Goal: Information Seeking & Learning: Learn about a topic

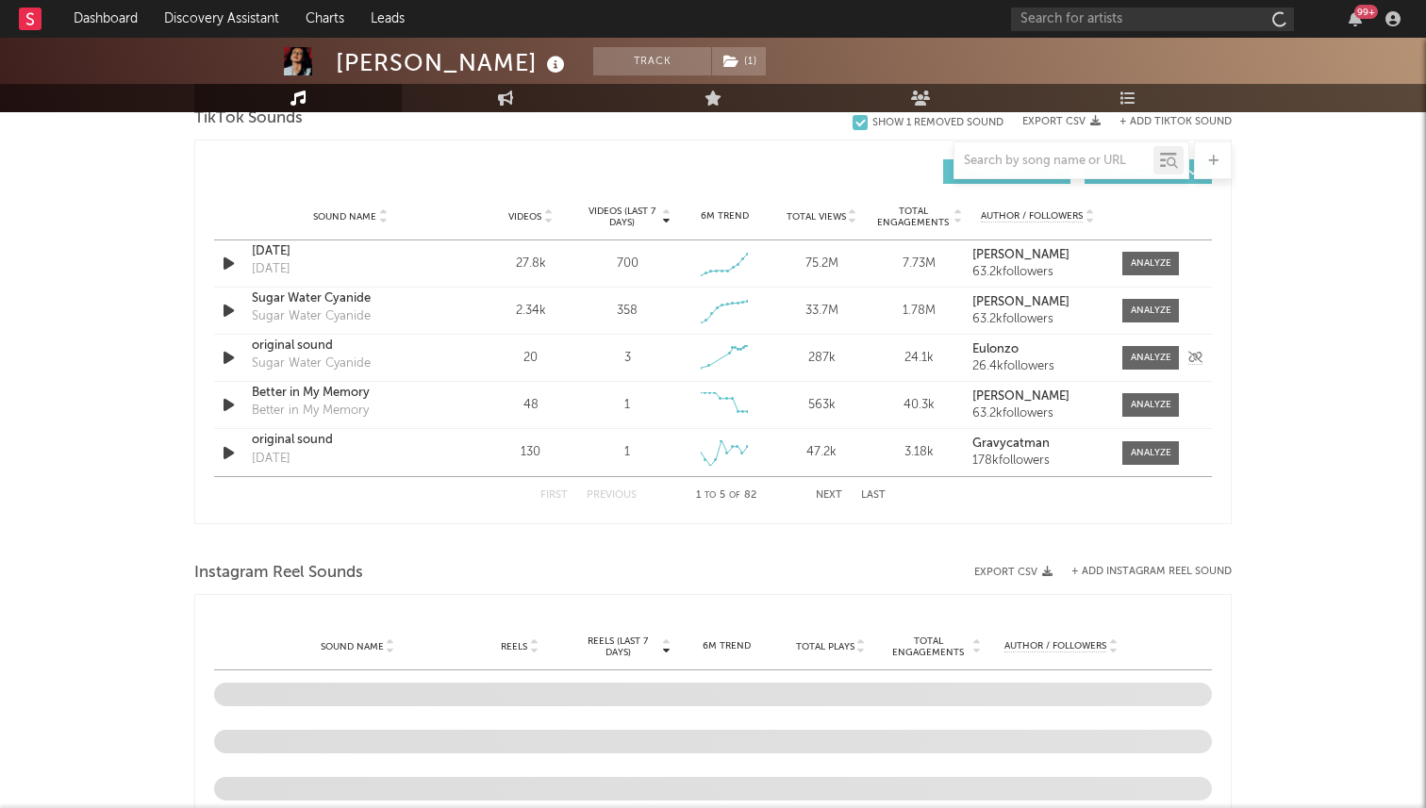
scroll to position [1115, 0]
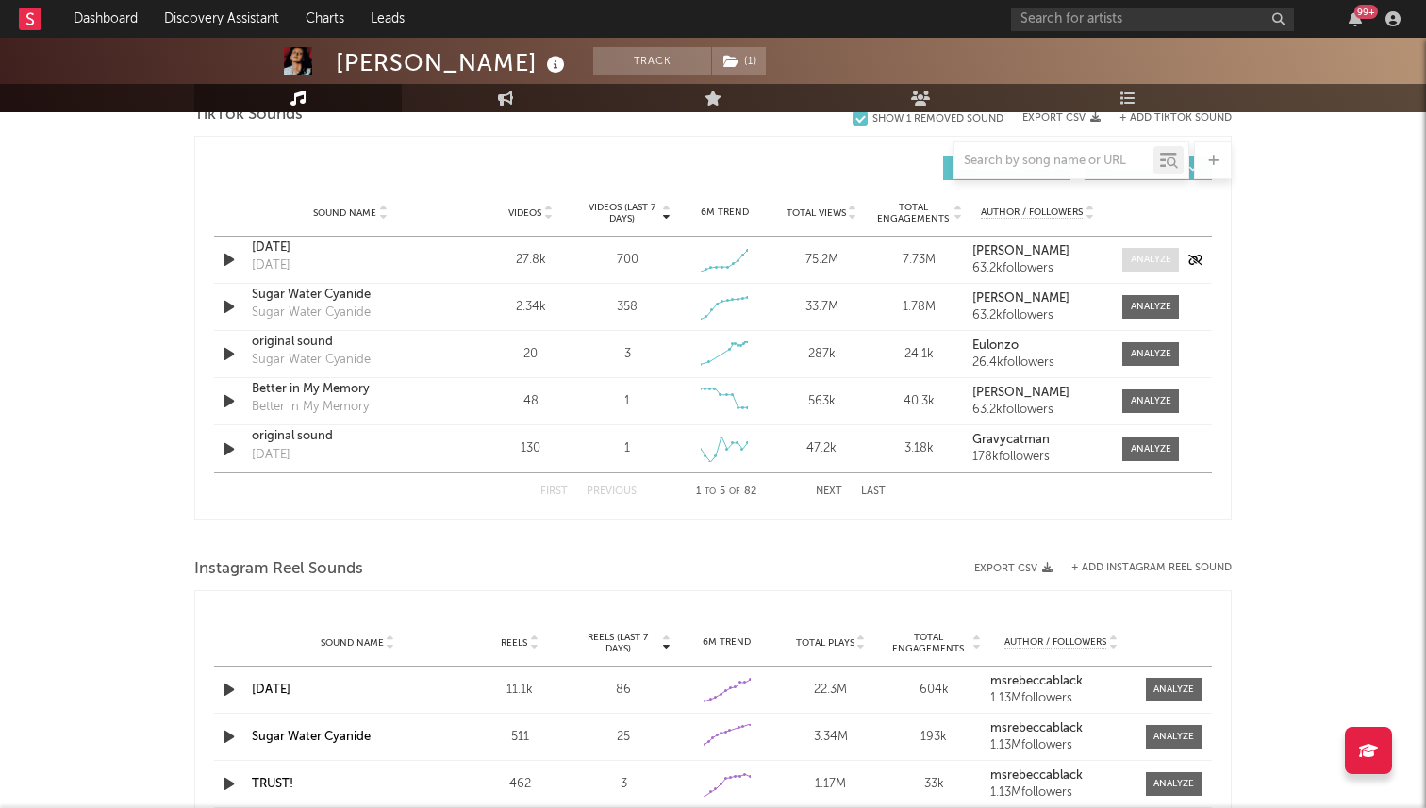
click at [1135, 237] on div "Sound Name Videos Videos (last 7 days) Weekly Growth % 6M Trend Total Views Tot…" at bounding box center [713, 213] width 998 height 47
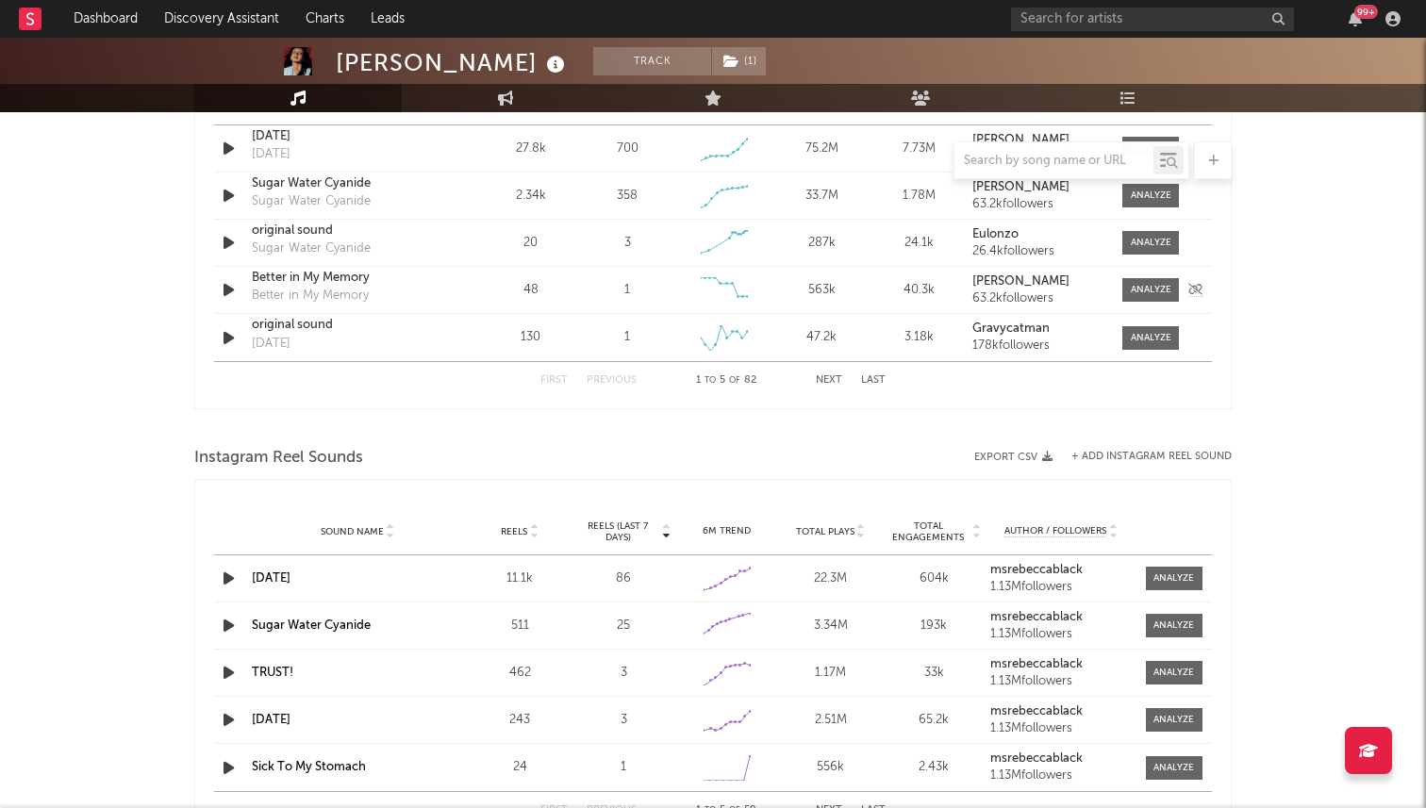
select select "6m"
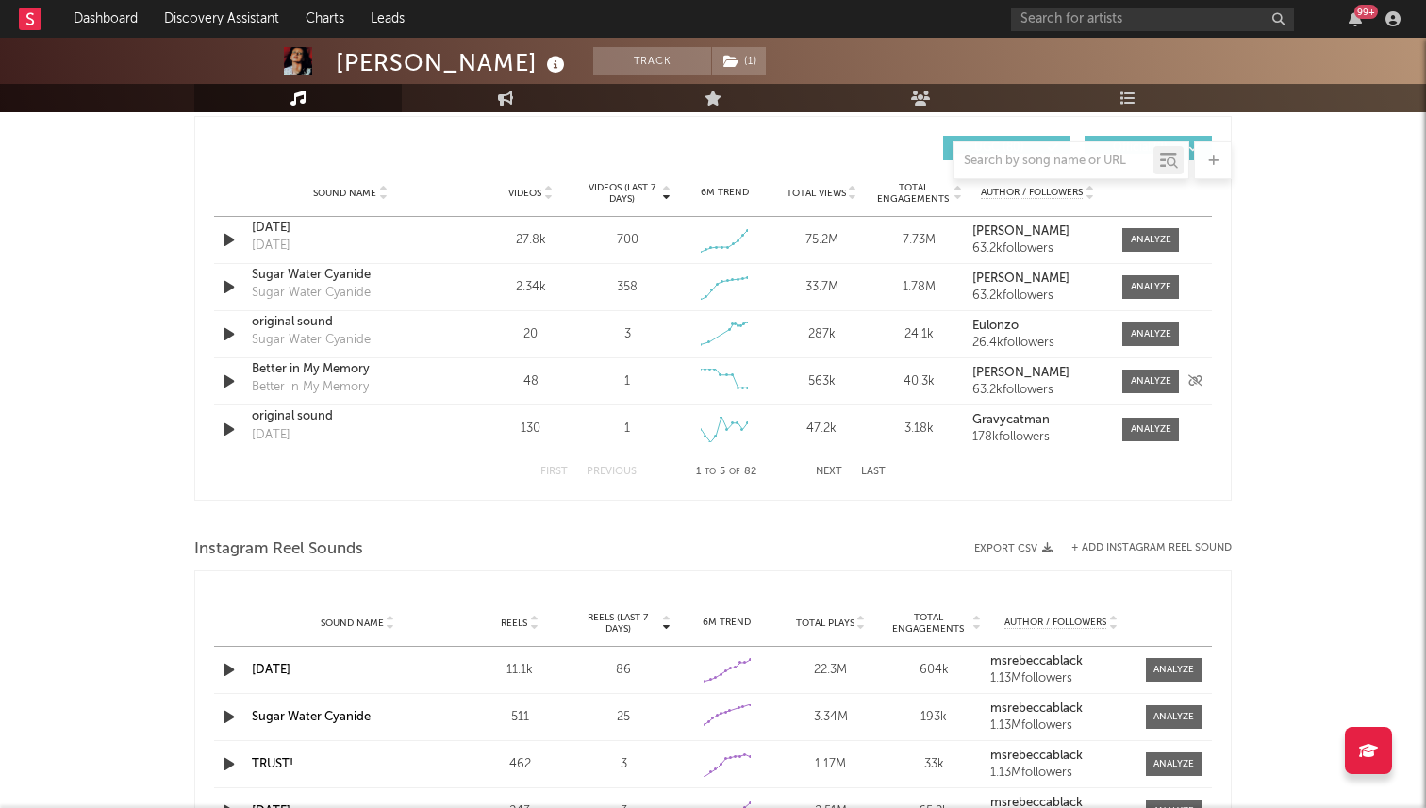
scroll to position [1345, 0]
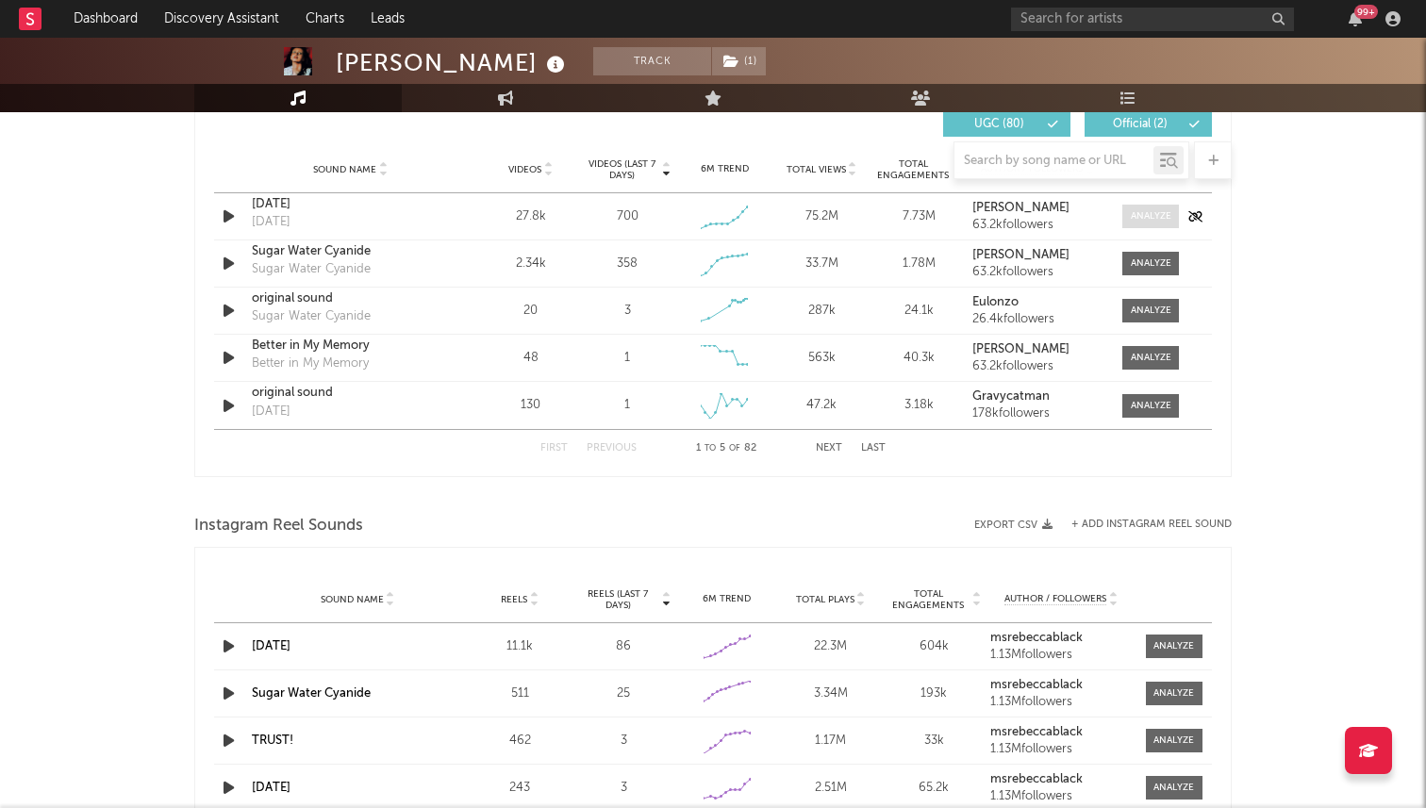
click at [1151, 219] on div at bounding box center [1151, 216] width 41 height 14
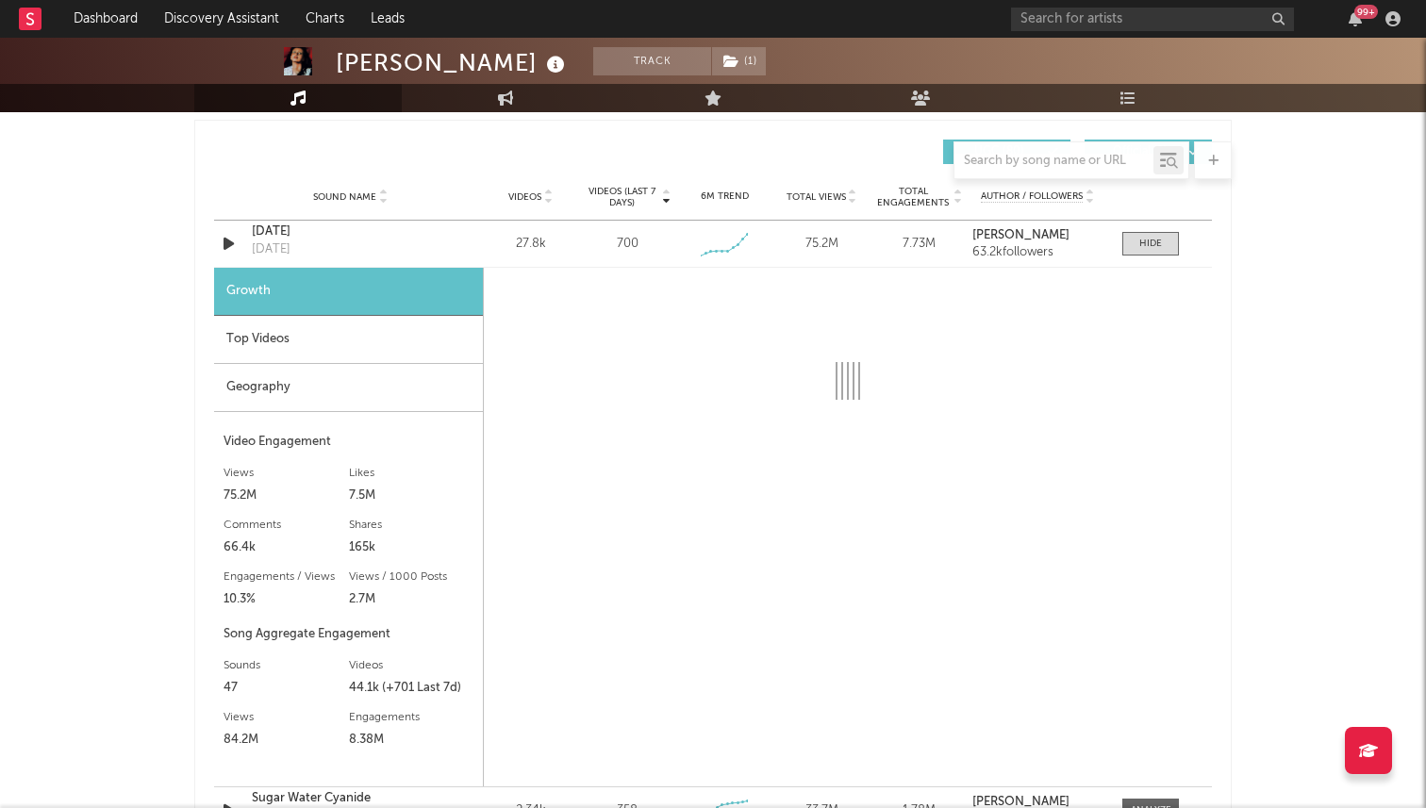
scroll to position [1300, 0]
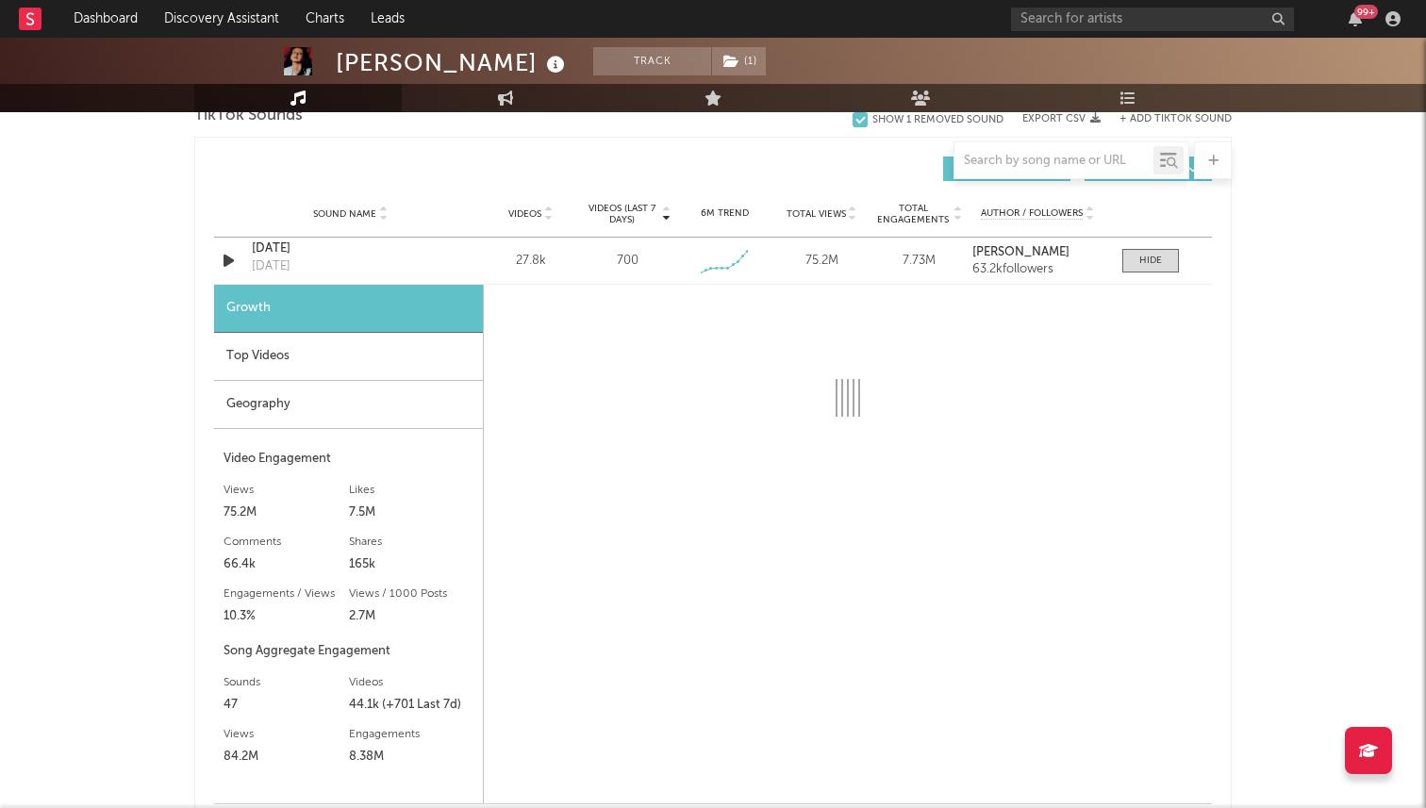
select select "6m"
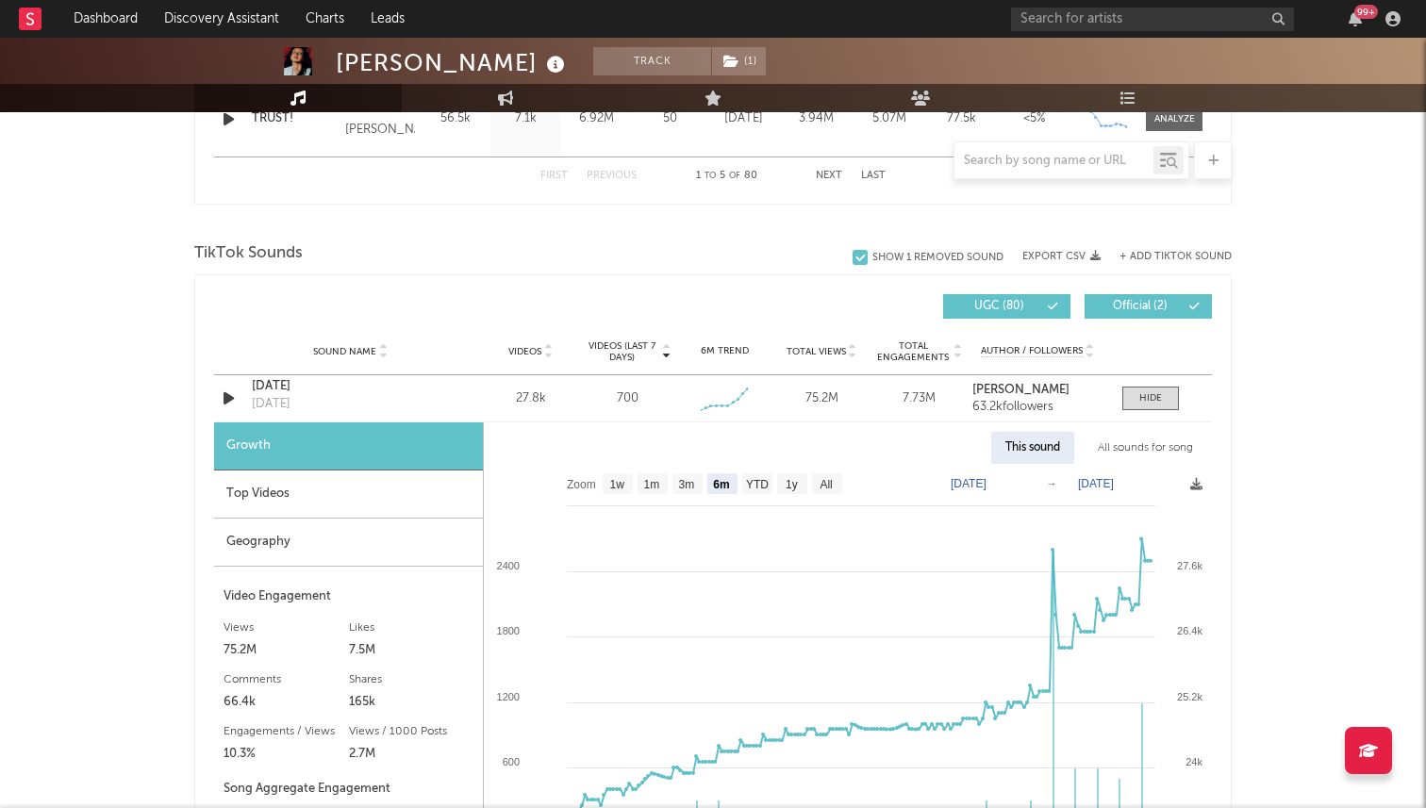
scroll to position [1009, 0]
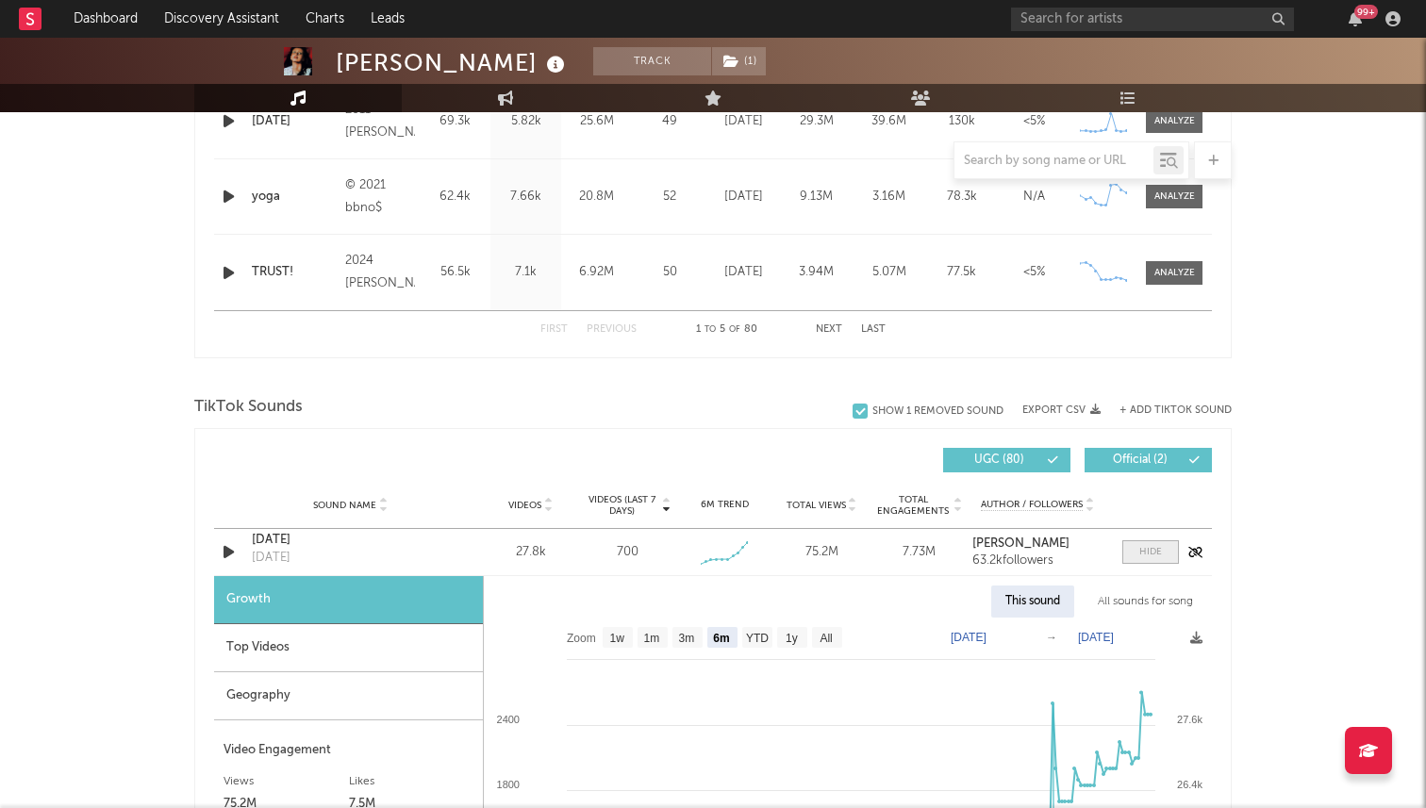
click at [1155, 545] on div at bounding box center [1150, 552] width 23 height 14
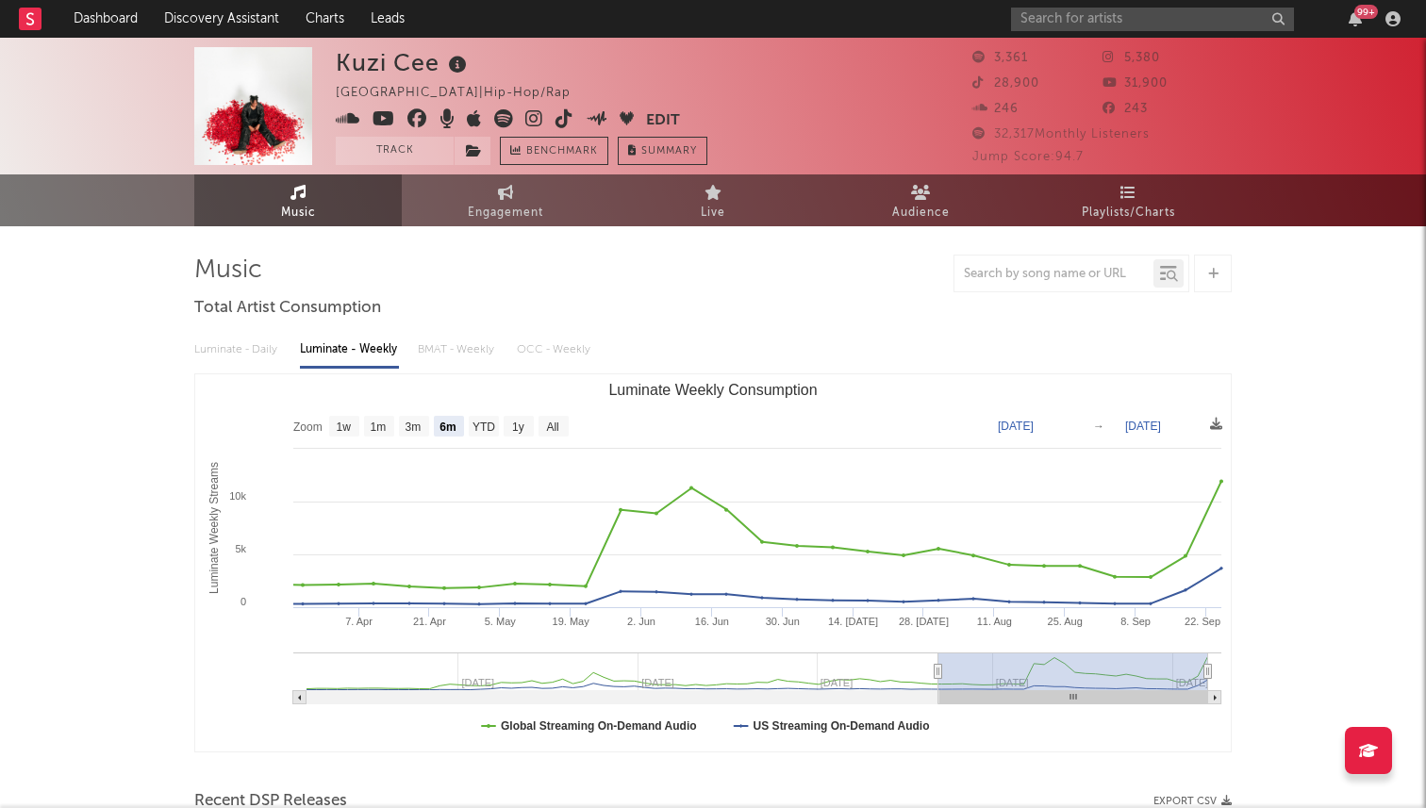
select select "6m"
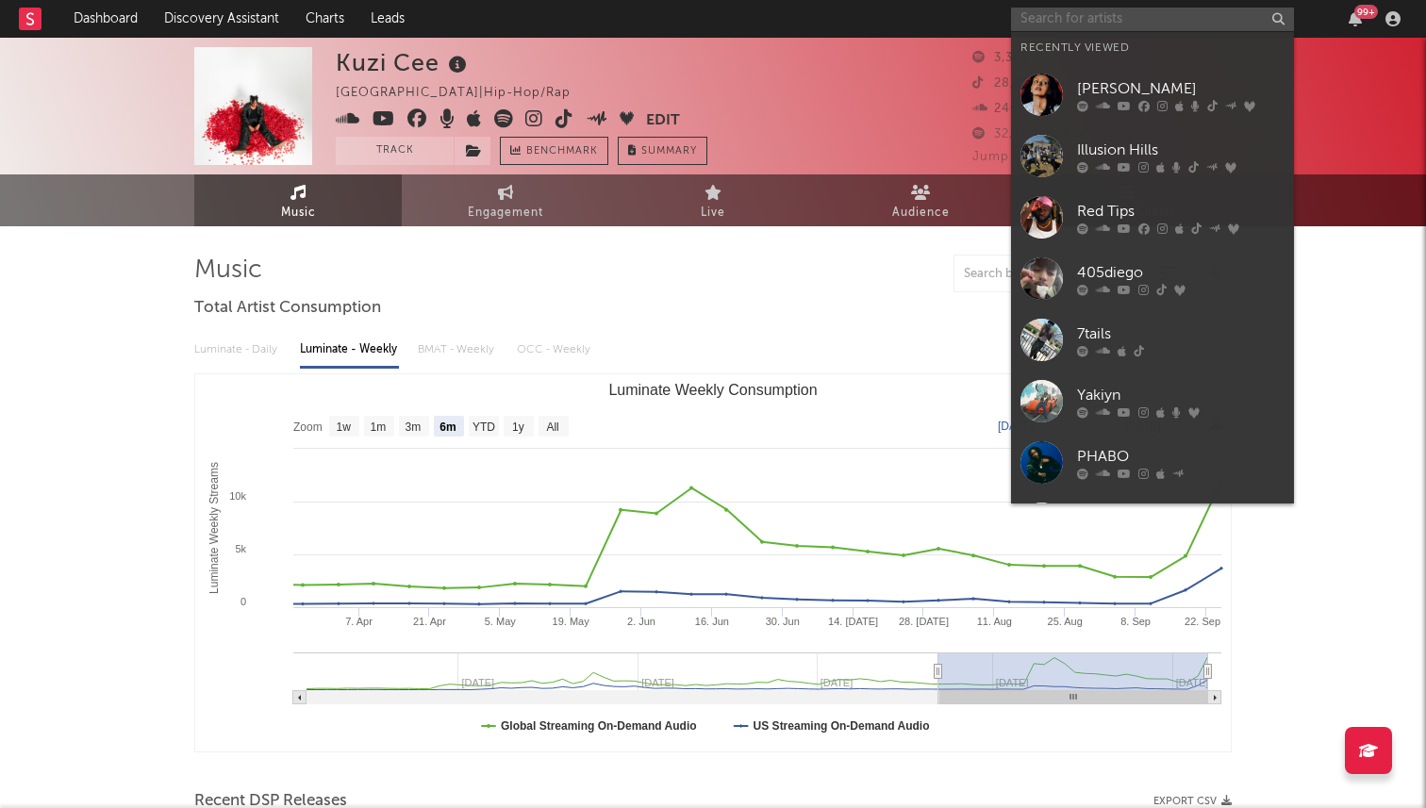
click at [1063, 24] on input "text" at bounding box center [1152, 20] width 283 height 24
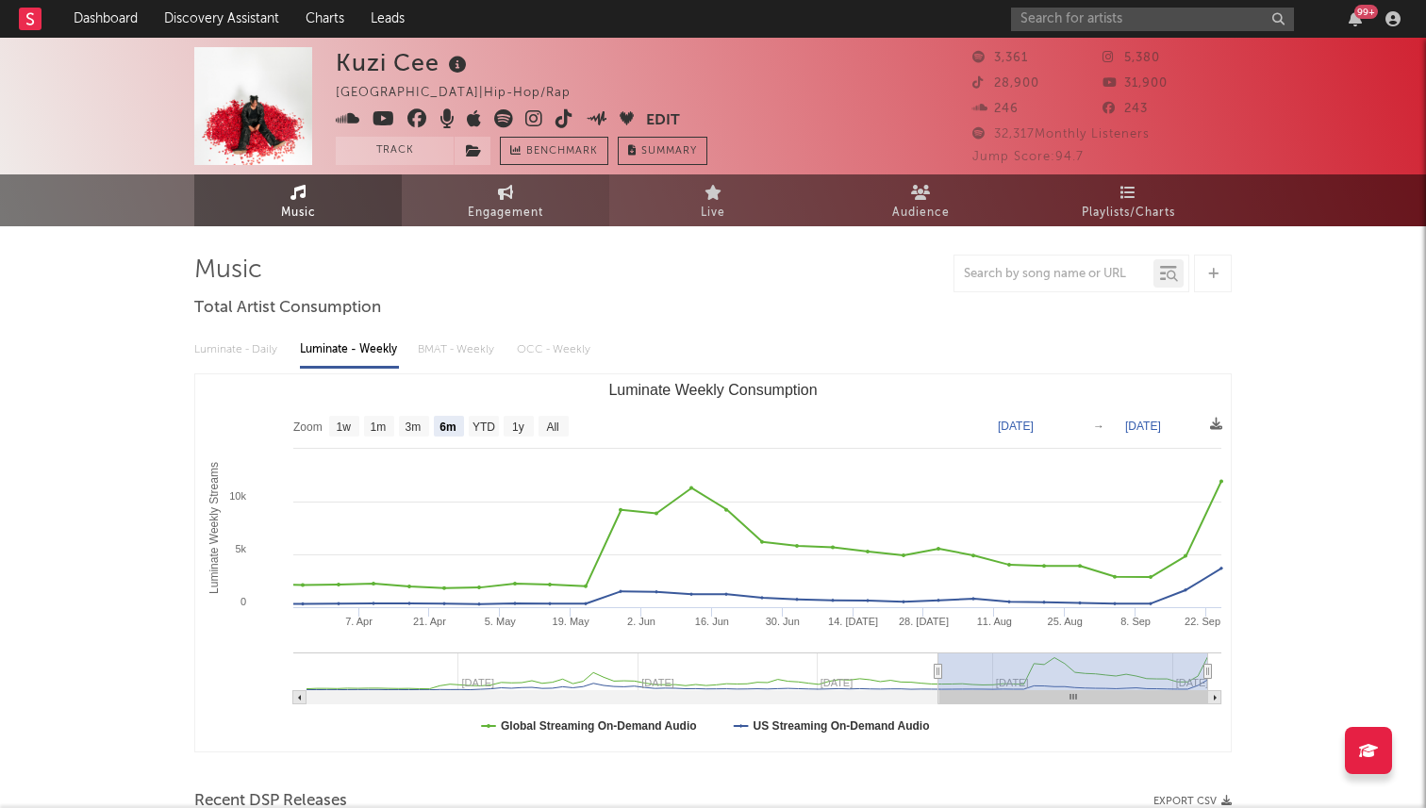
click at [472, 202] on span "Engagement" at bounding box center [505, 213] width 75 height 23
select select "1w"
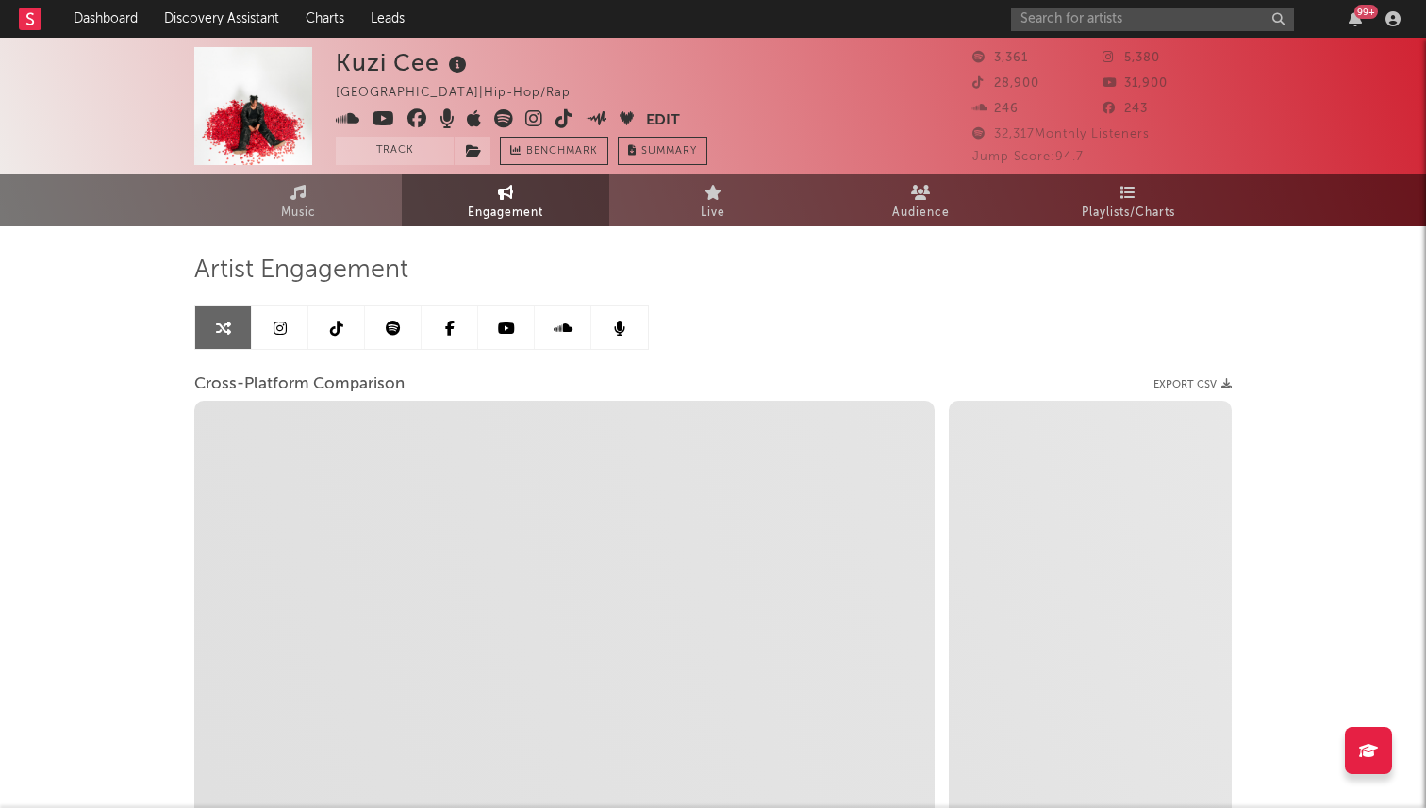
select select "1m"
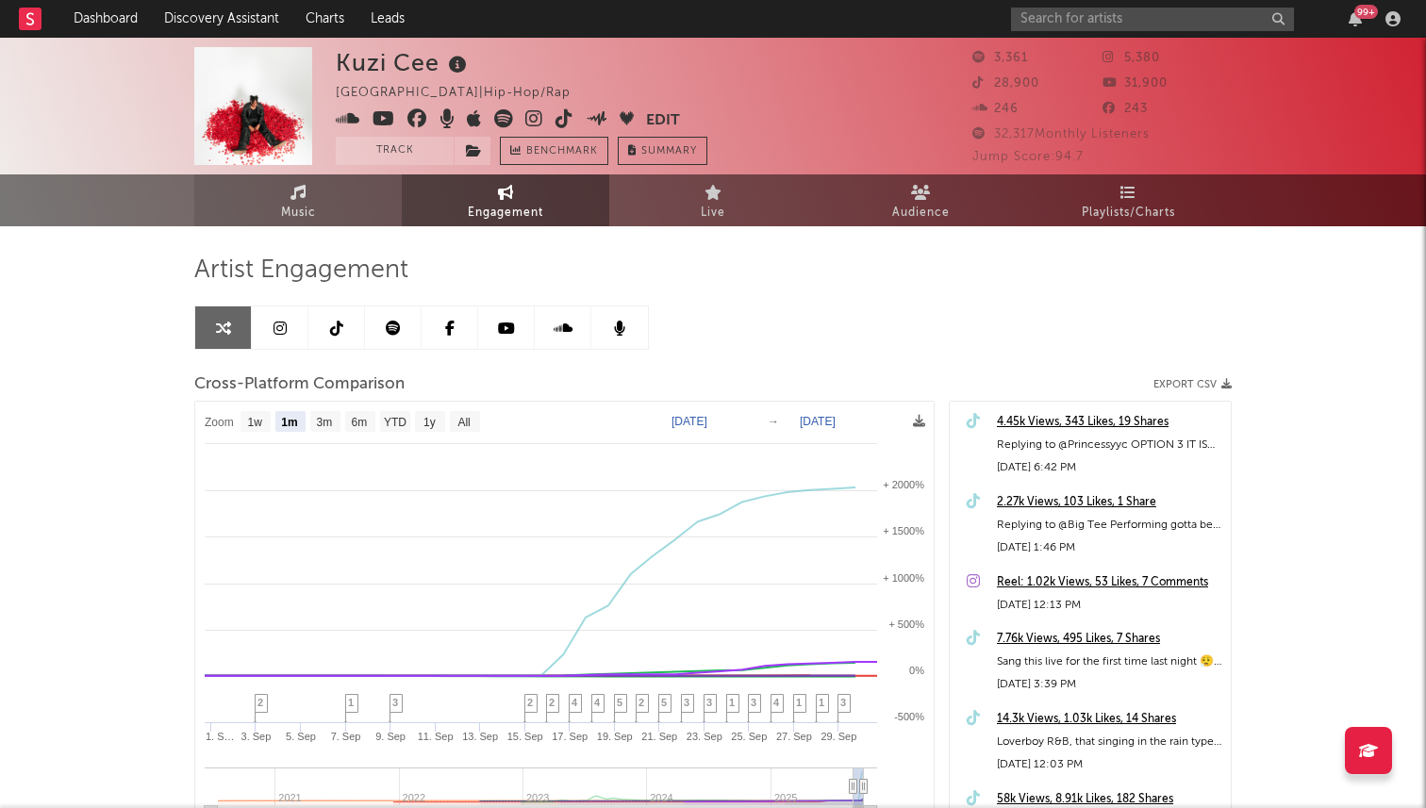
click at [327, 206] on link "Music" at bounding box center [297, 200] width 207 height 52
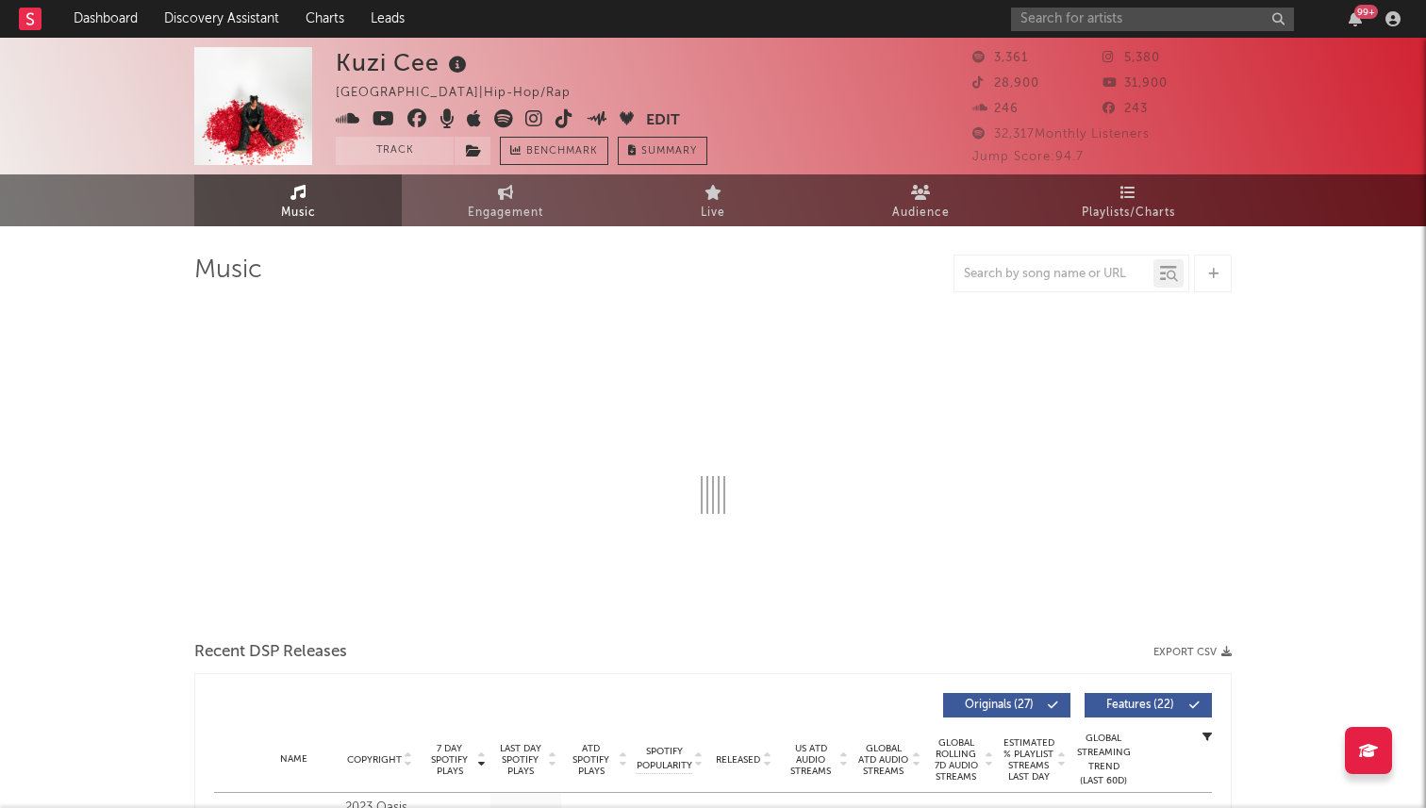
select select "6m"
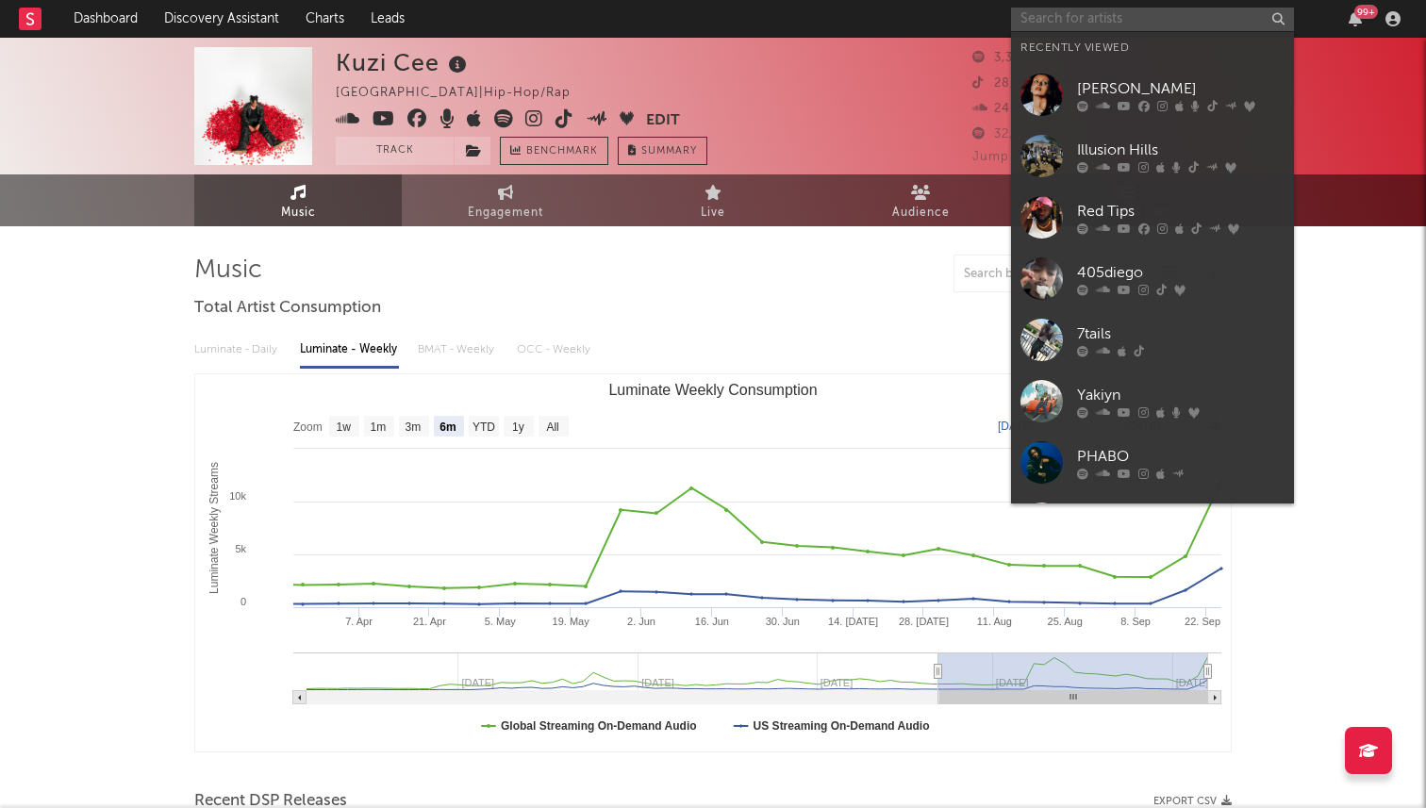
click at [1065, 23] on input "text" at bounding box center [1152, 20] width 283 height 24
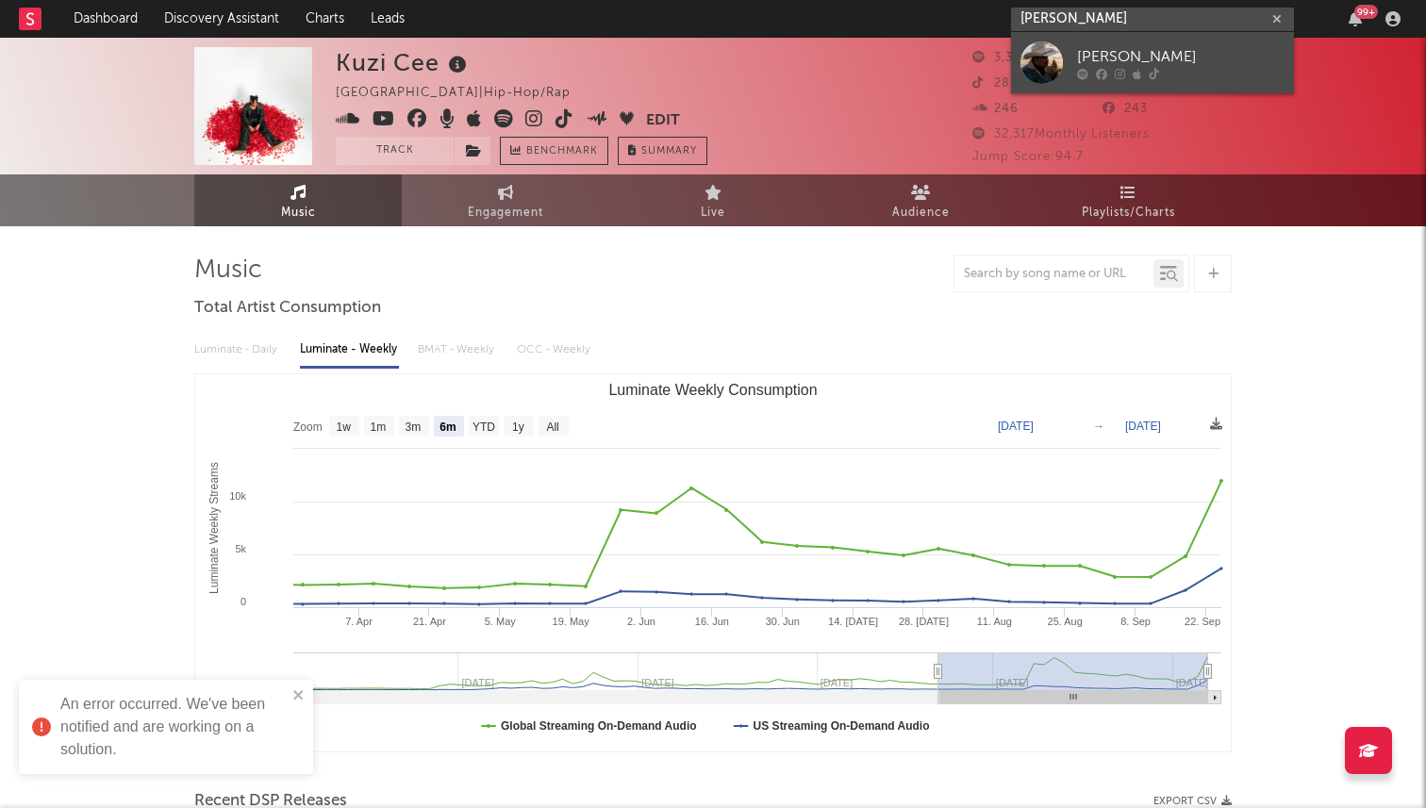
type input "wade forst"
click at [1044, 60] on div at bounding box center [1041, 62] width 42 height 42
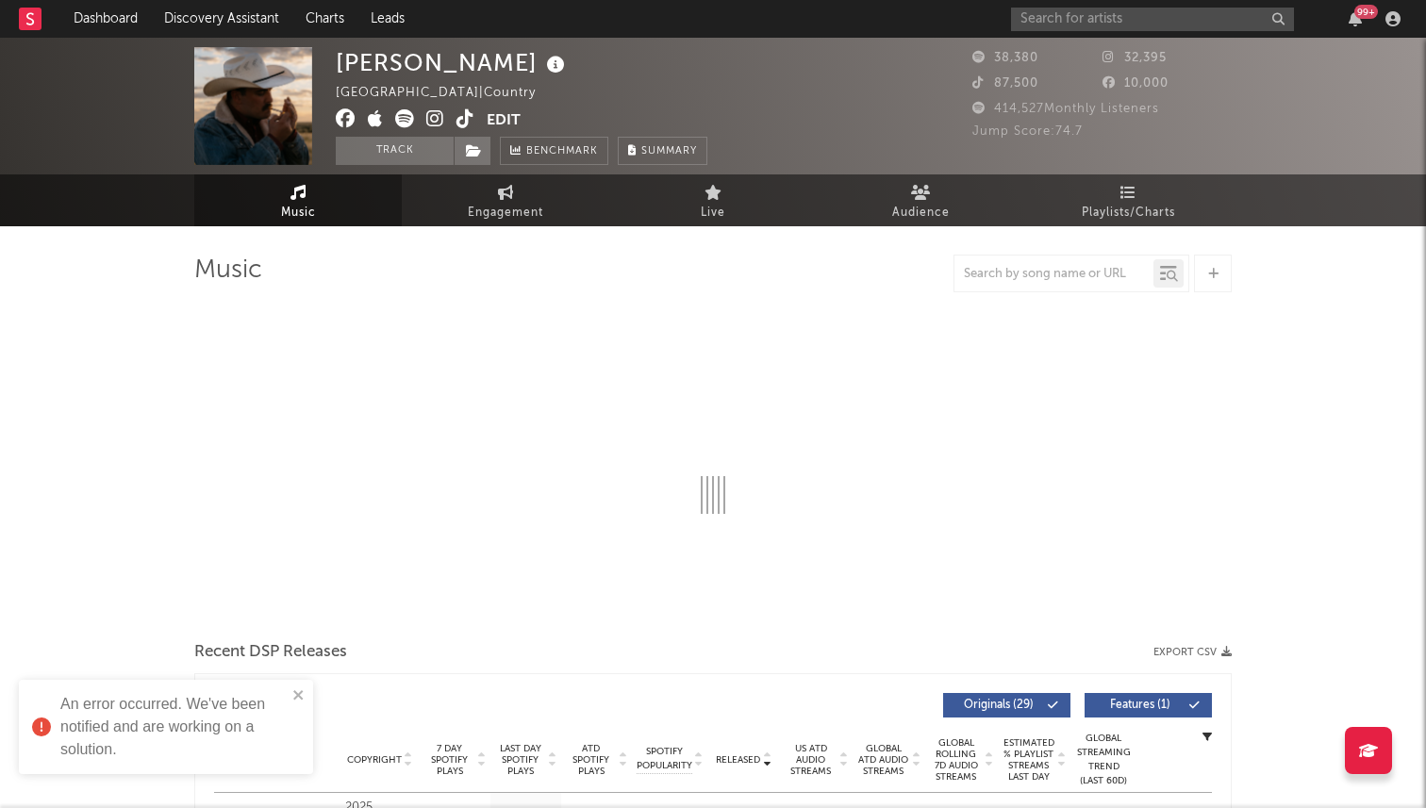
select select "6m"
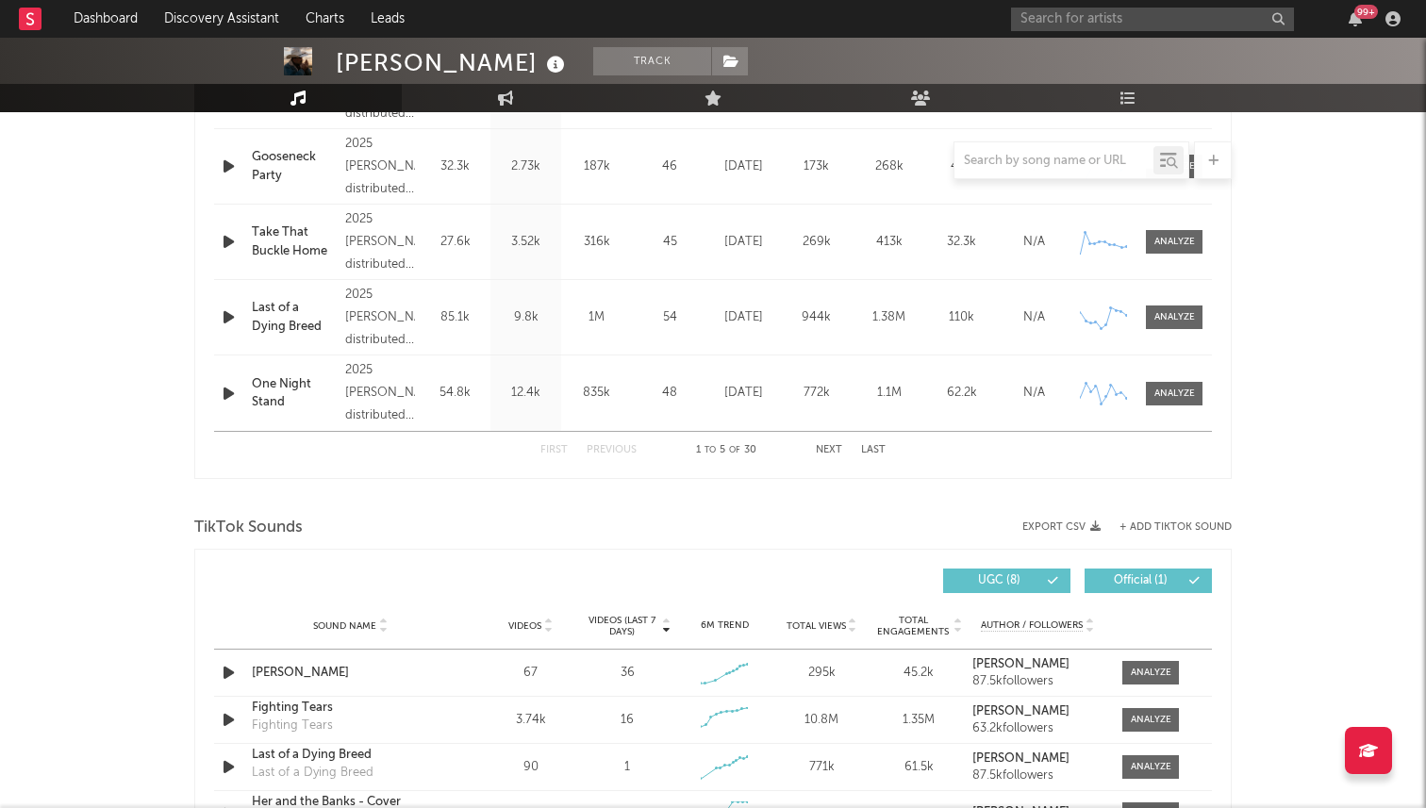
scroll to position [1052, 0]
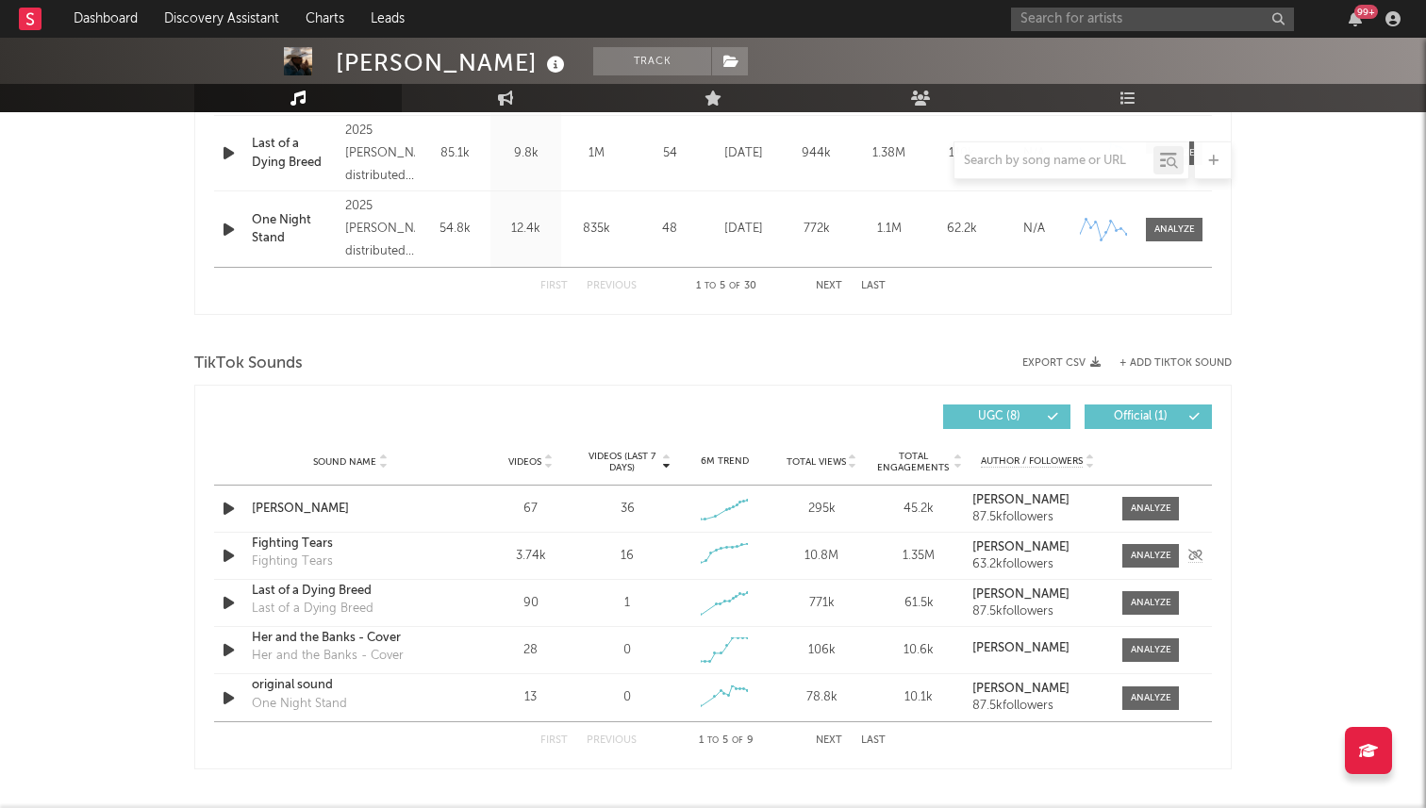
click at [228, 542] on div "Sound Name Fighting Tears Fighting Tears Videos 3.74k Videos (last 7 days) 16 W…" at bounding box center [713, 556] width 998 height 46
click at [230, 554] on icon "button" at bounding box center [229, 556] width 20 height 24
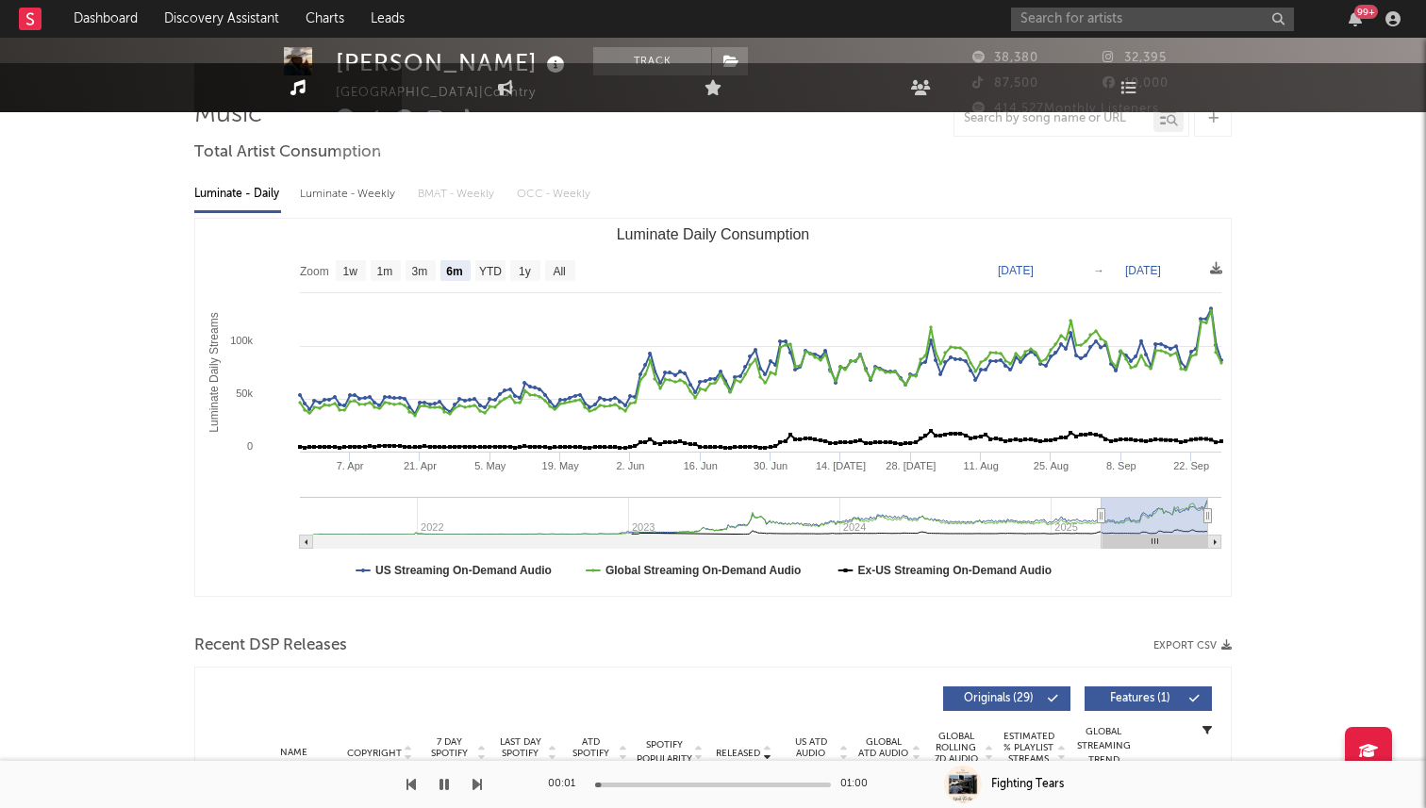
scroll to position [0, 0]
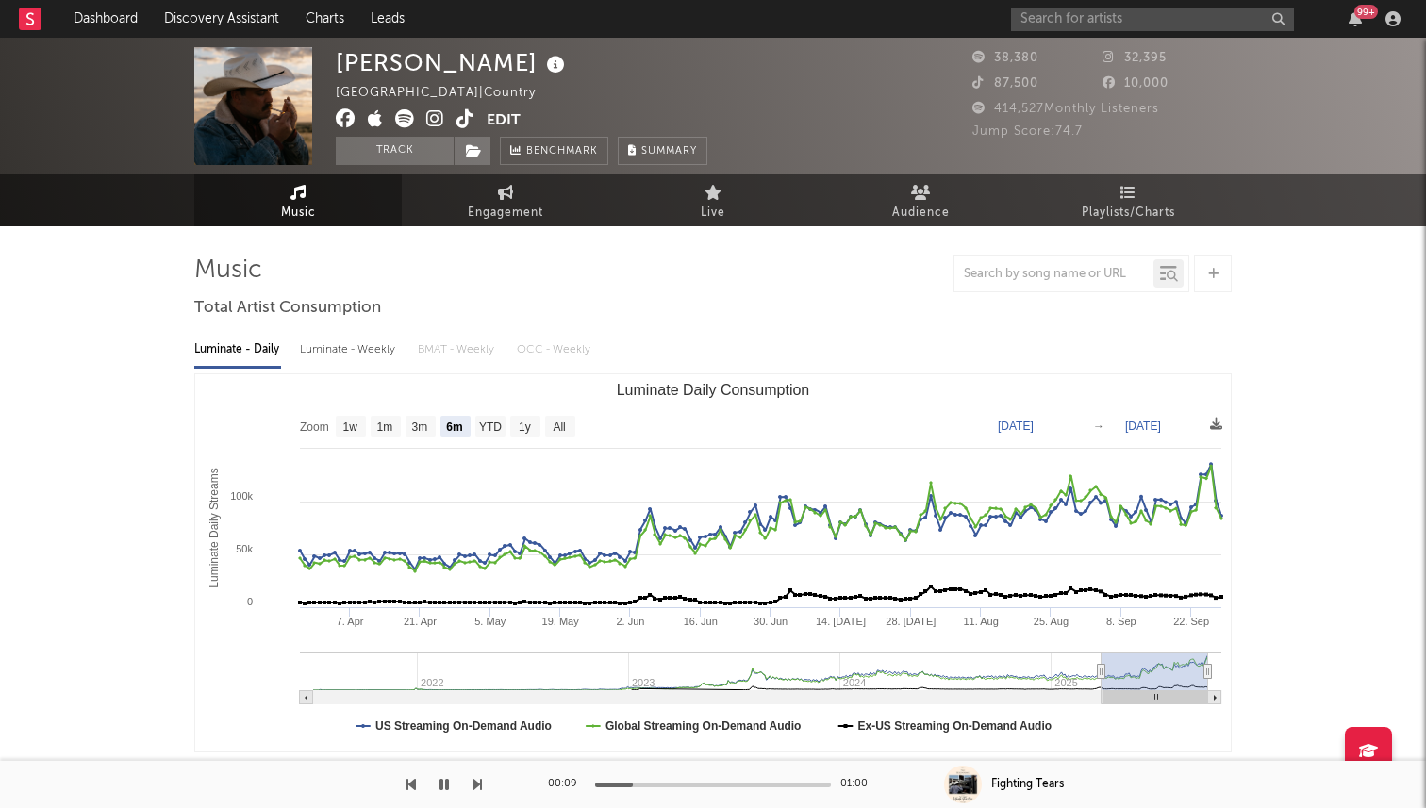
click at [442, 784] on icon "button" at bounding box center [443, 784] width 9 height 15
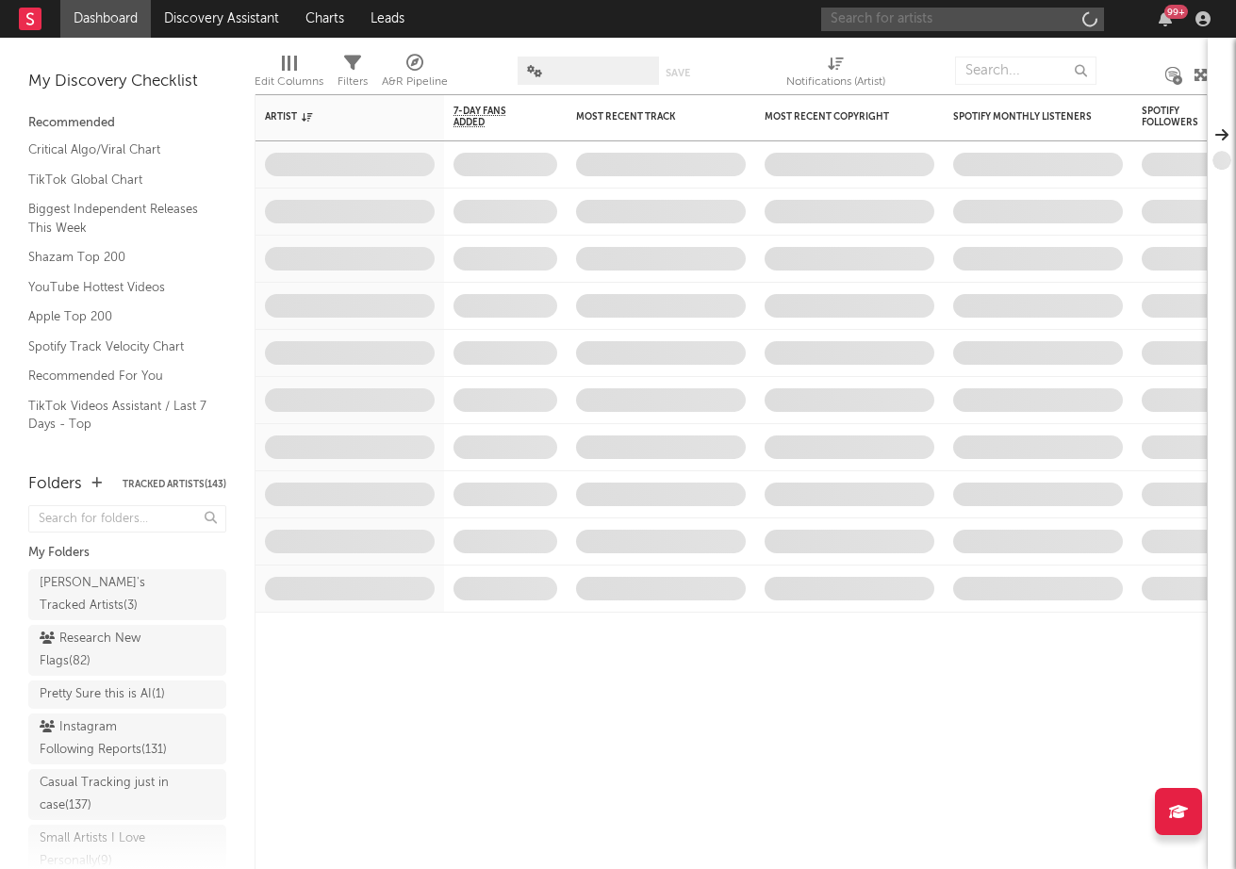
click at [995, 8] on input "text" at bounding box center [962, 20] width 283 height 24
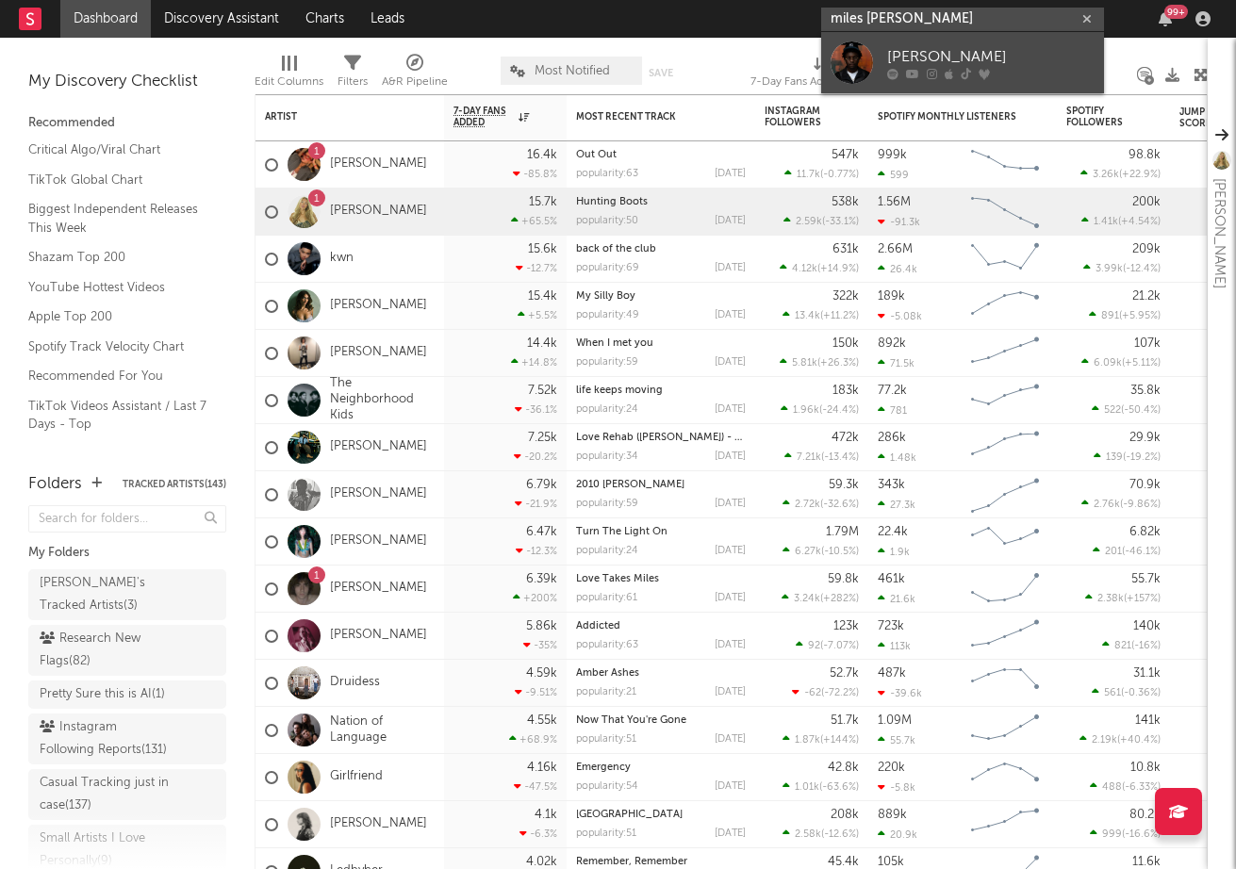
type input "miles [PERSON_NAME]"
click at [852, 74] on div at bounding box center [852, 62] width 42 height 42
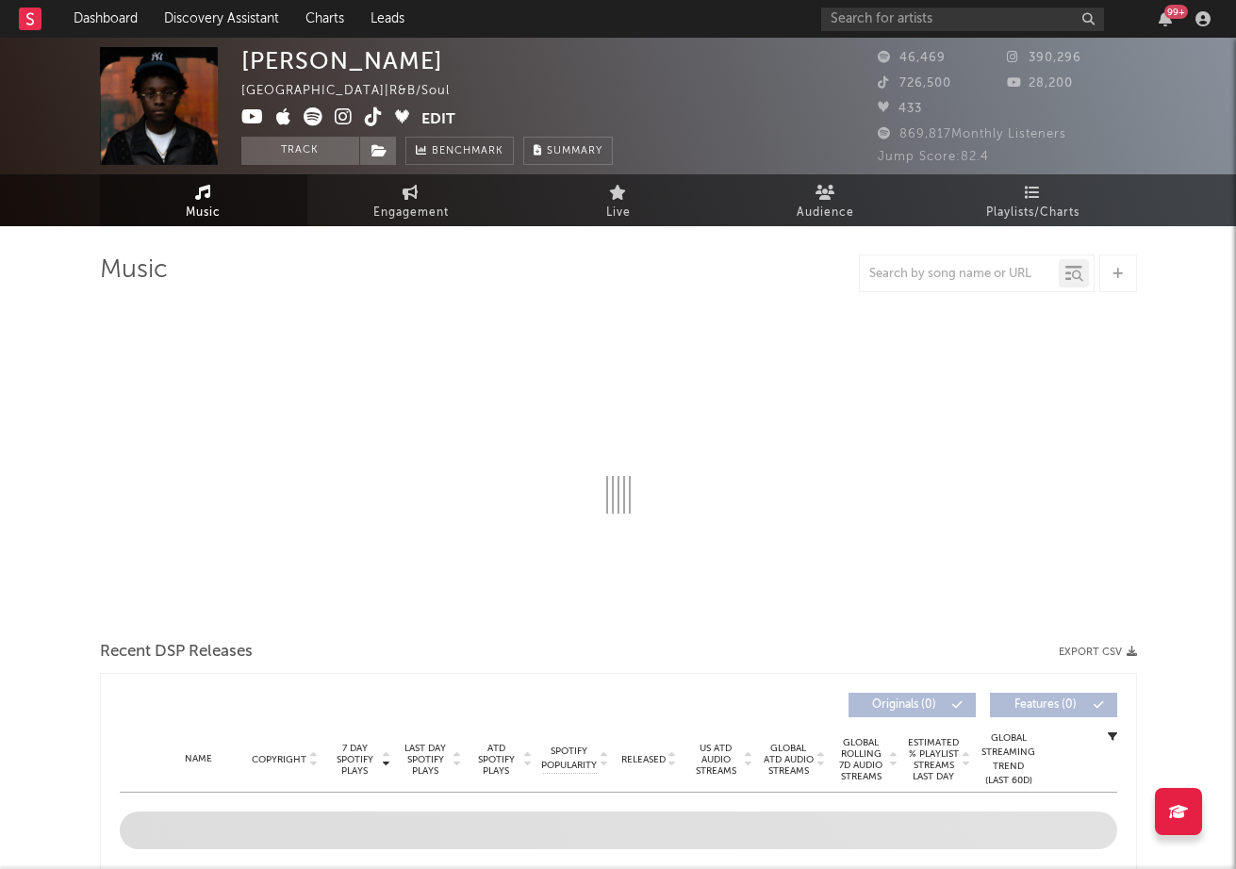
select select "1w"
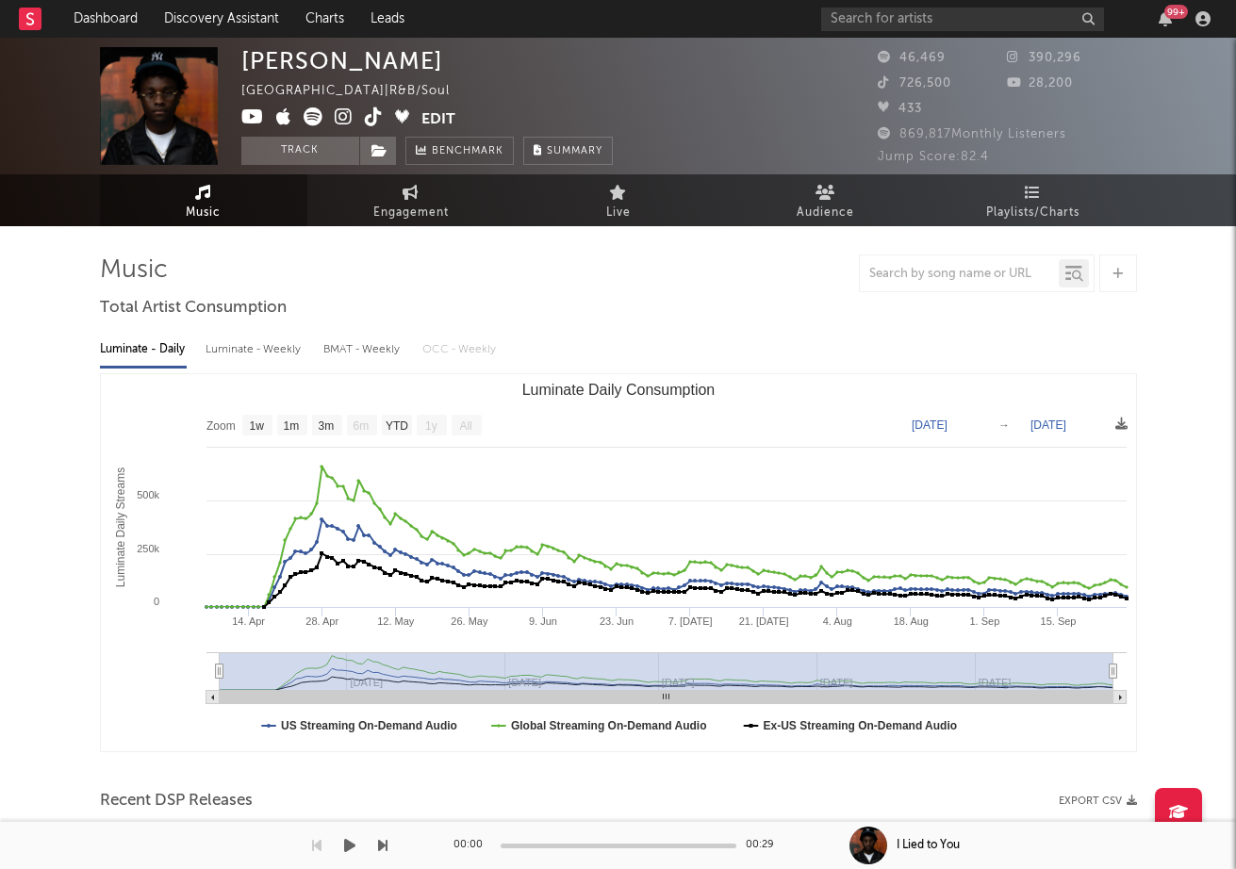
click at [343, 116] on icon at bounding box center [344, 116] width 18 height 19
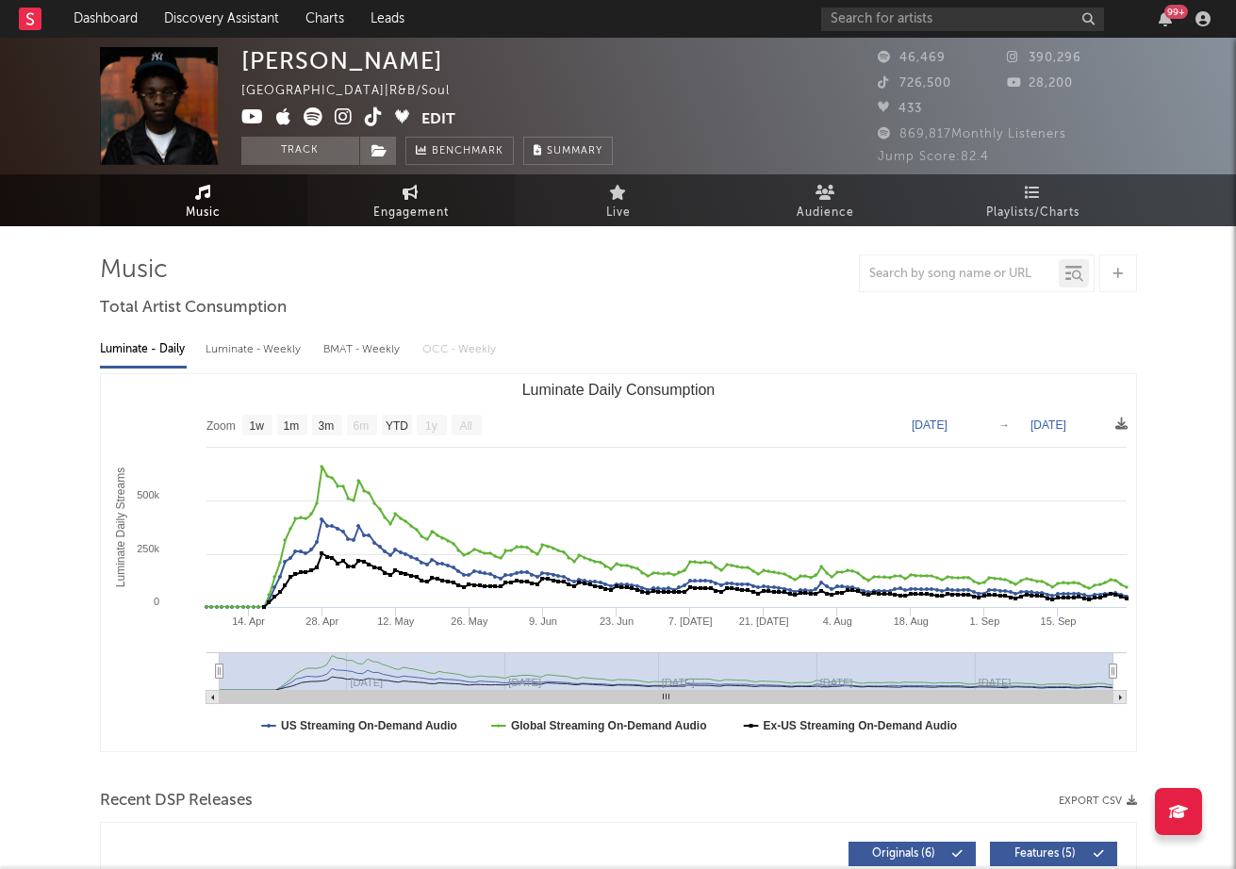
click at [418, 202] on span "Engagement" at bounding box center [410, 213] width 75 height 23
select select "1w"
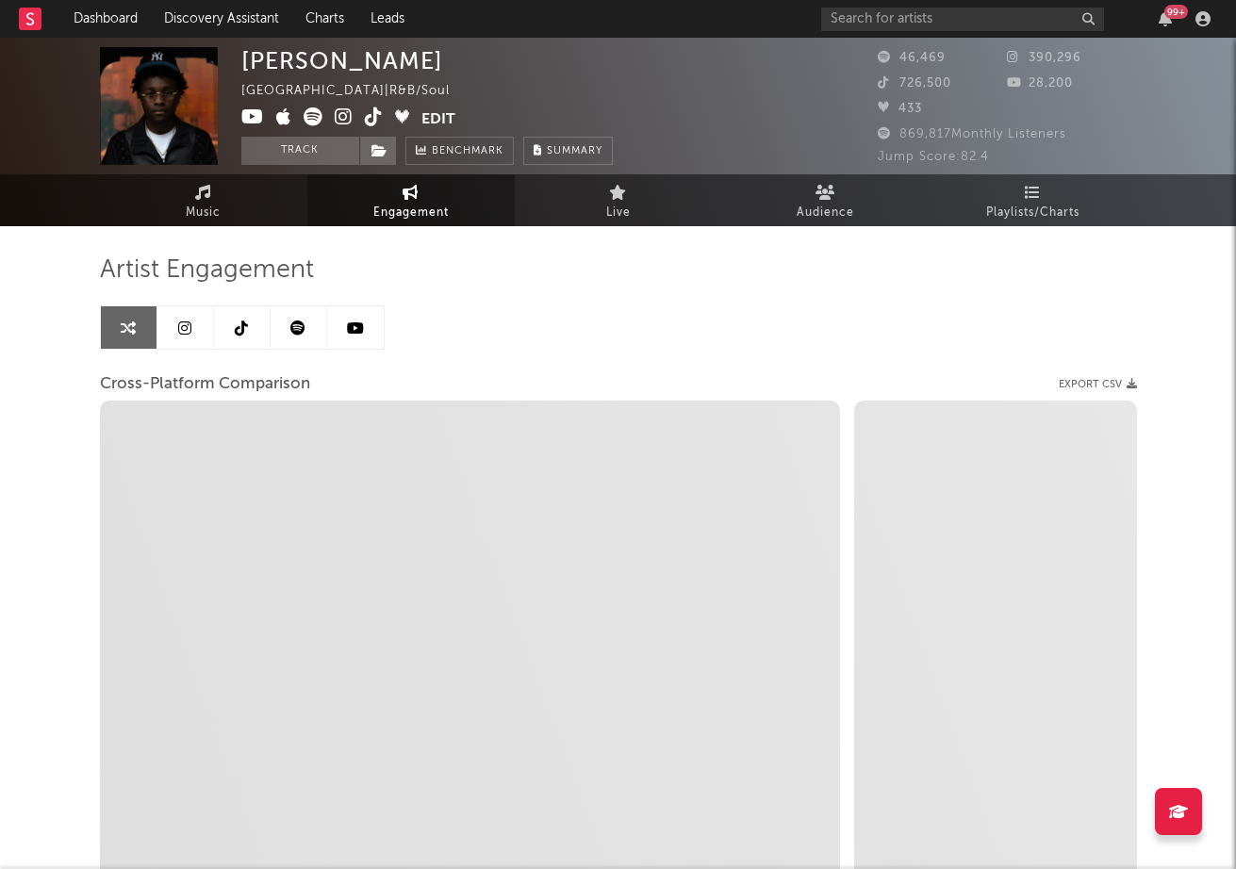
click at [240, 341] on link at bounding box center [242, 327] width 57 height 42
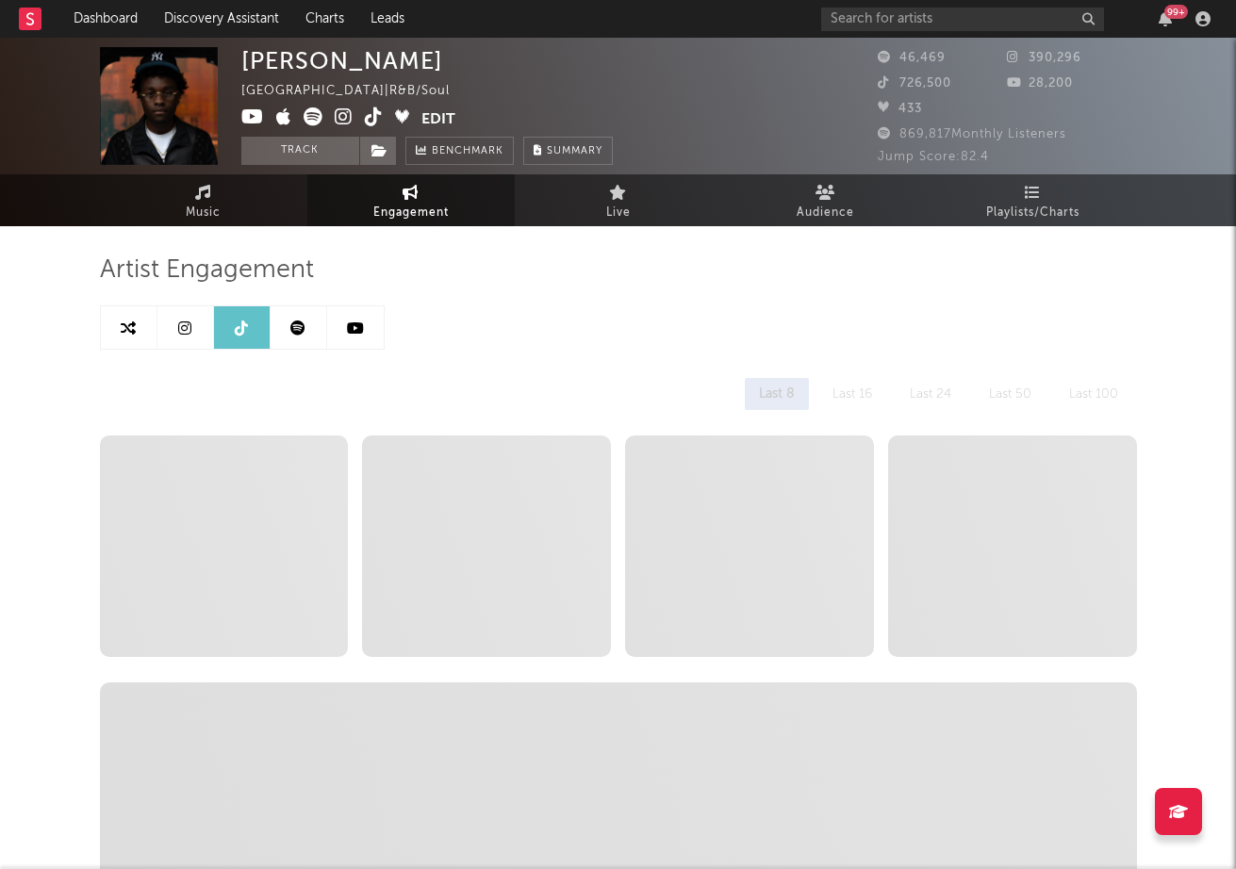
click at [207, 339] on link at bounding box center [185, 327] width 57 height 42
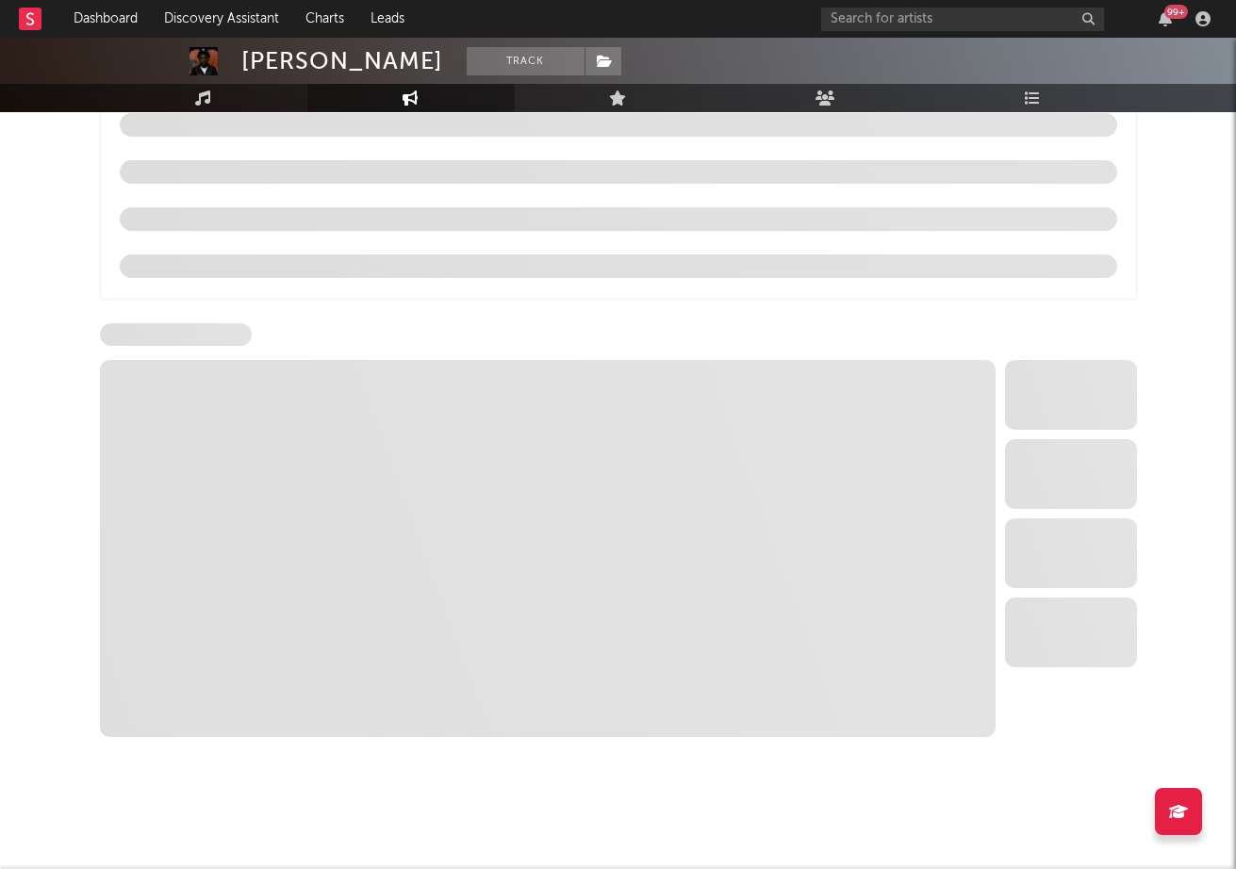
select select "6m"
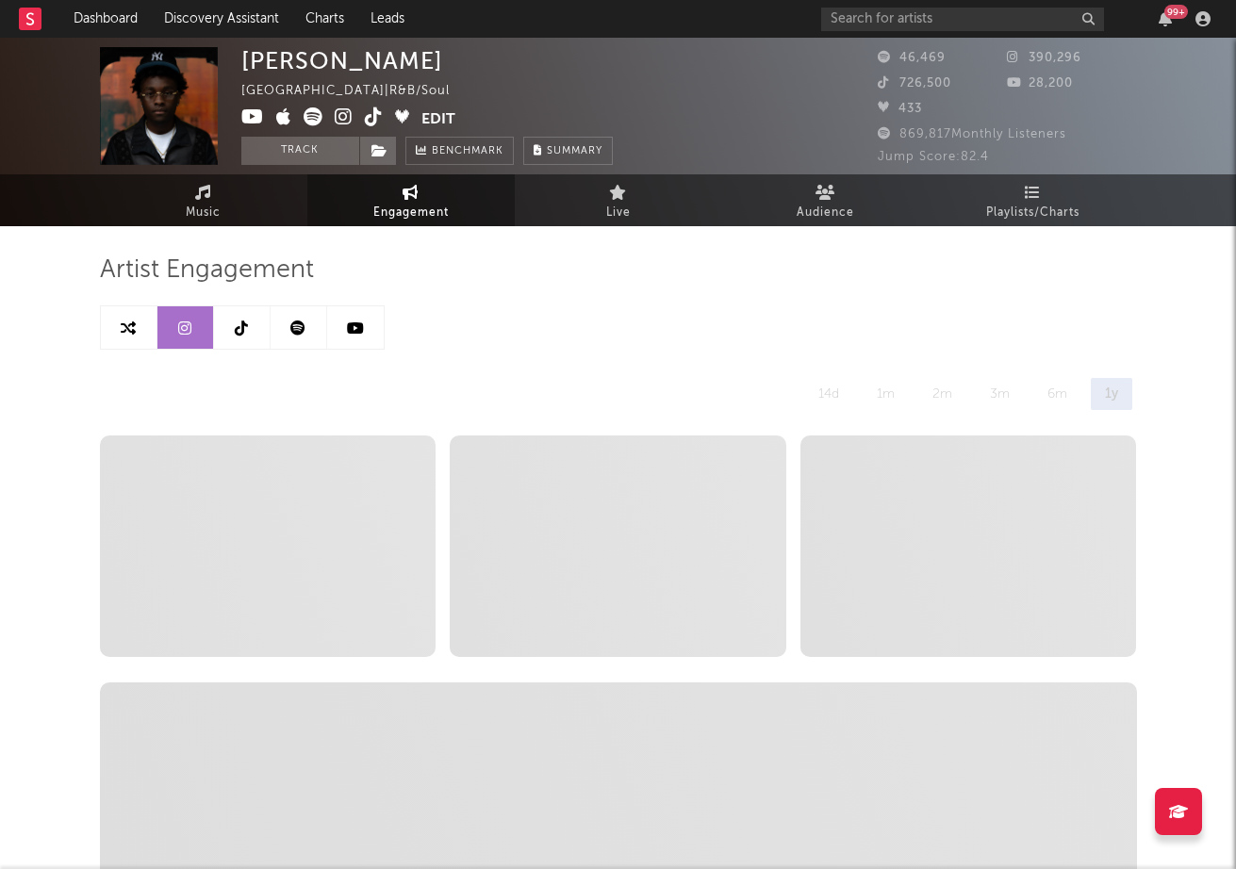
click at [374, 119] on icon at bounding box center [374, 116] width 18 height 19
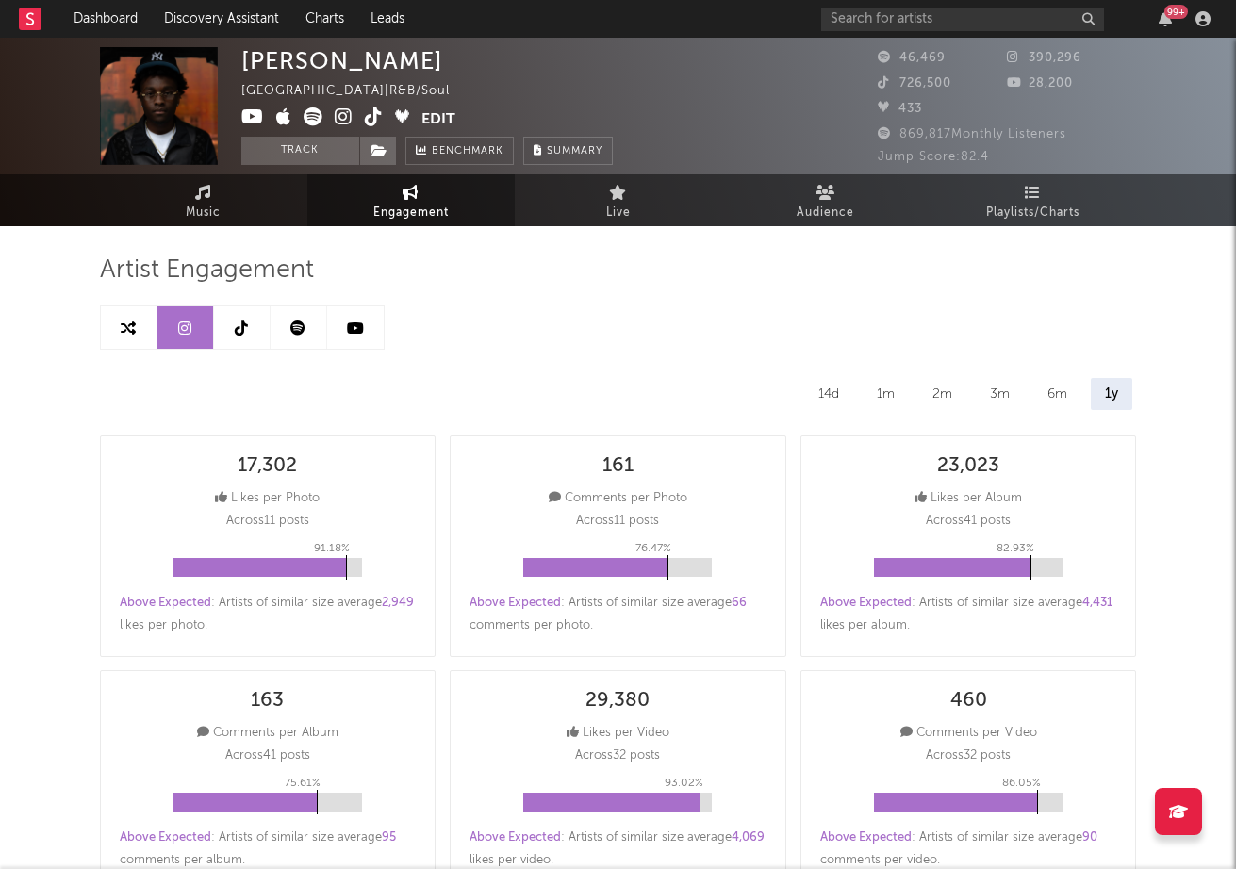
click at [204, 315] on link at bounding box center [185, 327] width 57 height 42
click at [235, 325] on icon at bounding box center [241, 328] width 13 height 15
select select "1w"
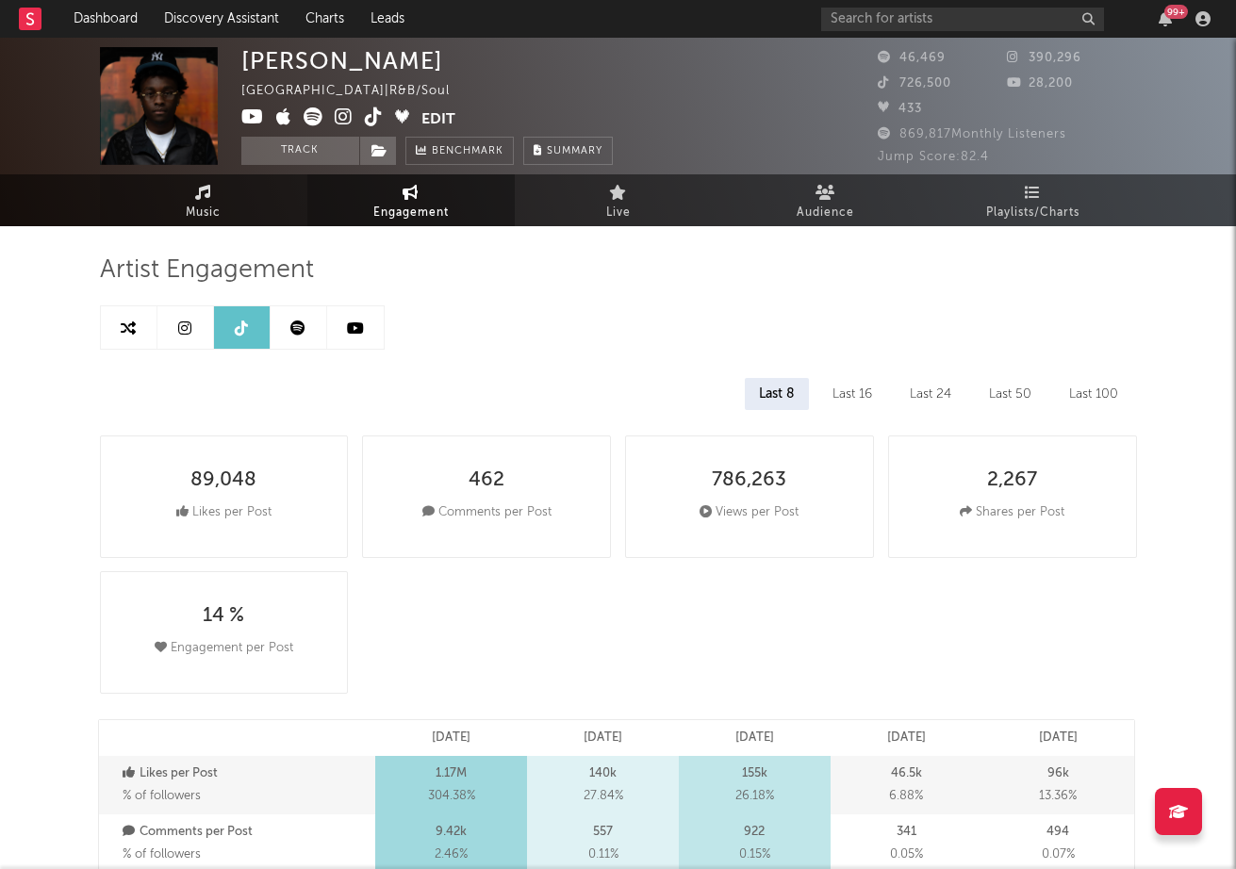
click at [165, 205] on link "Music" at bounding box center [203, 200] width 207 height 52
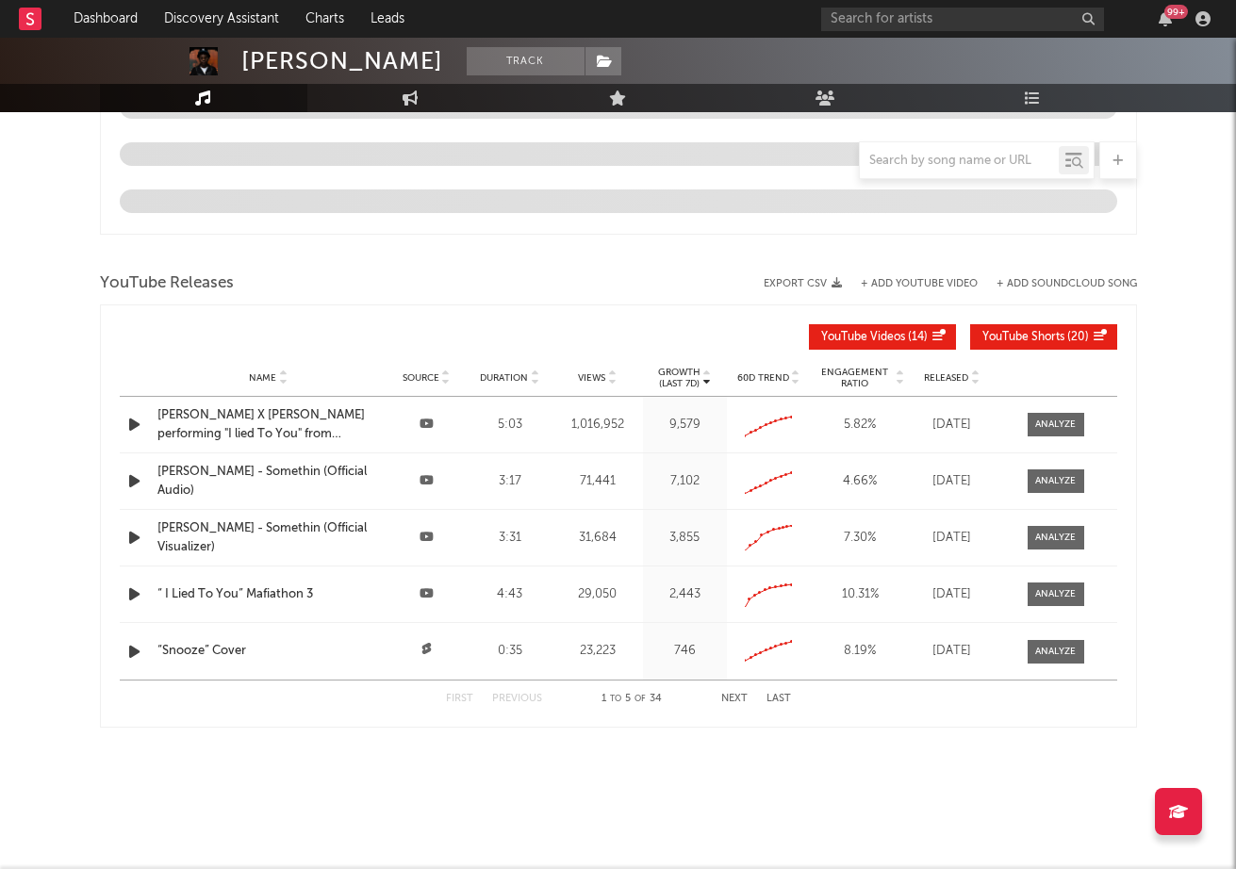
select select "1w"
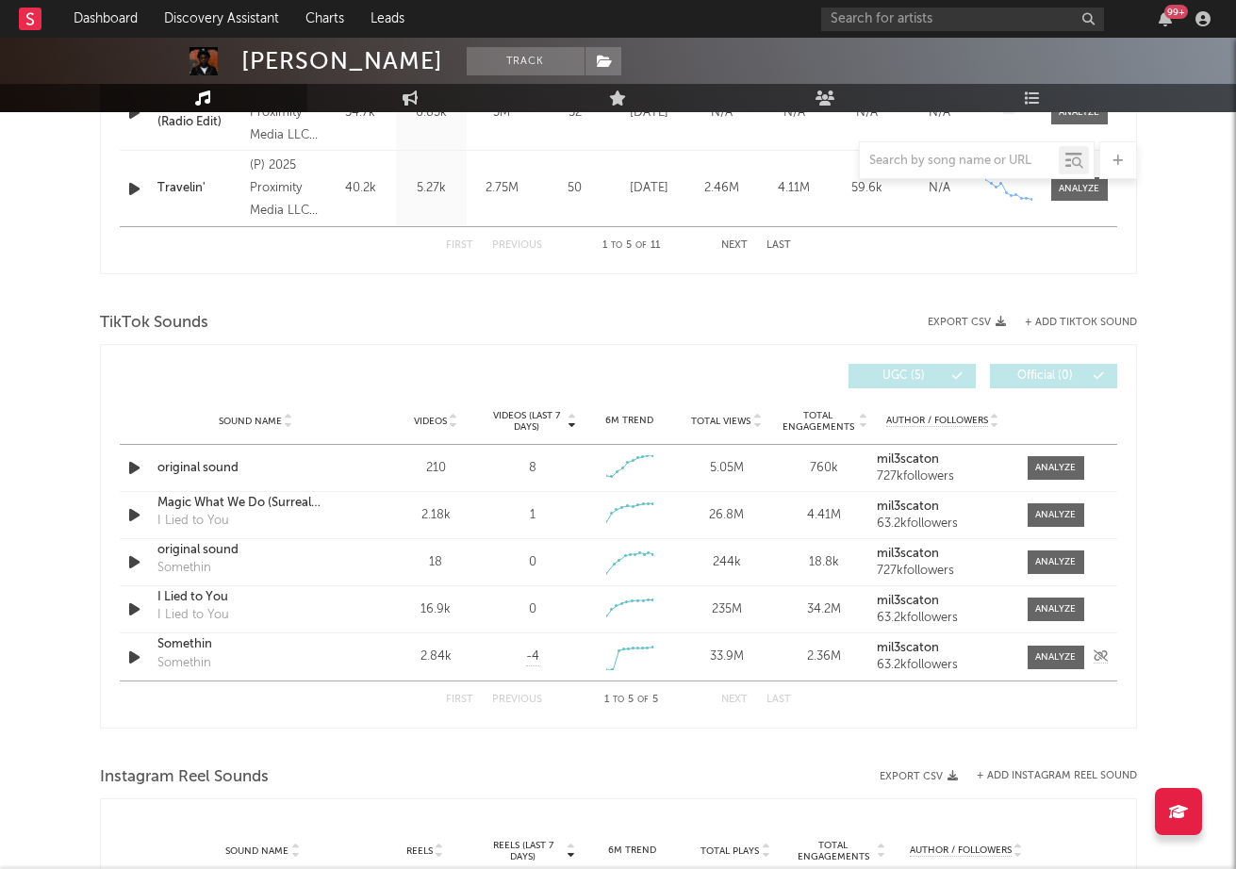
scroll to position [1090, 0]
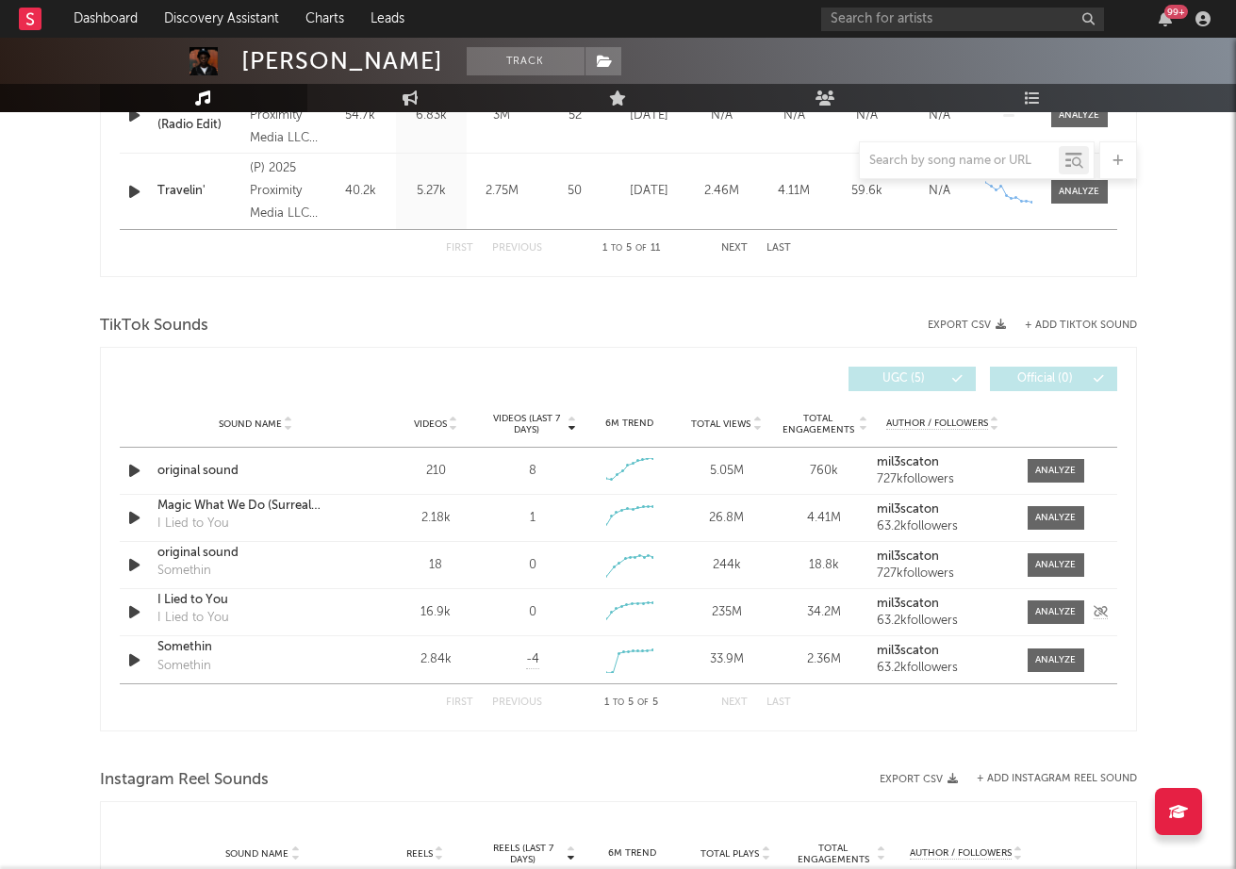
click at [1058, 625] on div "Sound Name I Lied to You I Lied to You Videos 16.9k Videos (last 7 days) 0 Week…" at bounding box center [619, 612] width 998 height 46
click at [1054, 619] on div at bounding box center [1055, 612] width 41 height 14
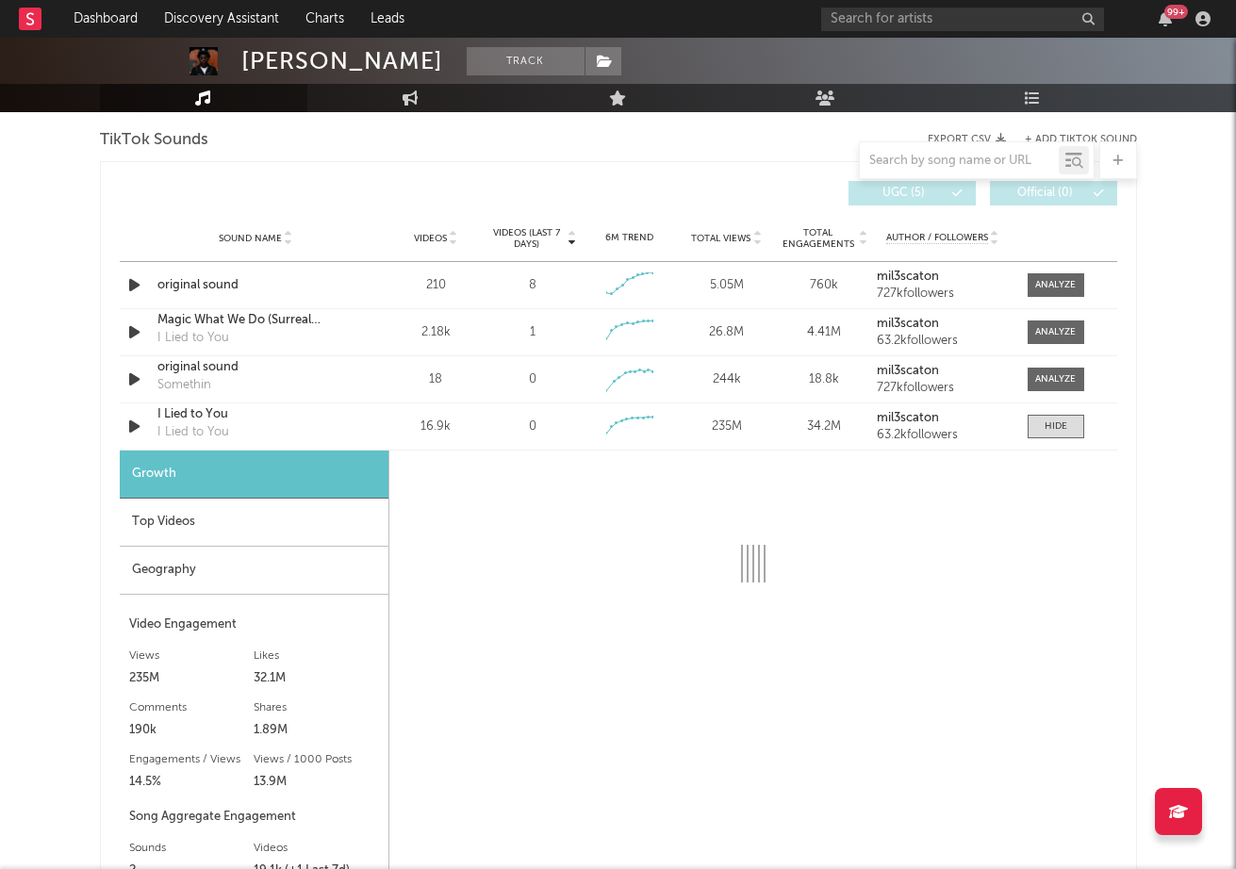
scroll to position [1444, 0]
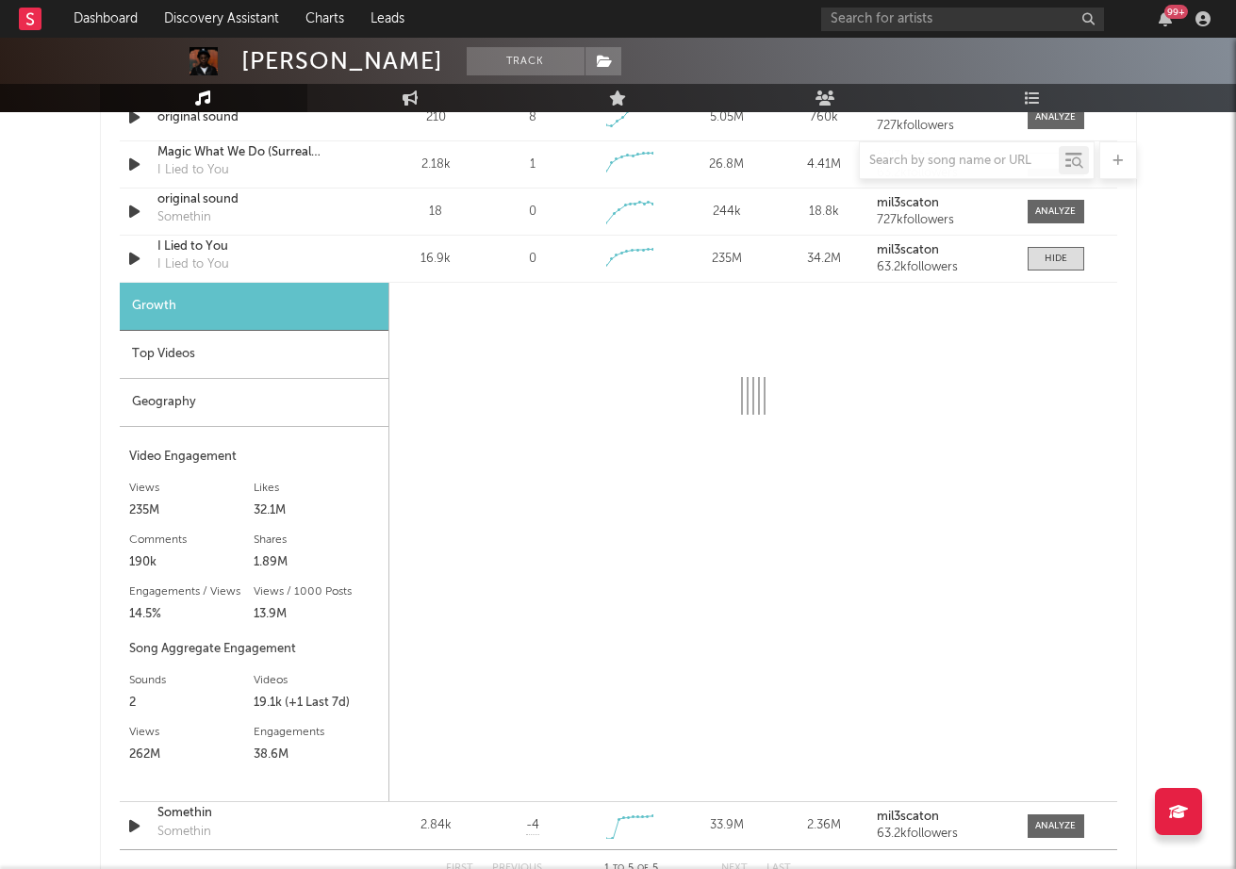
select select "1w"
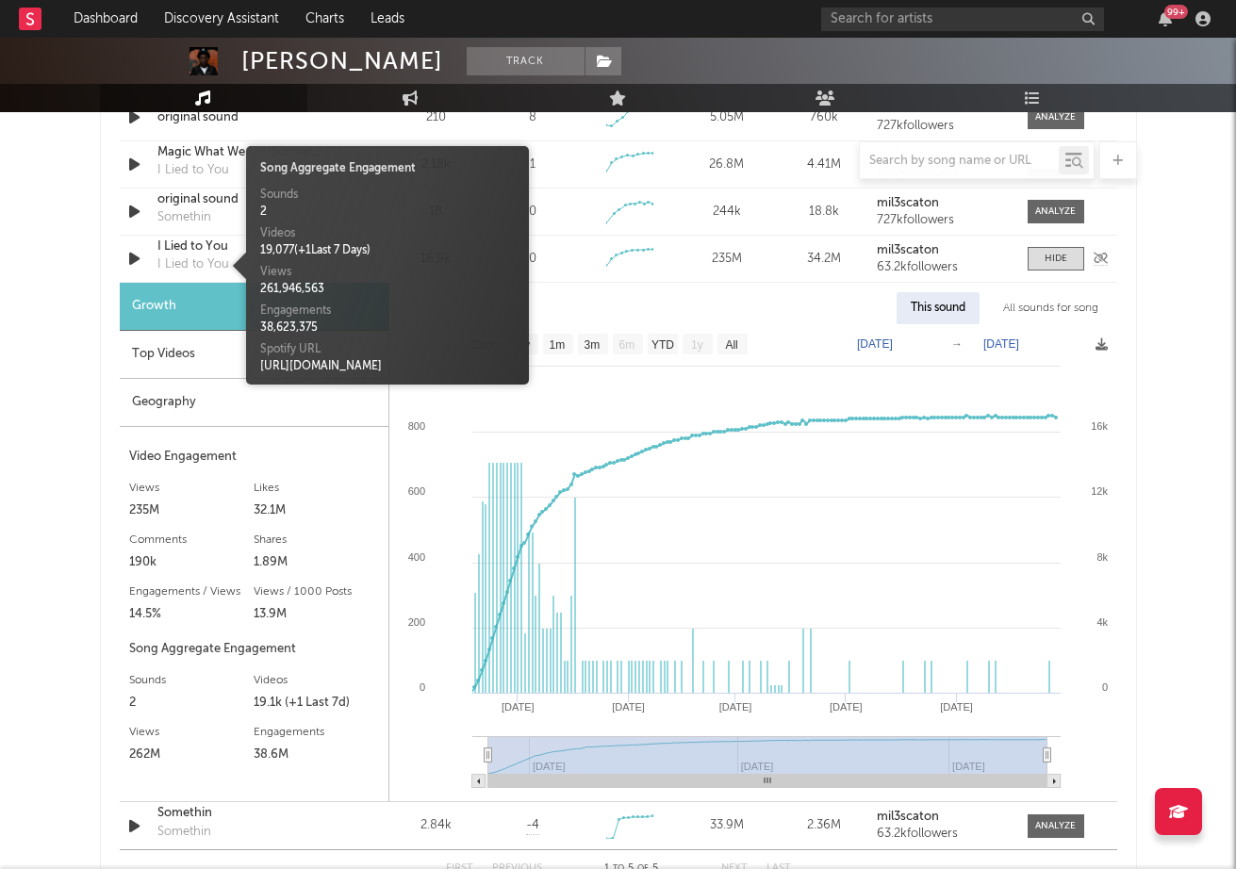
click at [205, 266] on div "I Lied to You" at bounding box center [193, 265] width 72 height 19
click at [198, 231] on div "original sound Somethin" at bounding box center [255, 211] width 197 height 43
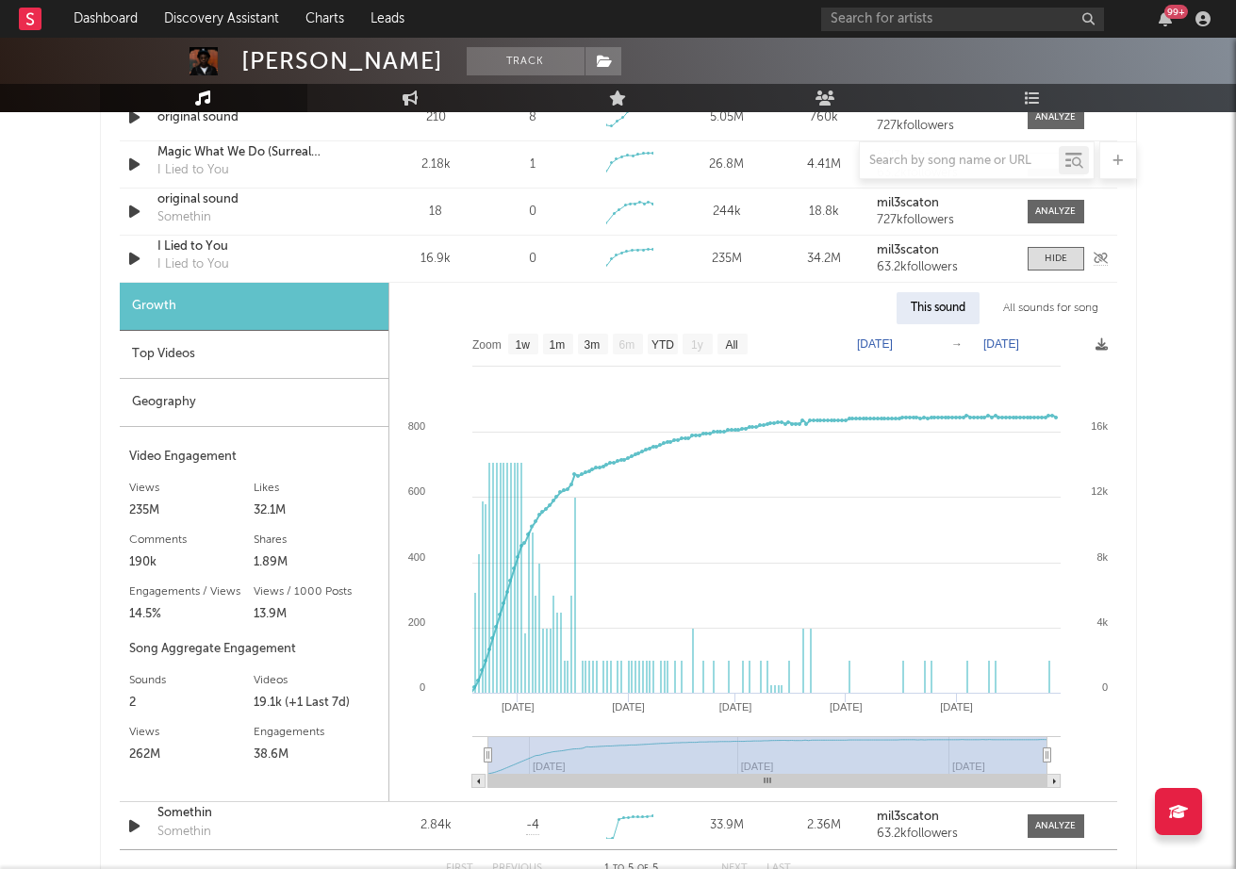
click at [201, 236] on div "Sound Name I Lied to You I Lied to You Videos 16.9k Videos (last 7 days) 0 Week…" at bounding box center [619, 259] width 998 height 46
click at [201, 239] on div "I Lied to You" at bounding box center [255, 247] width 197 height 19
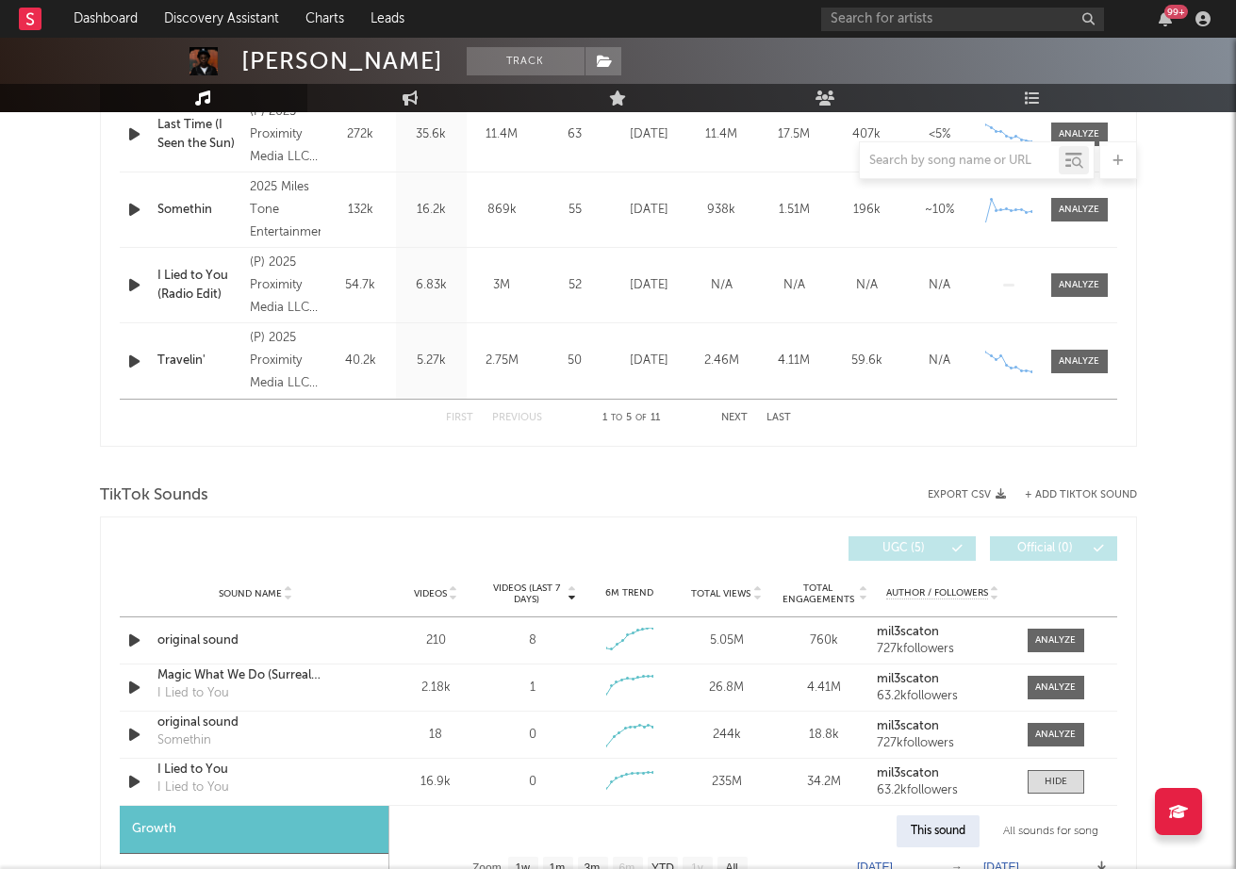
scroll to position [0, 0]
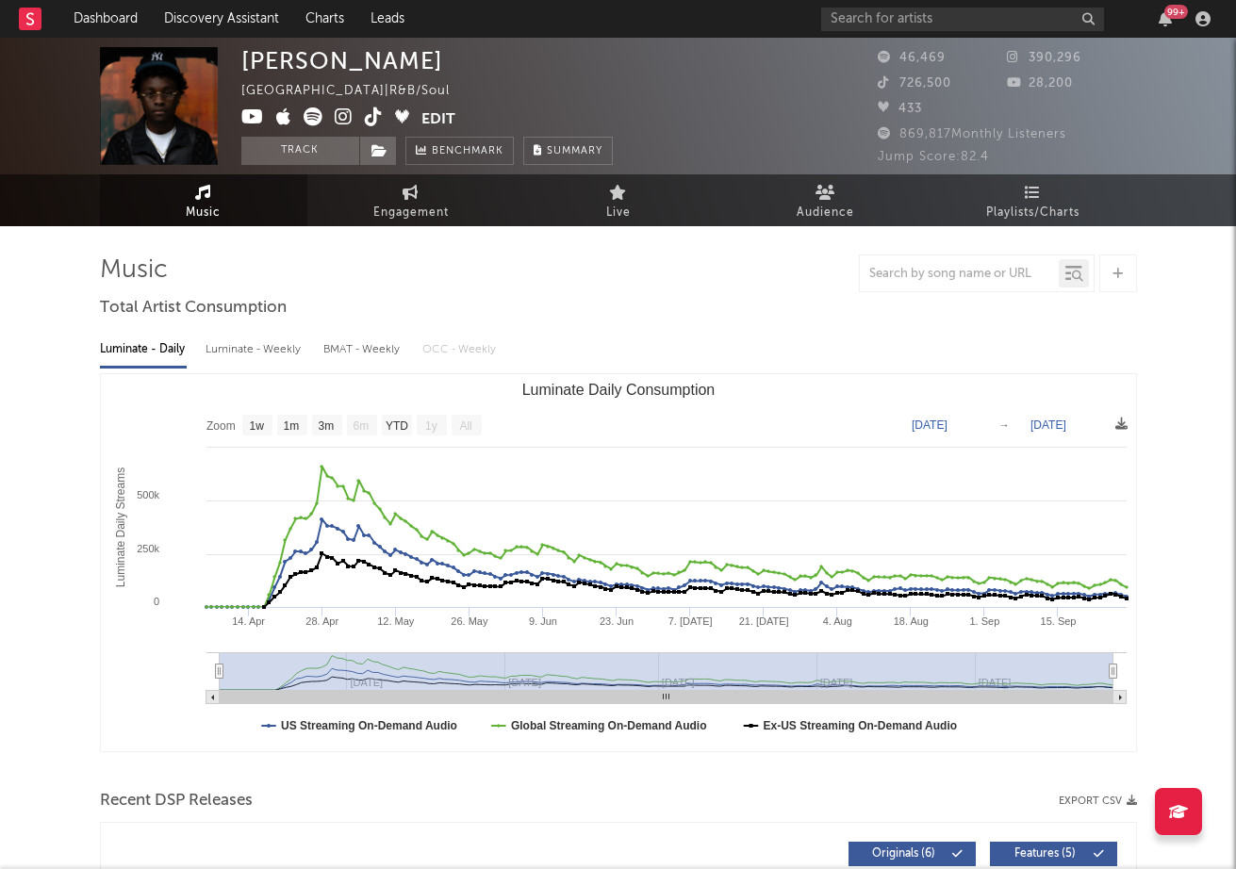
click at [321, 120] on icon at bounding box center [313, 116] width 19 height 19
click at [861, 13] on input "text" at bounding box center [962, 20] width 283 height 24
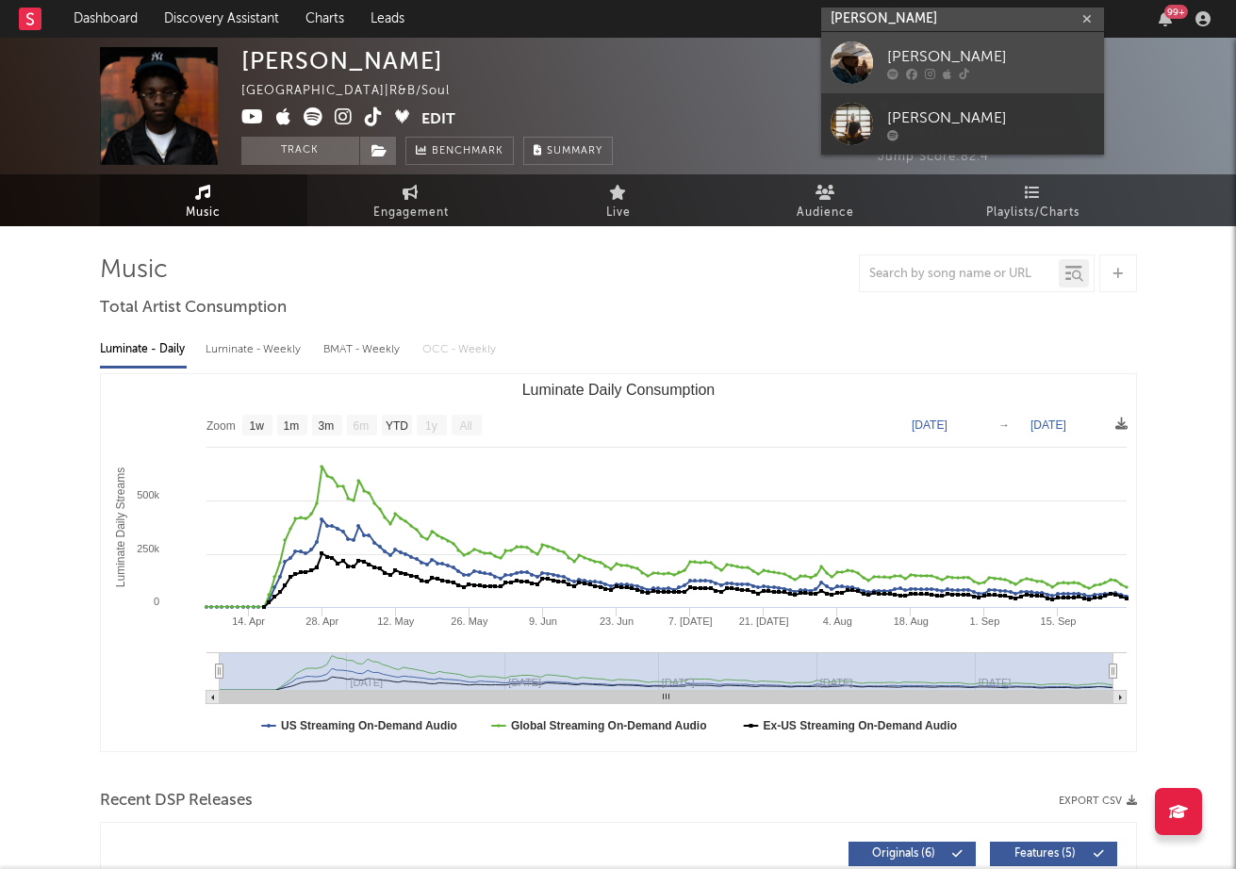
type input "[PERSON_NAME]"
click at [907, 50] on div "[PERSON_NAME]" at bounding box center [990, 56] width 207 height 23
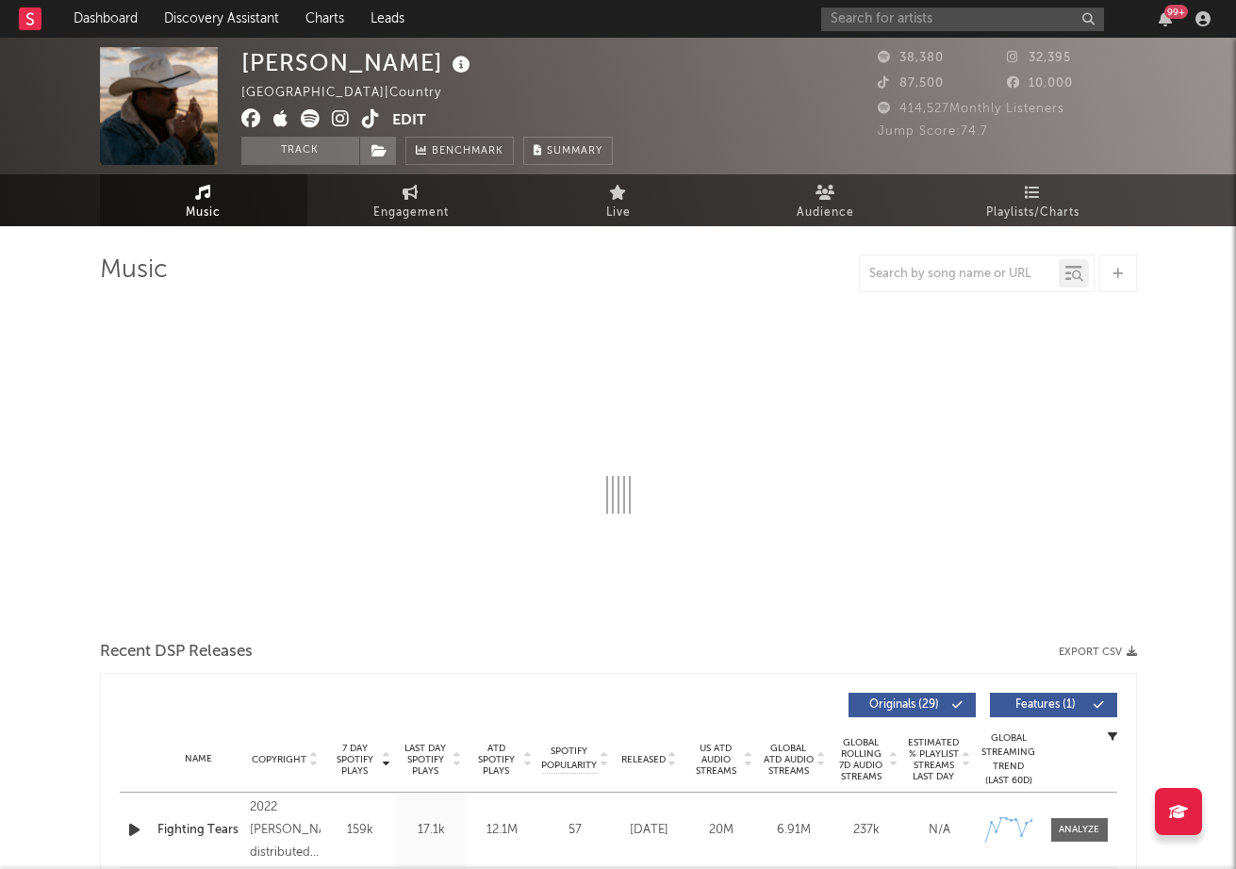
select select "6m"
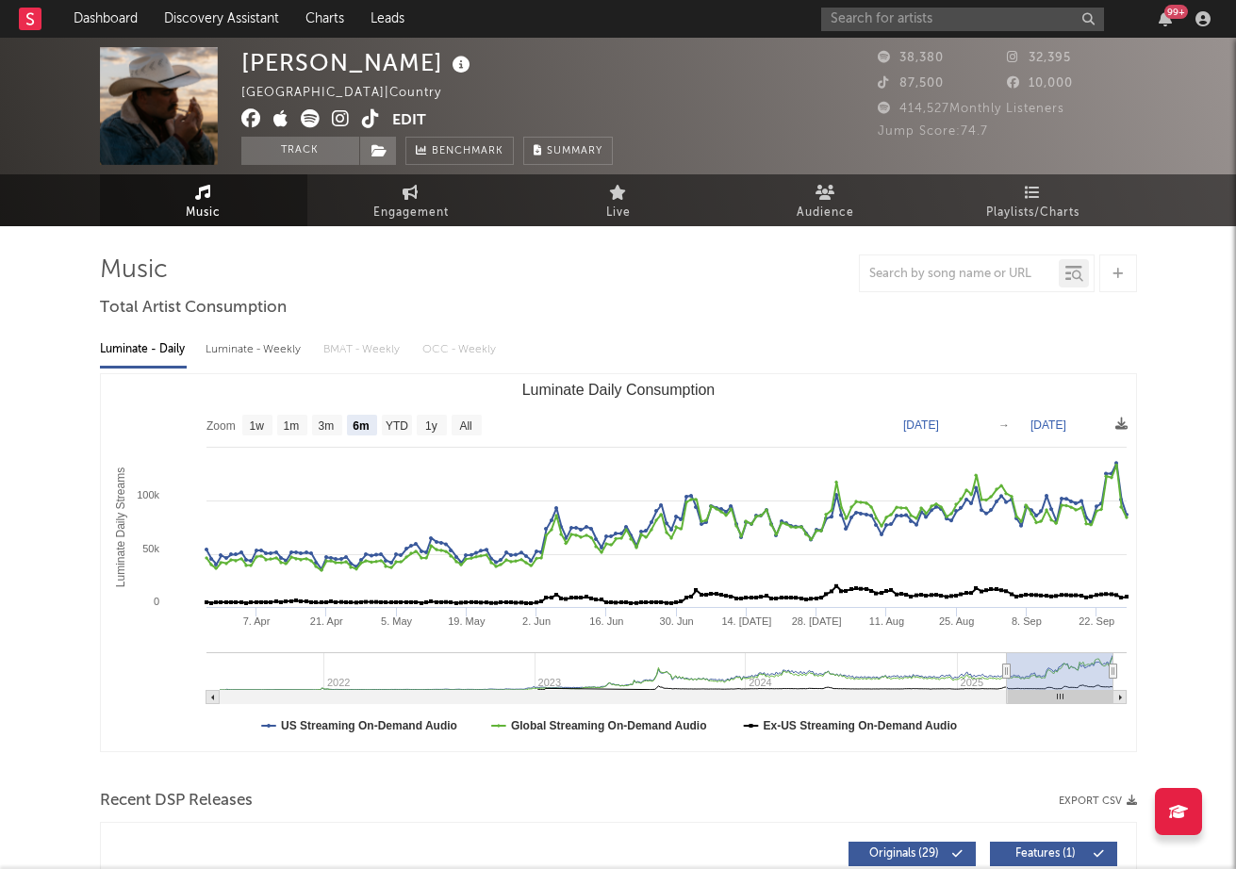
click at [370, 112] on icon at bounding box center [371, 118] width 18 height 19
click at [380, 208] on span "Engagement" at bounding box center [410, 213] width 75 height 23
select select "1w"
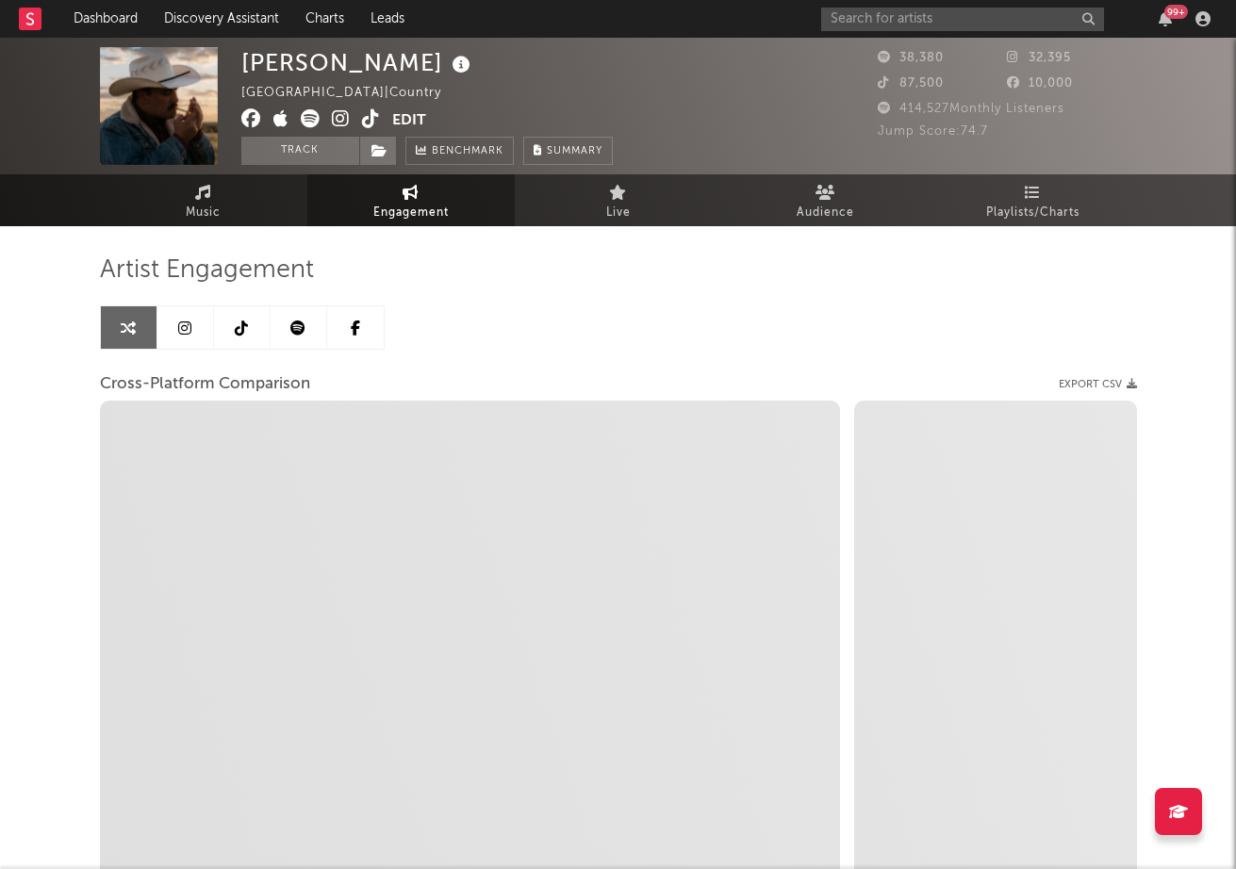
click at [205, 335] on link at bounding box center [185, 327] width 57 height 42
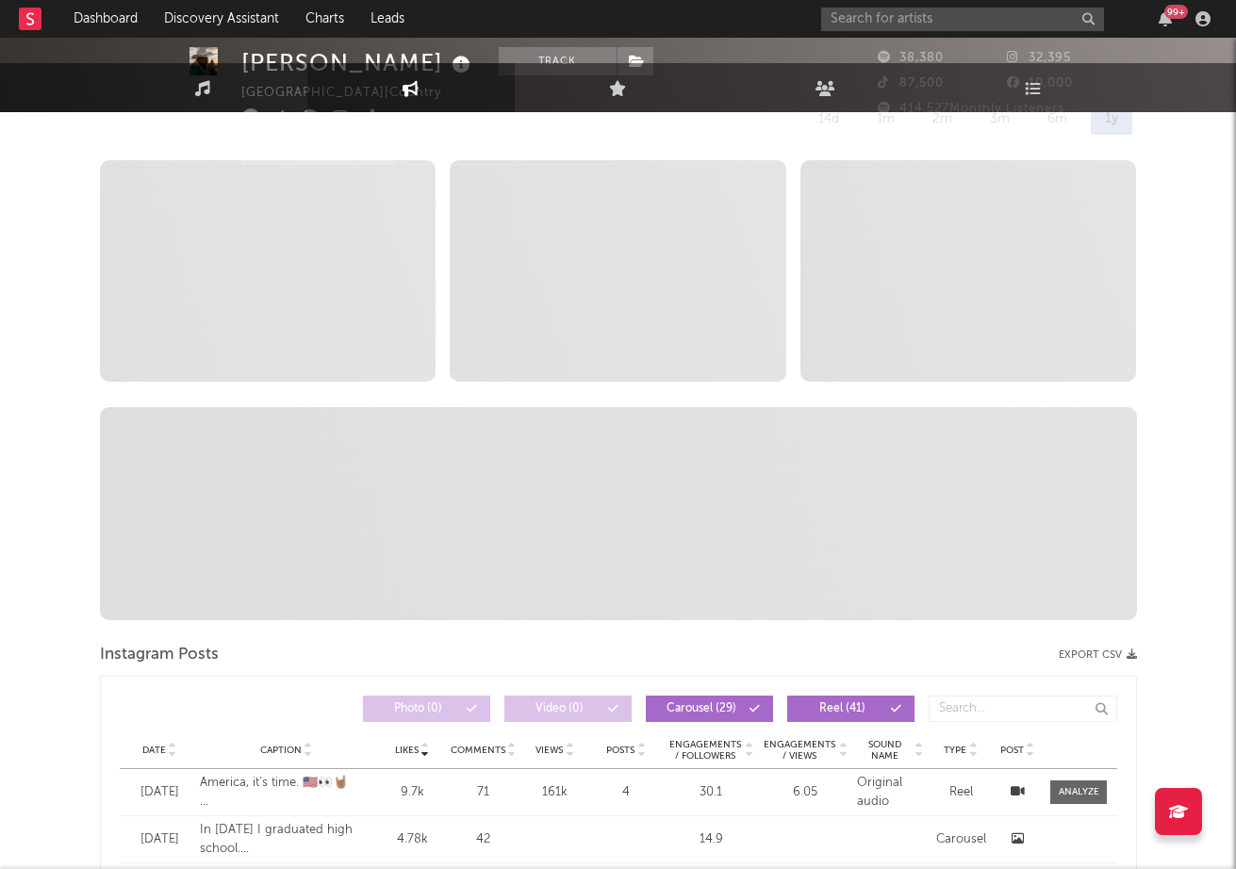
select select "1w"
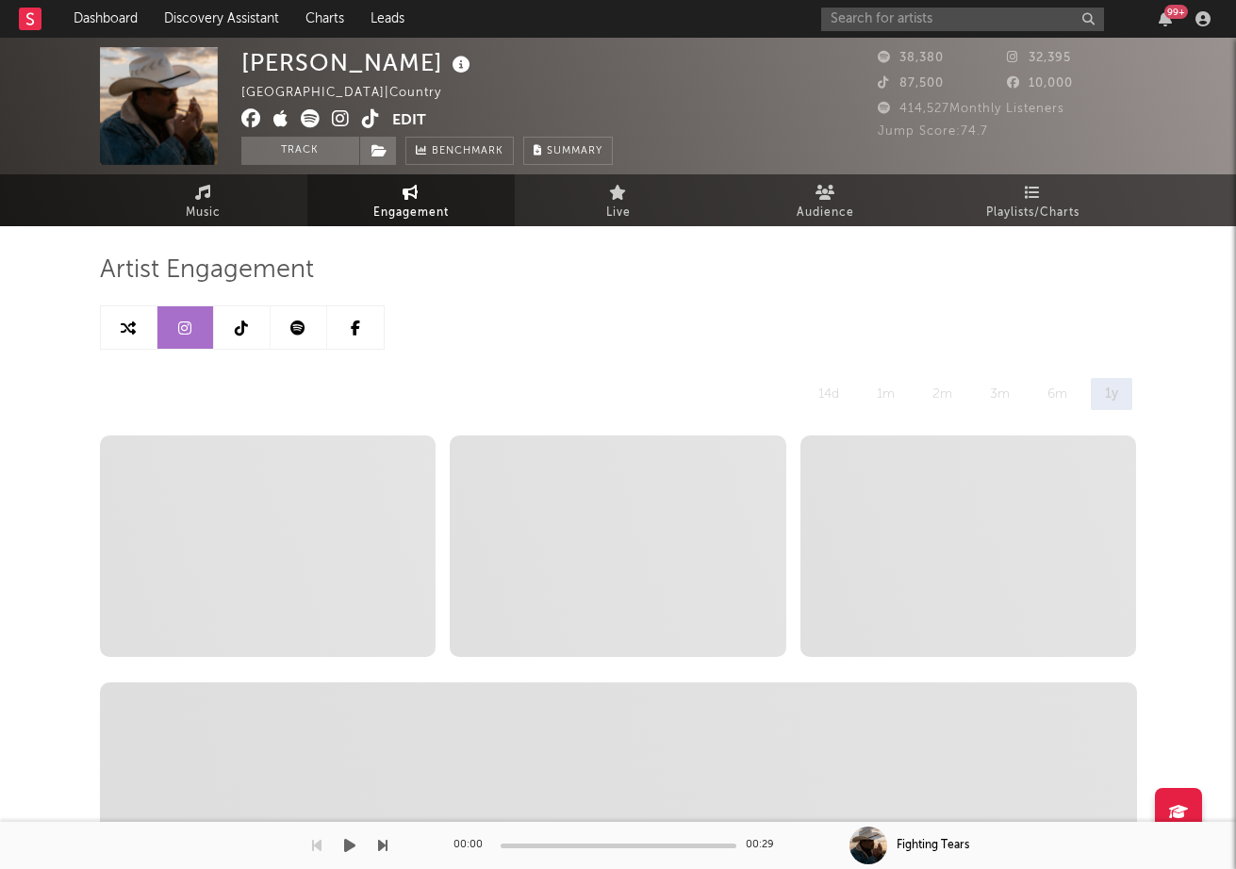
click at [344, 118] on icon at bounding box center [341, 118] width 18 height 19
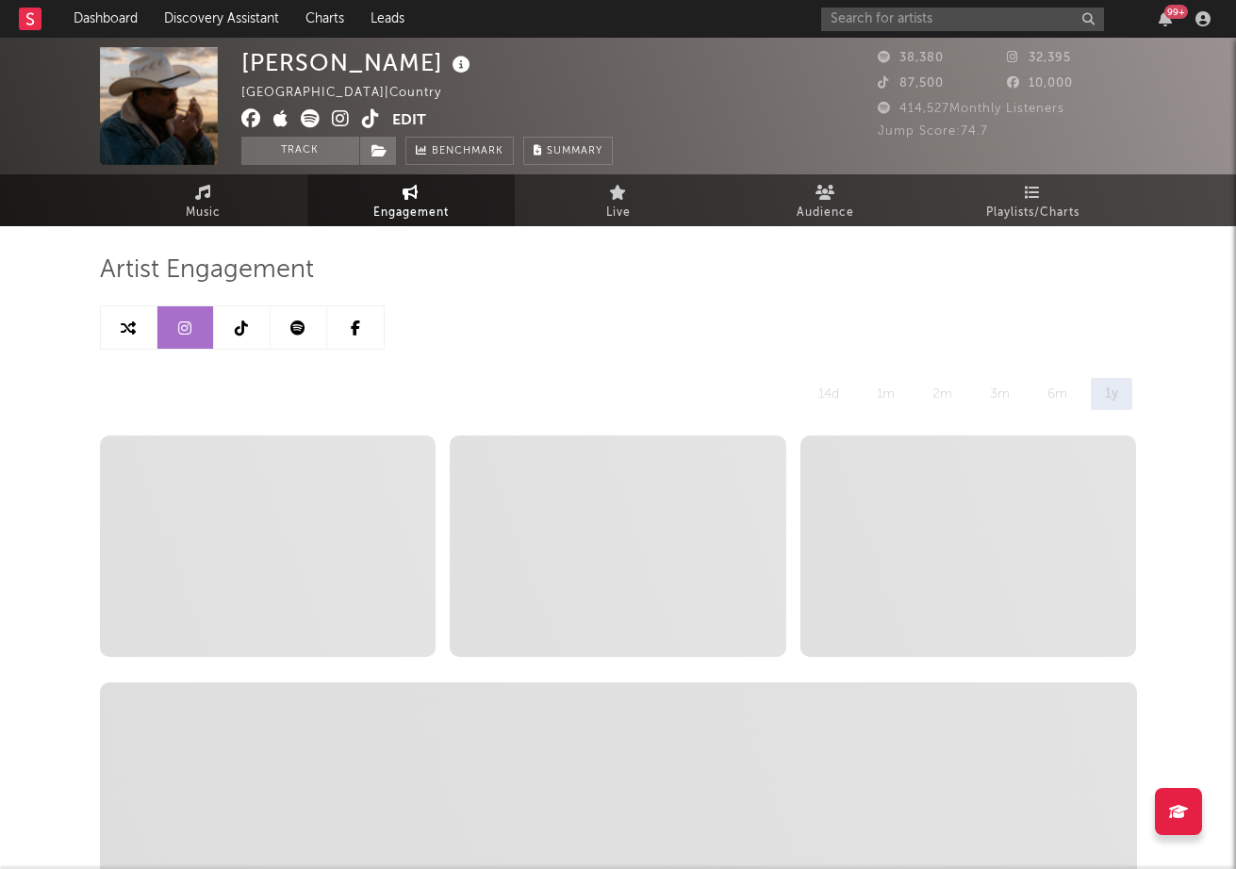
click at [224, 326] on link at bounding box center [242, 327] width 57 height 42
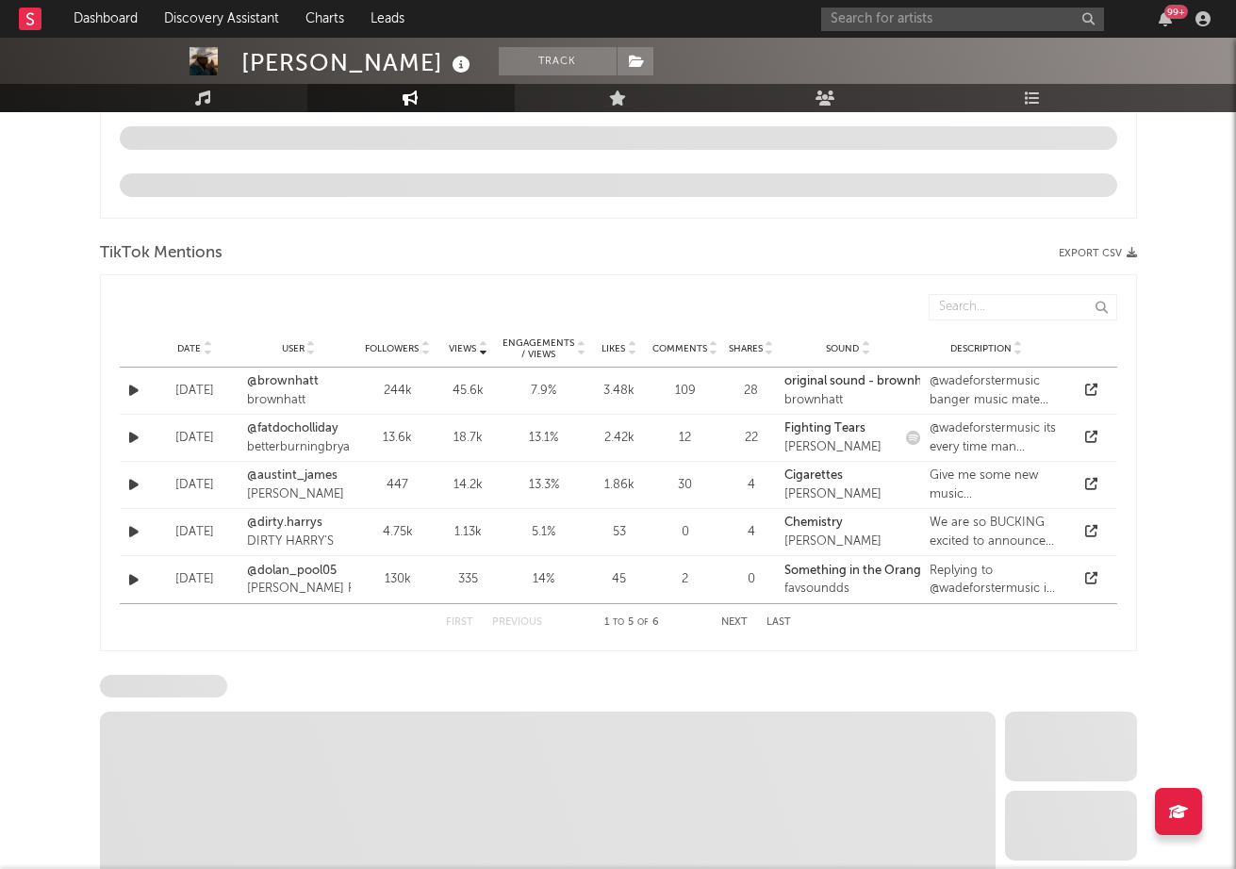
select select "6m"
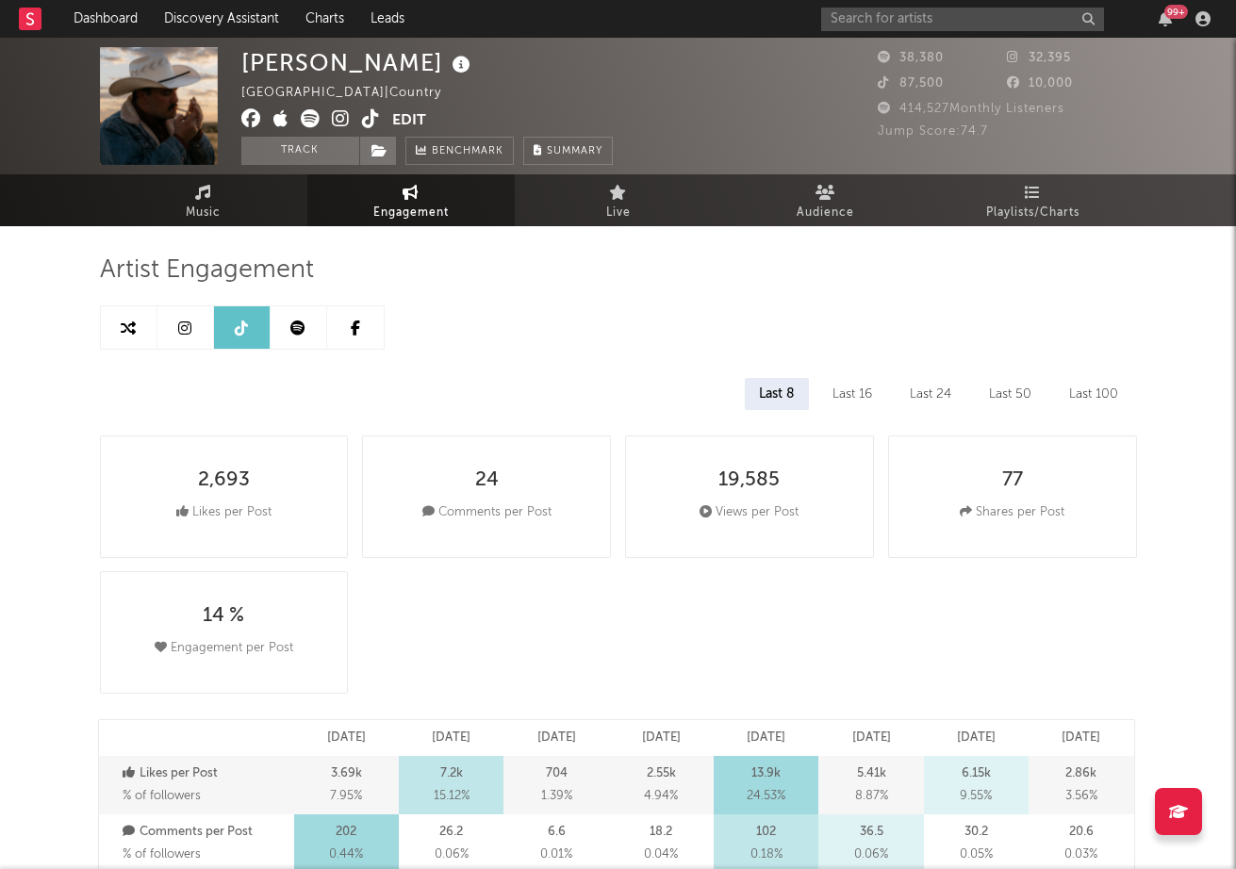
click at [367, 123] on icon at bounding box center [371, 118] width 18 height 19
click at [186, 215] on span "Music" at bounding box center [203, 213] width 35 height 23
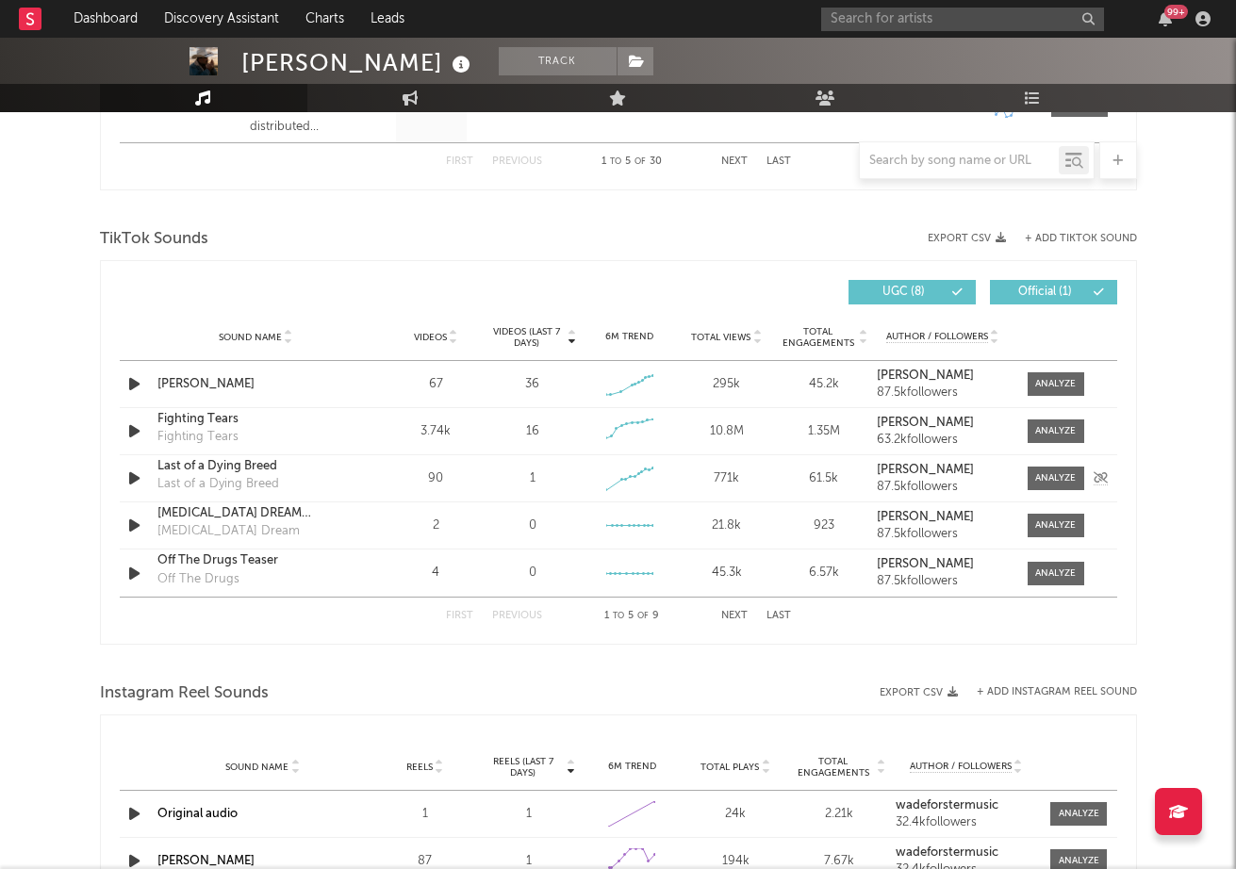
scroll to position [1177, 0]
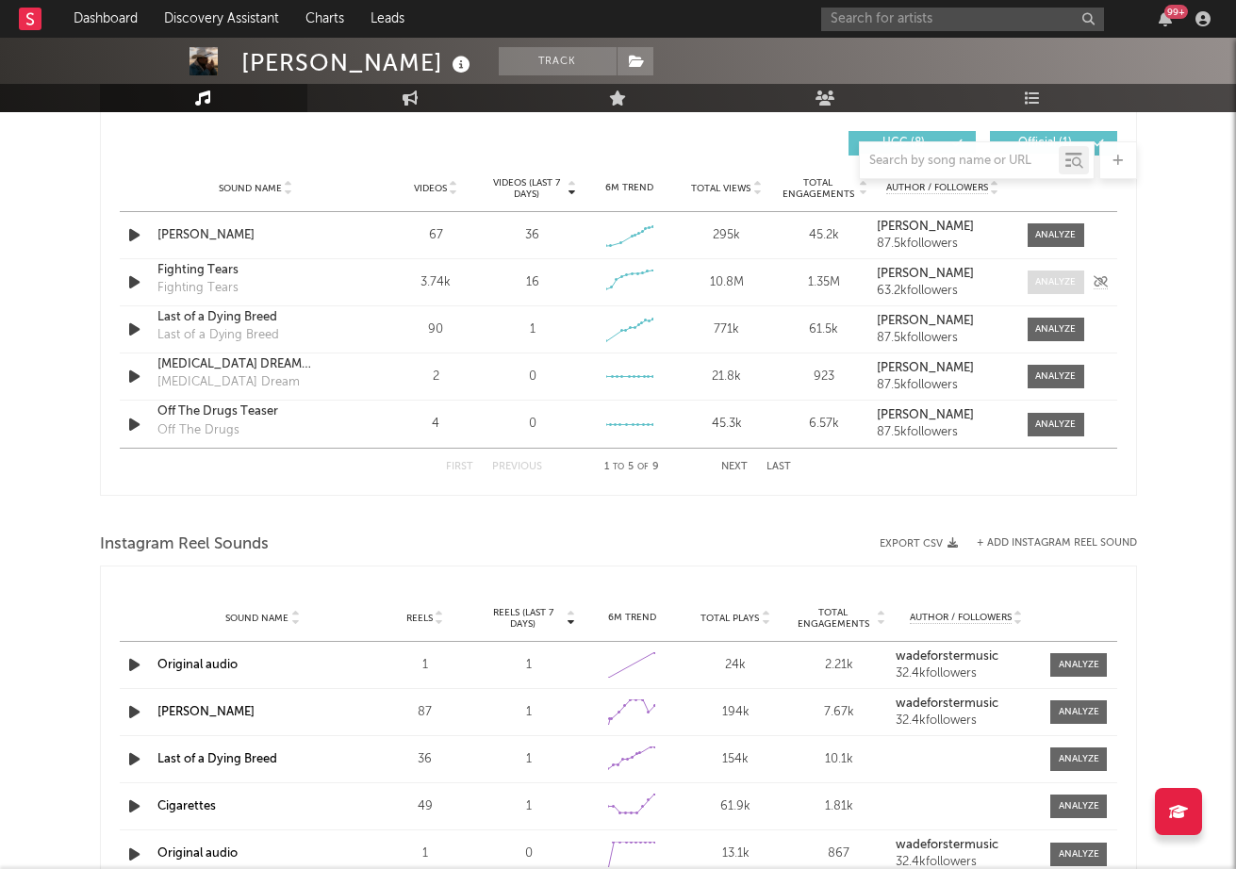
select select "6m"
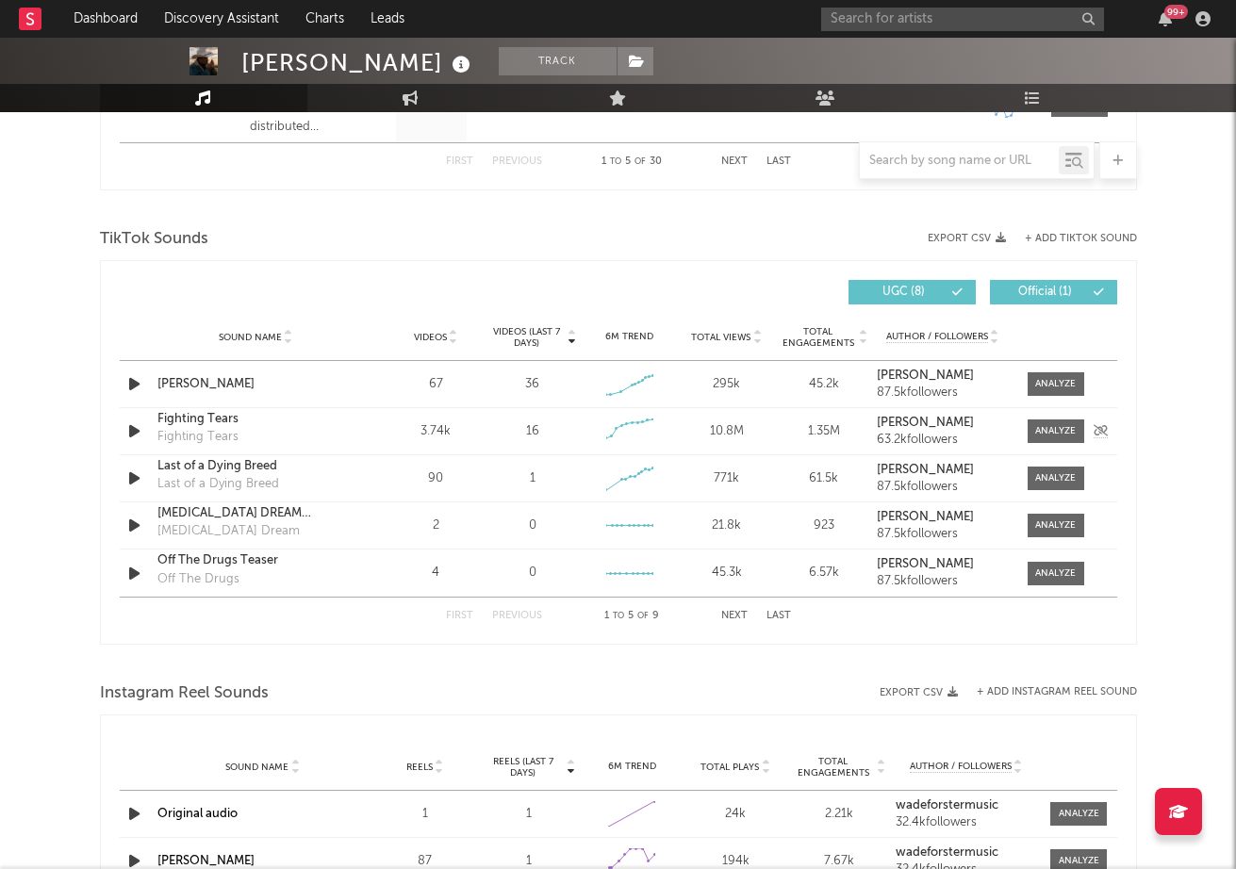
click at [1066, 418] on div "Sound Name Fighting Tears Fighting Tears Videos 3.74k Videos (last 7 days) 16 W…" at bounding box center [619, 431] width 998 height 46
click at [1056, 434] on div at bounding box center [1055, 431] width 41 height 14
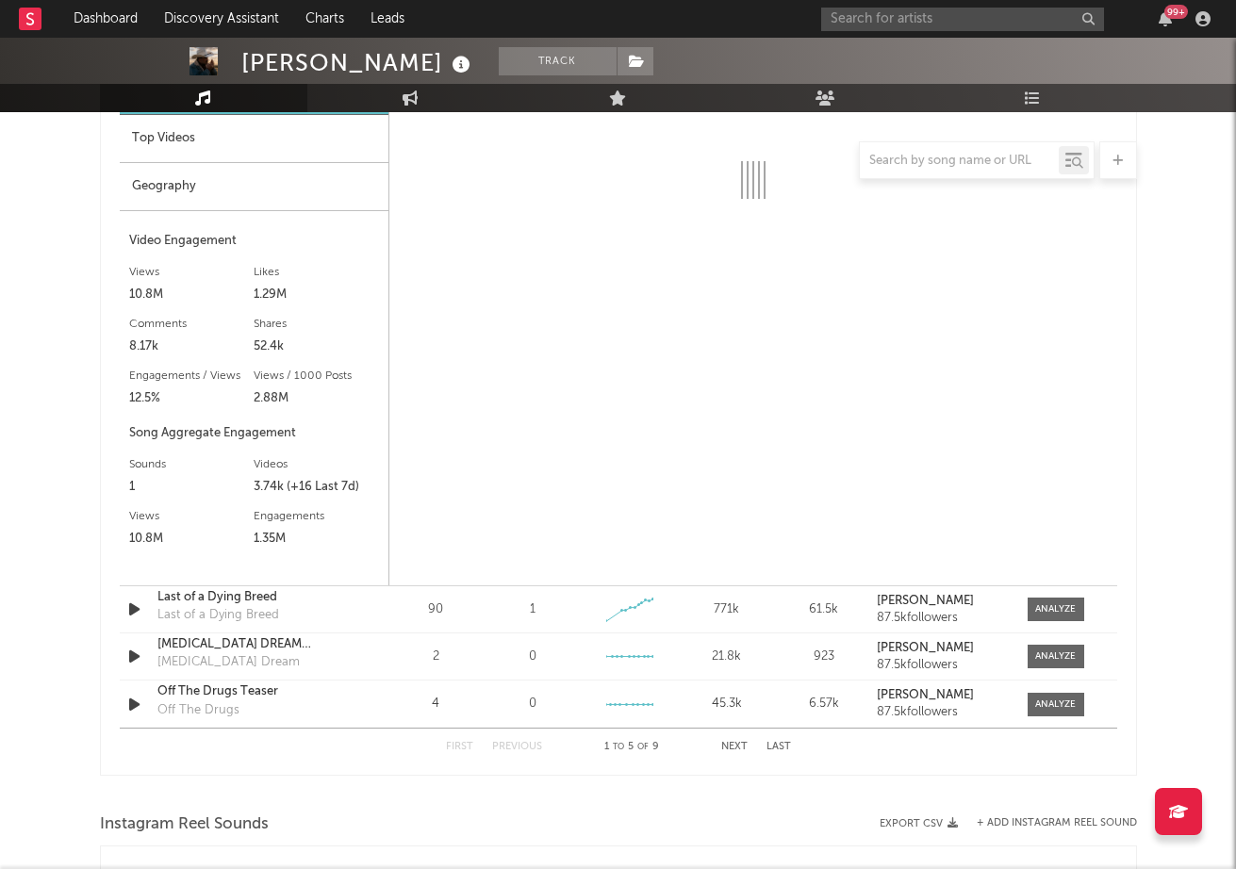
scroll to position [1520, 0]
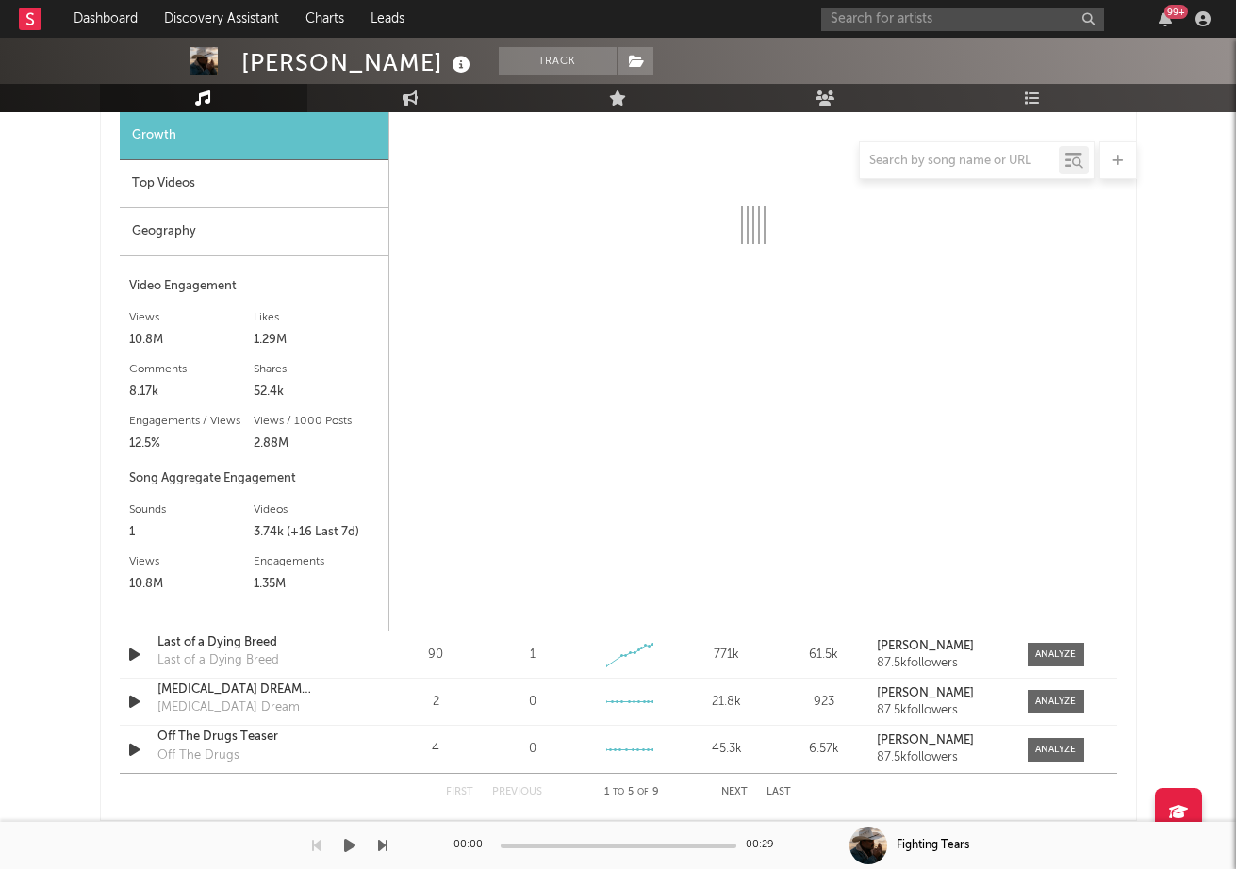
select select "6m"
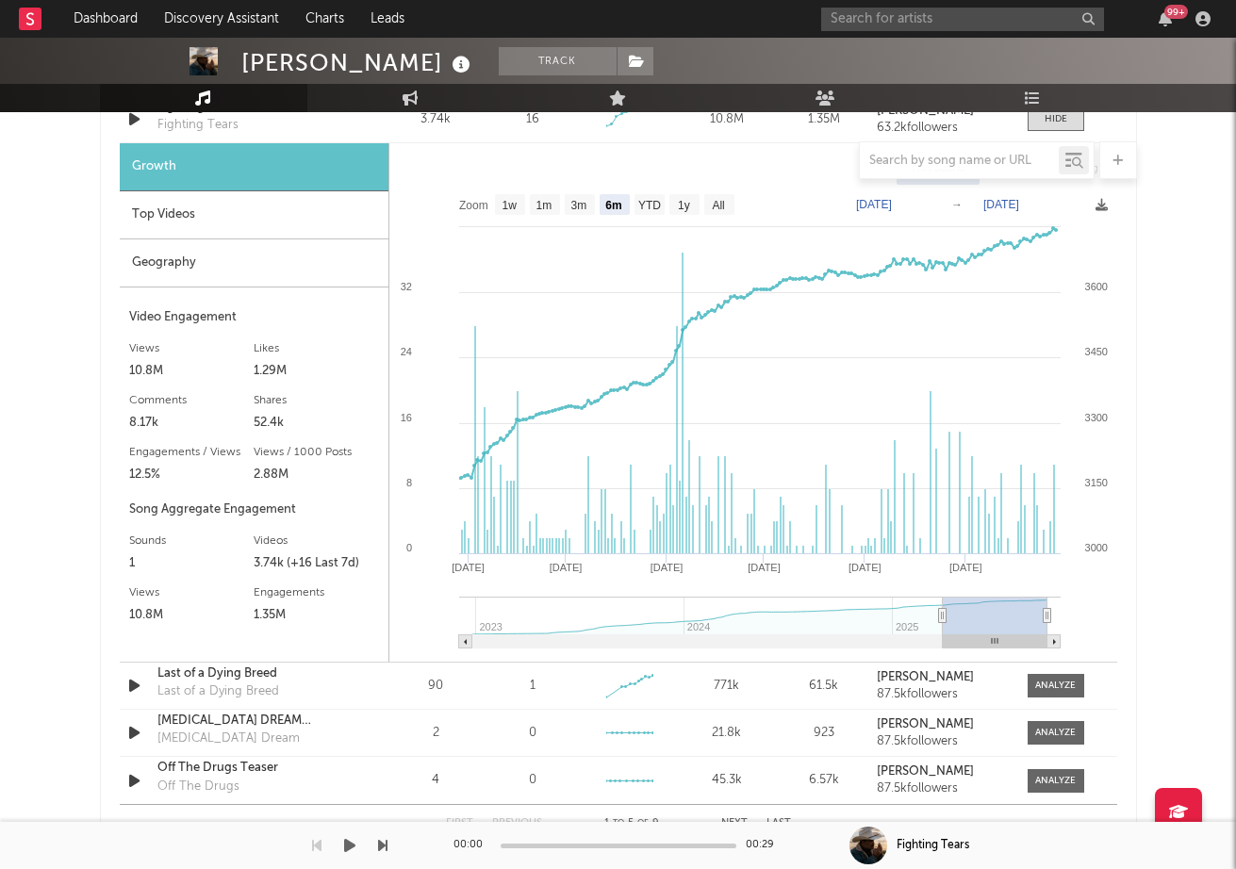
scroll to position [1222, 0]
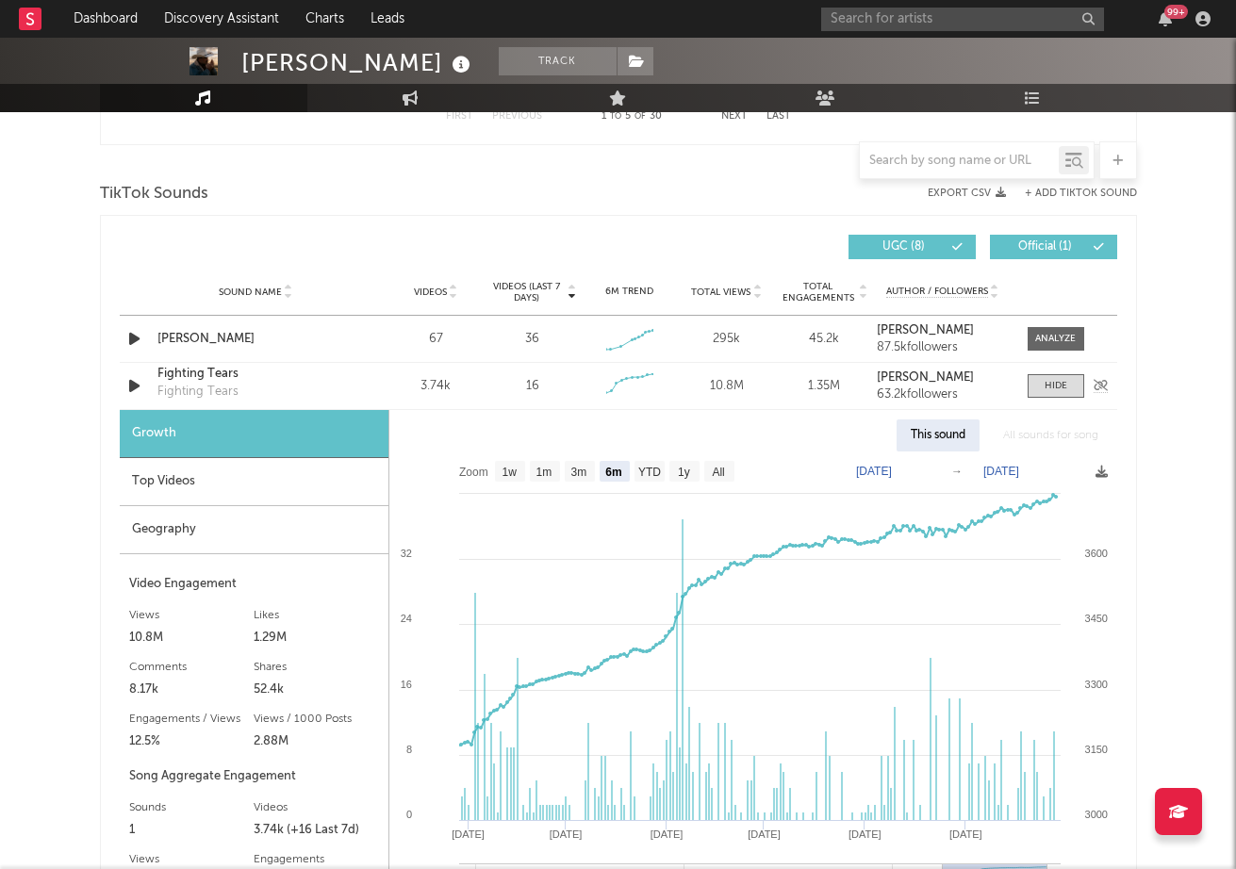
click at [207, 376] on div "Fighting Tears" at bounding box center [255, 374] width 197 height 19
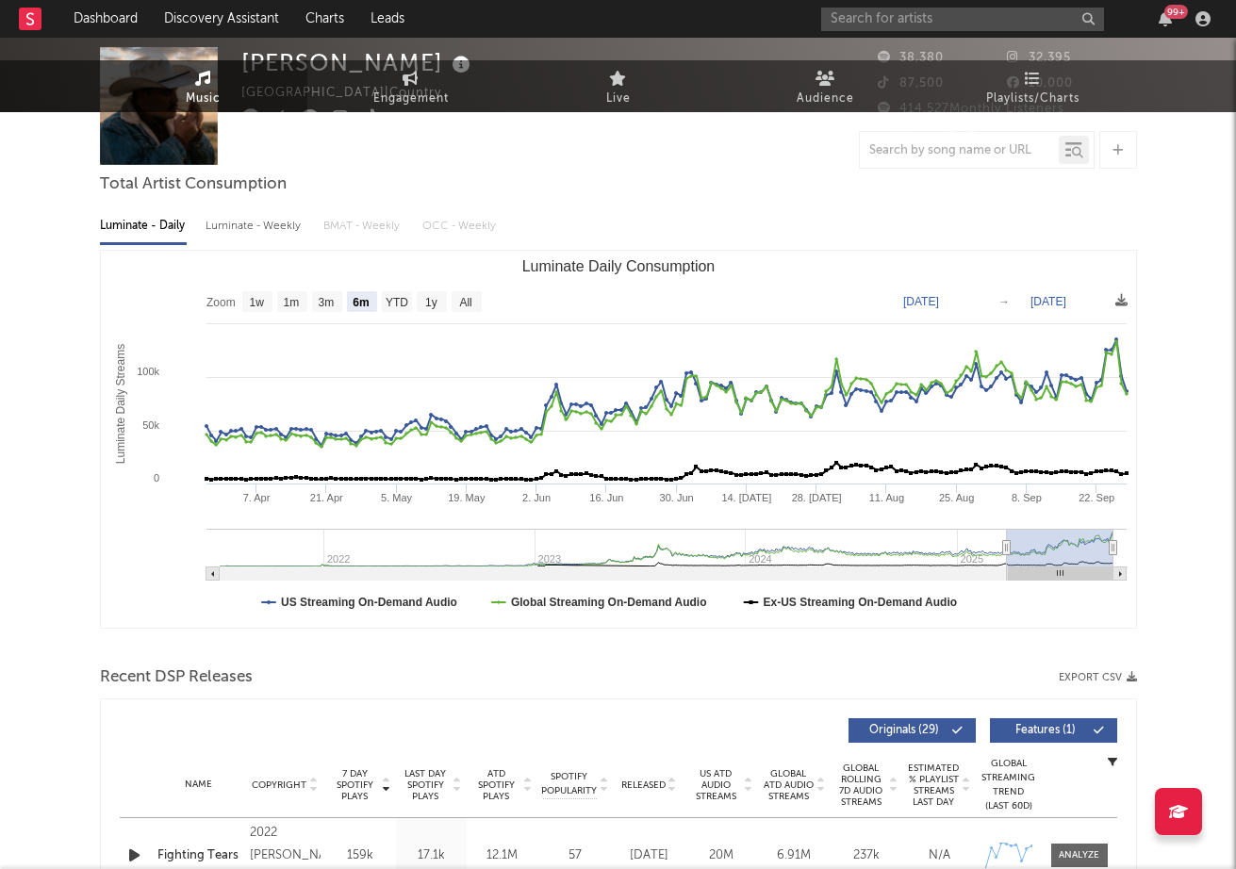
scroll to position [0, 0]
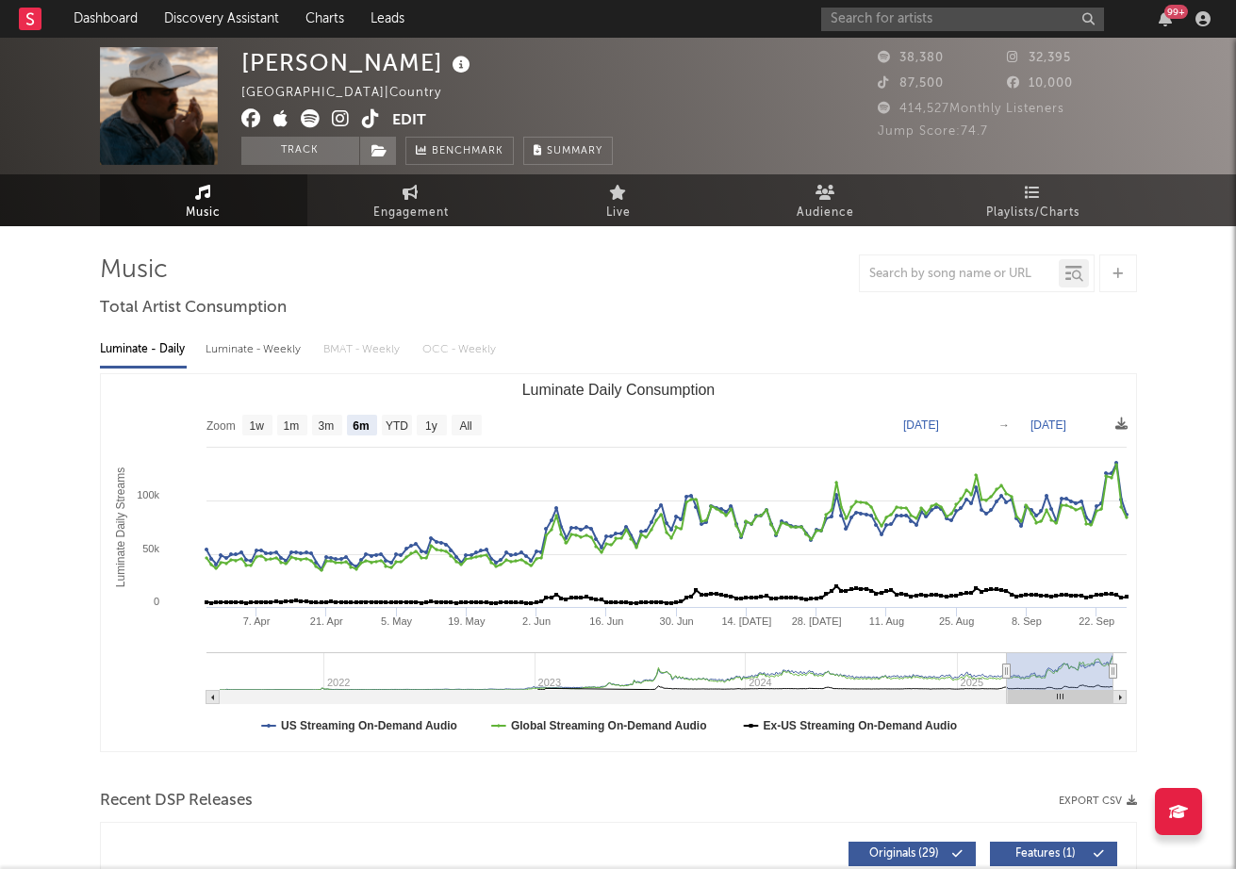
click at [312, 124] on icon at bounding box center [310, 118] width 19 height 19
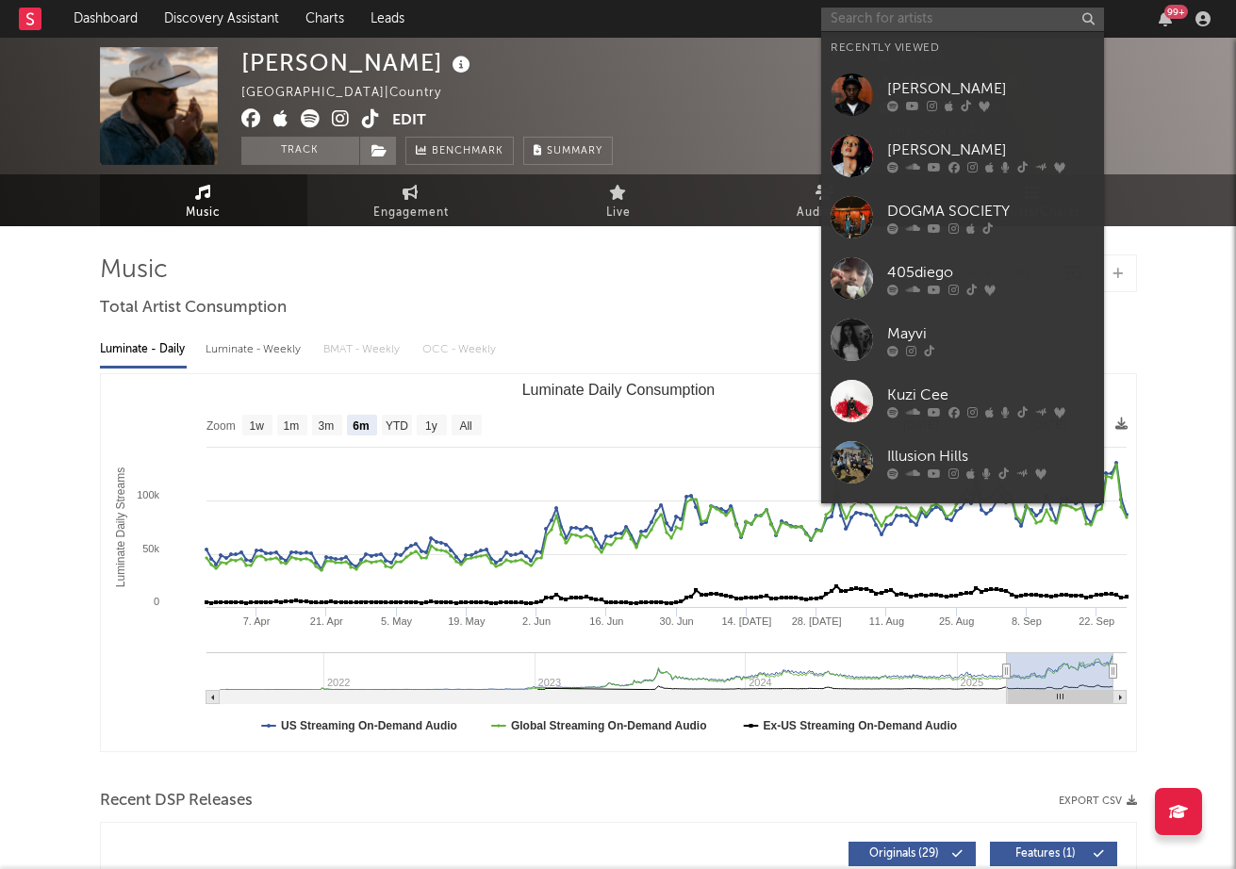
click at [919, 20] on input "text" at bounding box center [962, 20] width 283 height 24
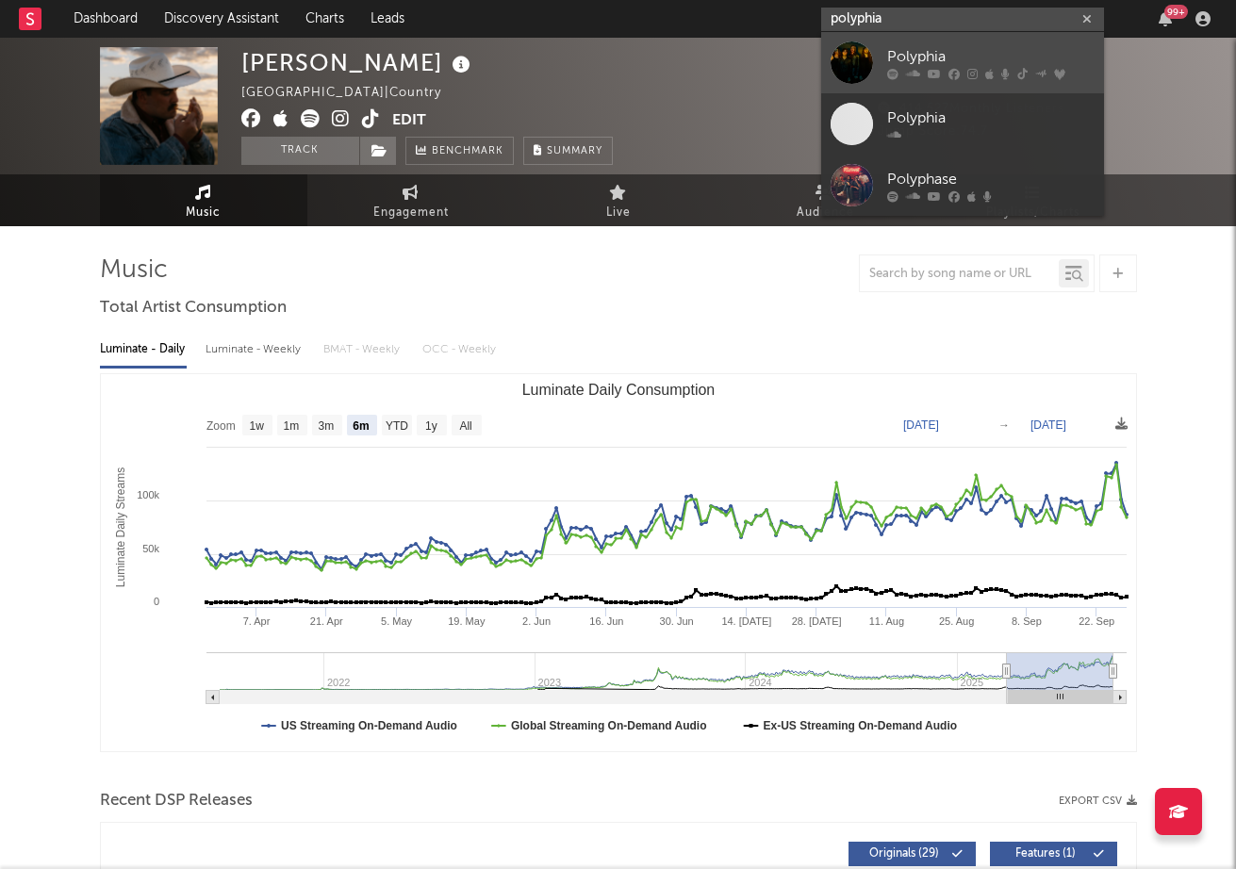
type input "polyphia"
click at [951, 60] on div "Polyphia" at bounding box center [990, 56] width 207 height 23
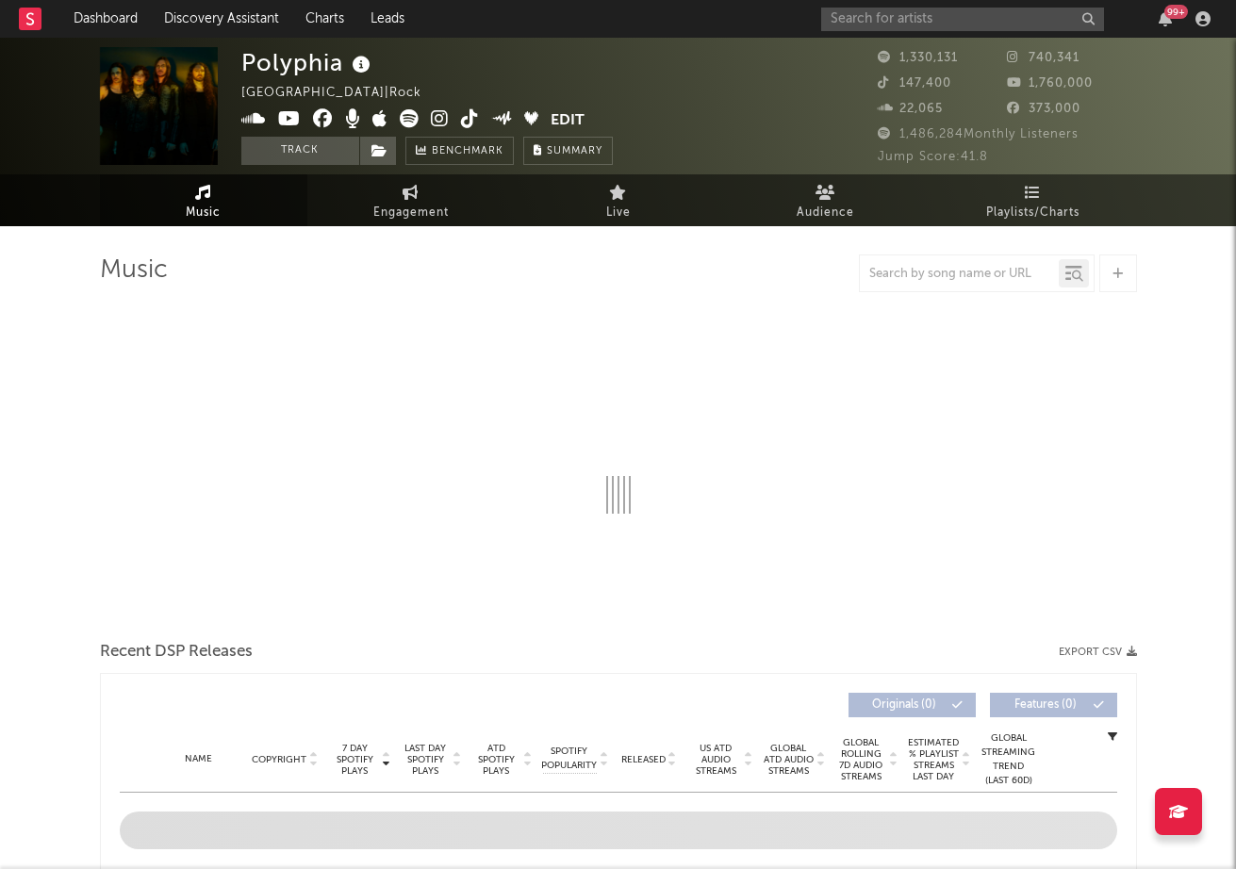
select select "6m"
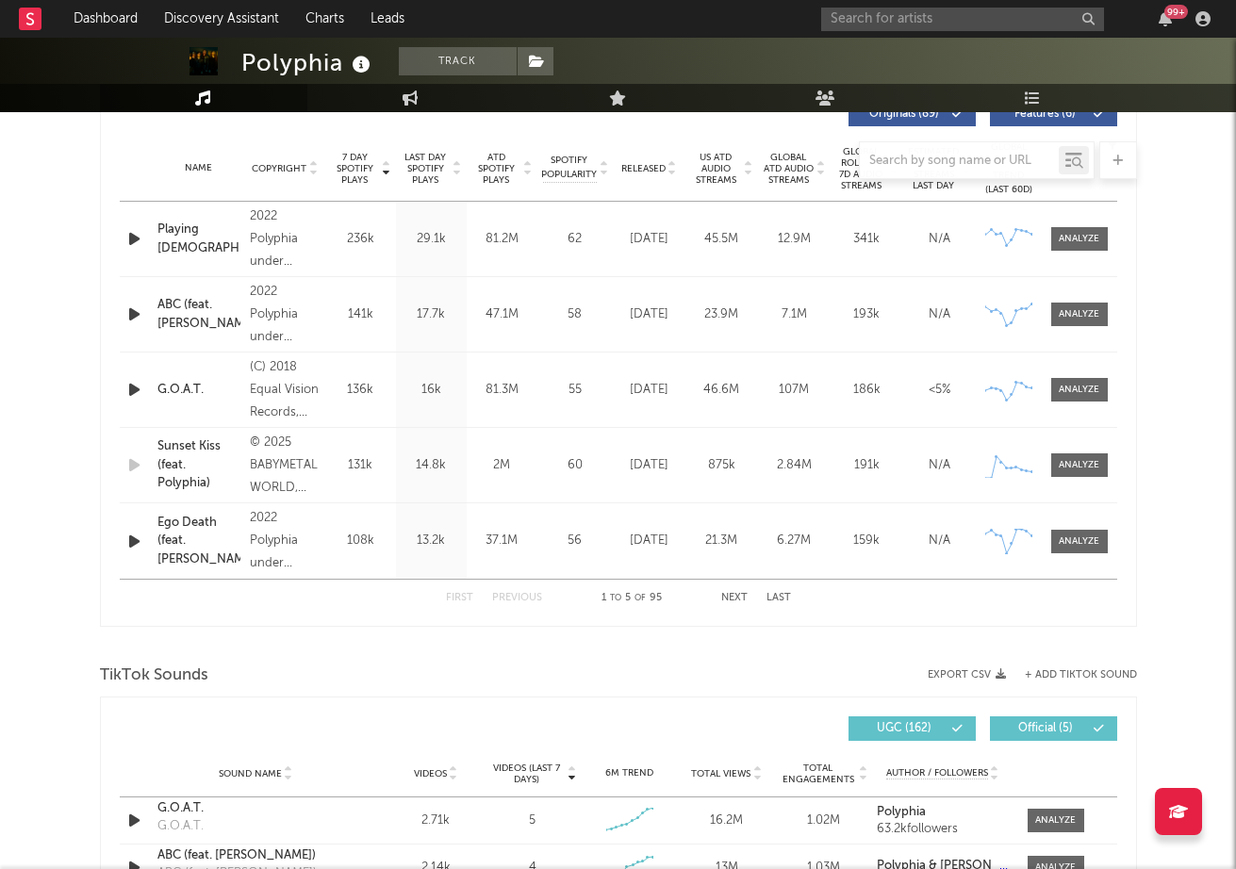
scroll to position [717, 0]
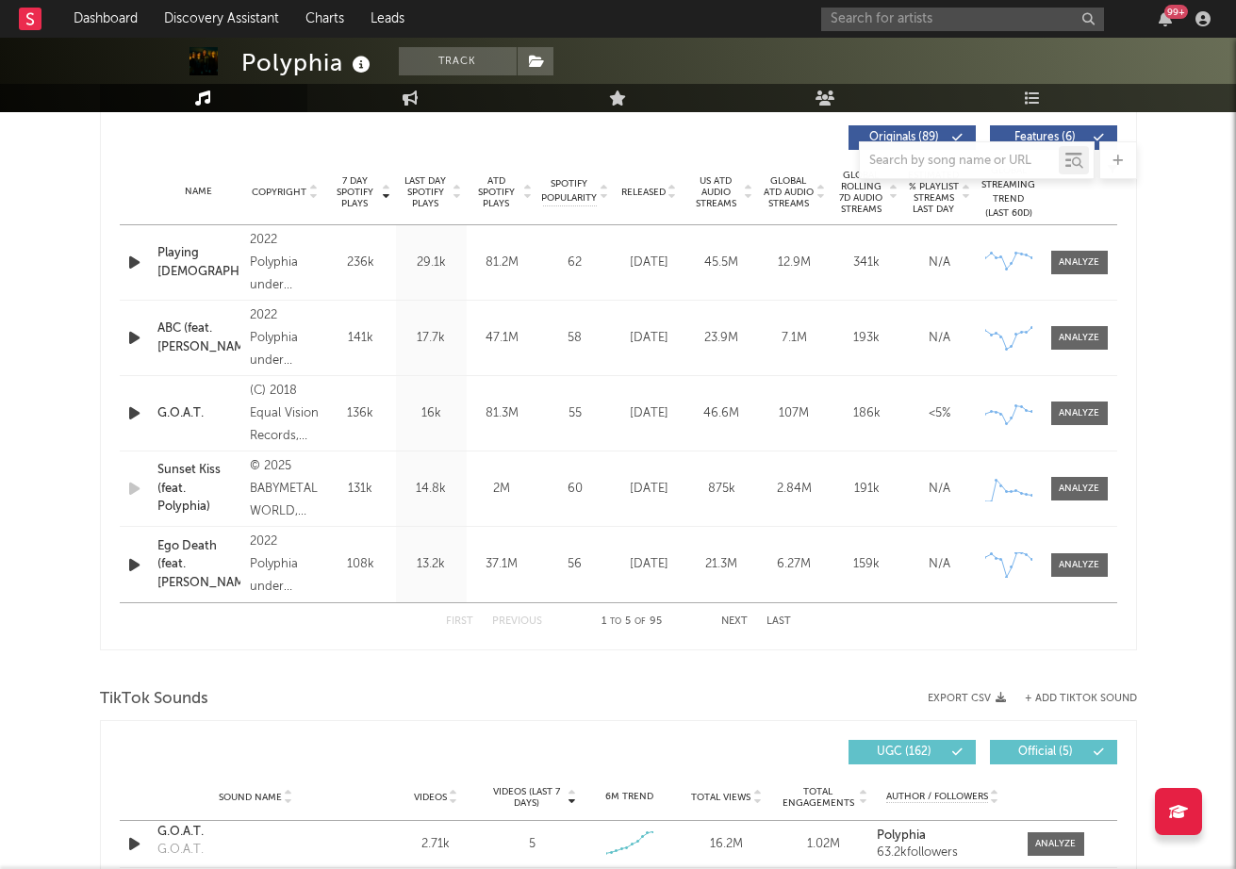
click at [661, 192] on span "Released" at bounding box center [643, 192] width 44 height 11
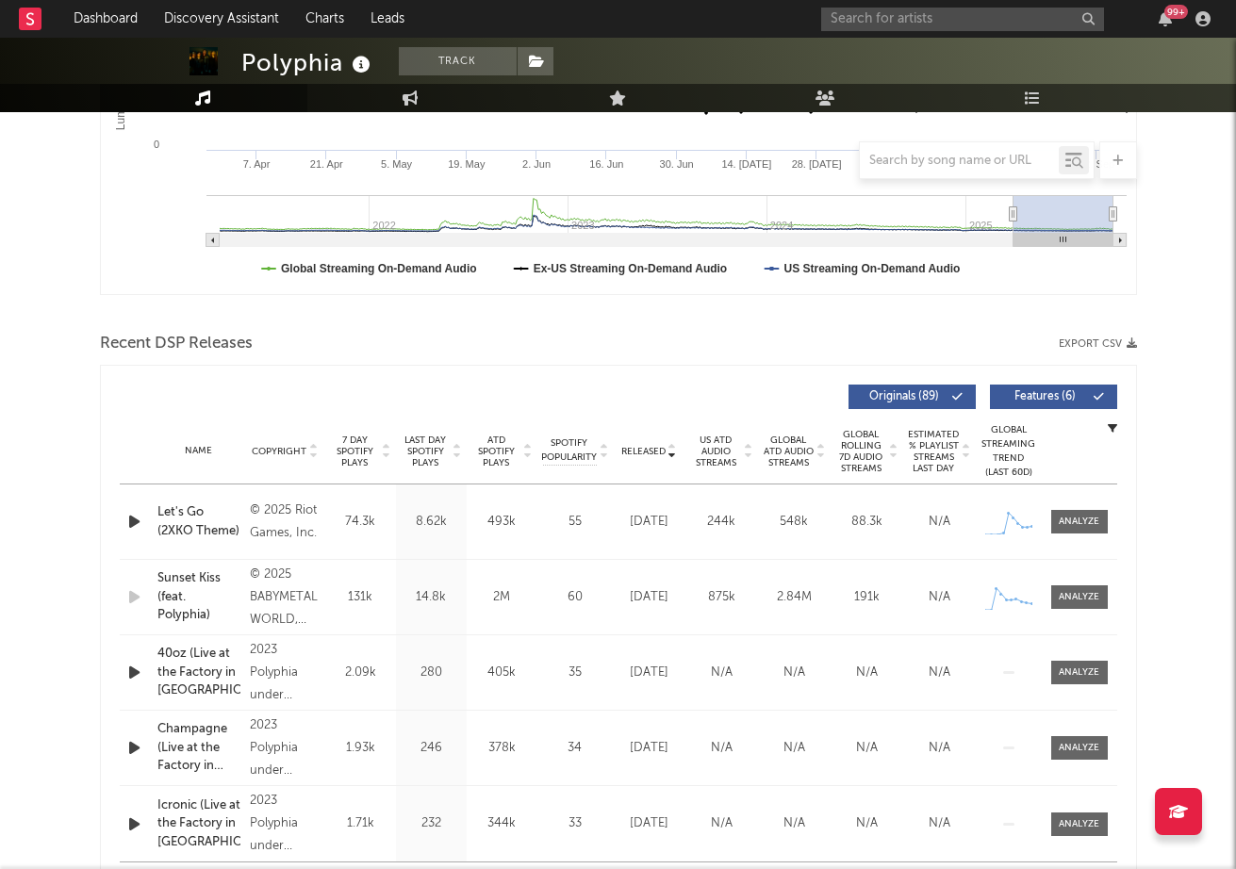
scroll to position [0, 0]
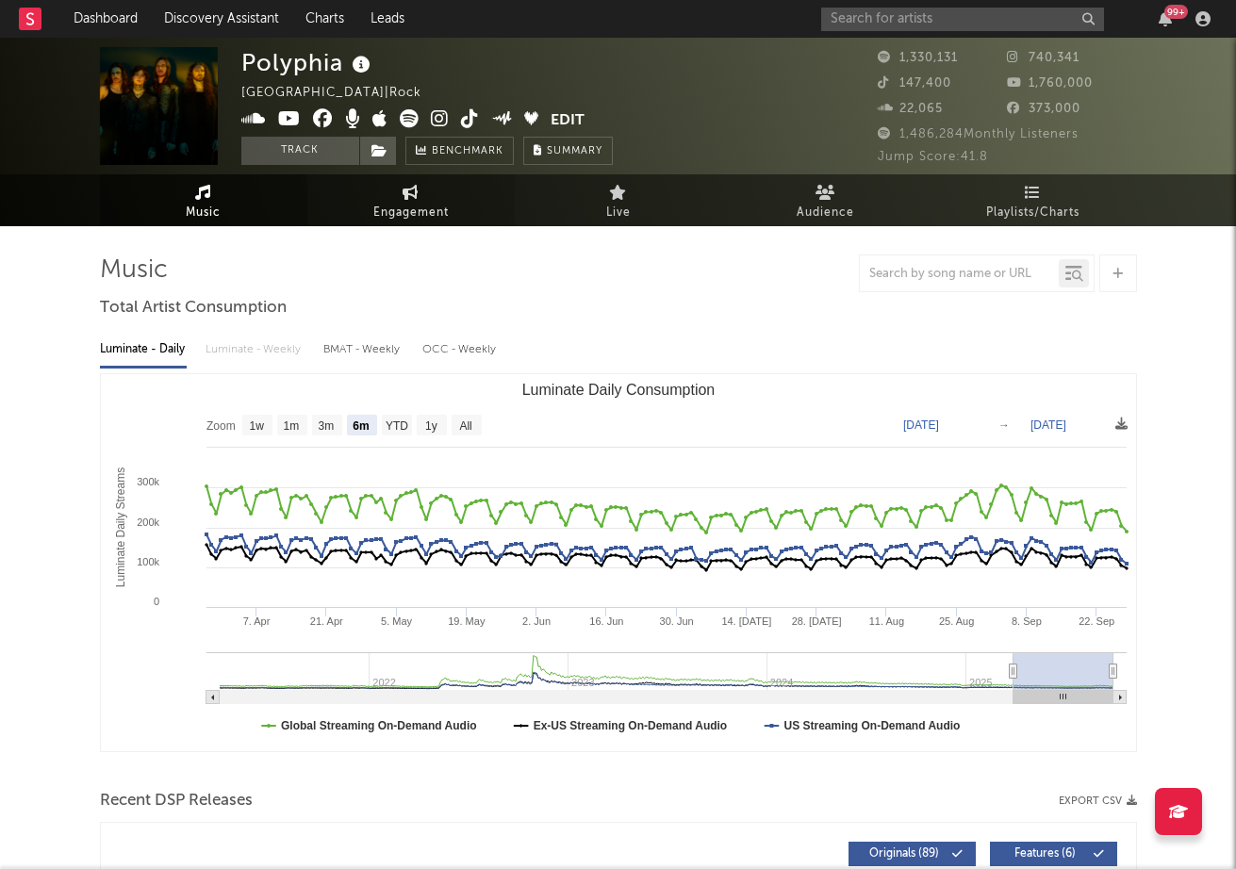
click at [412, 178] on link "Engagement" at bounding box center [410, 200] width 207 height 52
select select "1w"
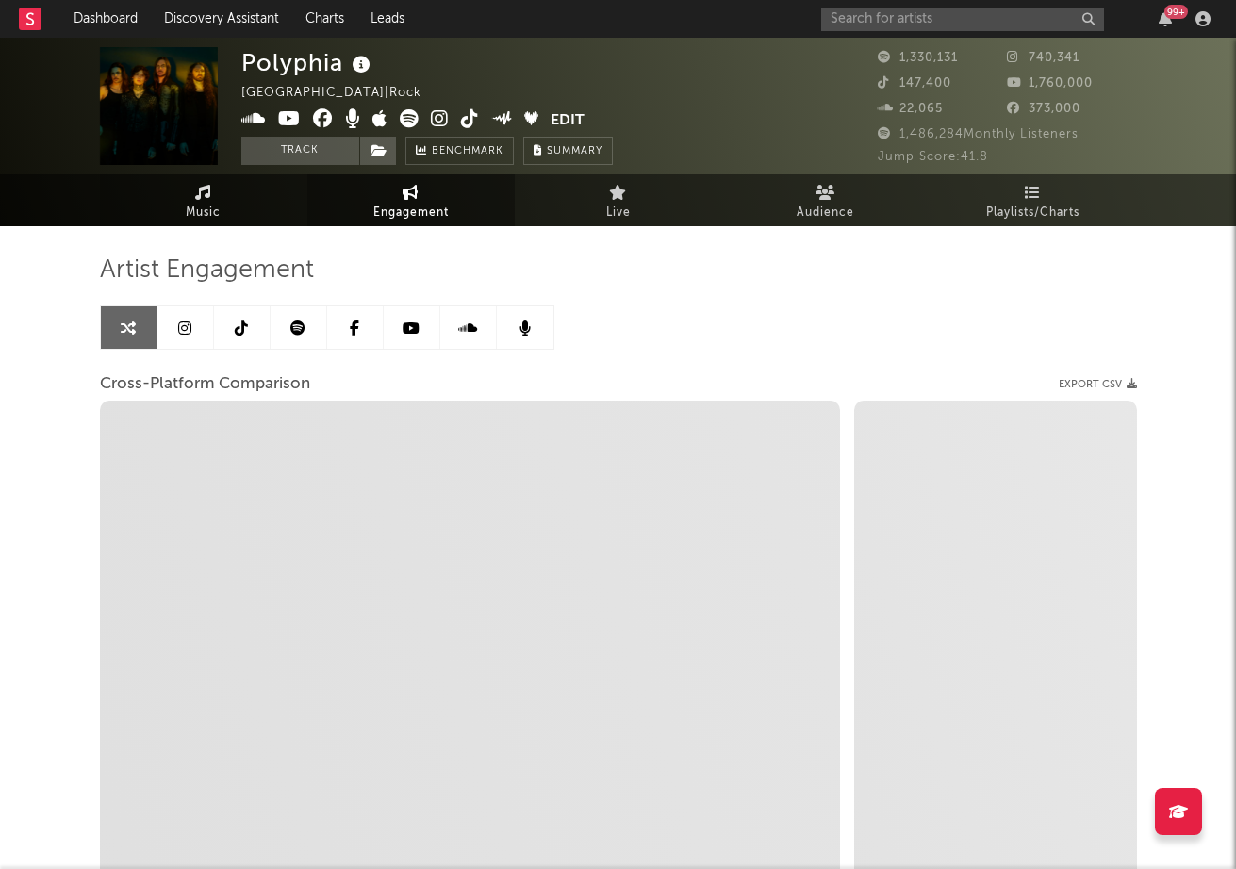
click at [224, 211] on link "Music" at bounding box center [203, 200] width 207 height 52
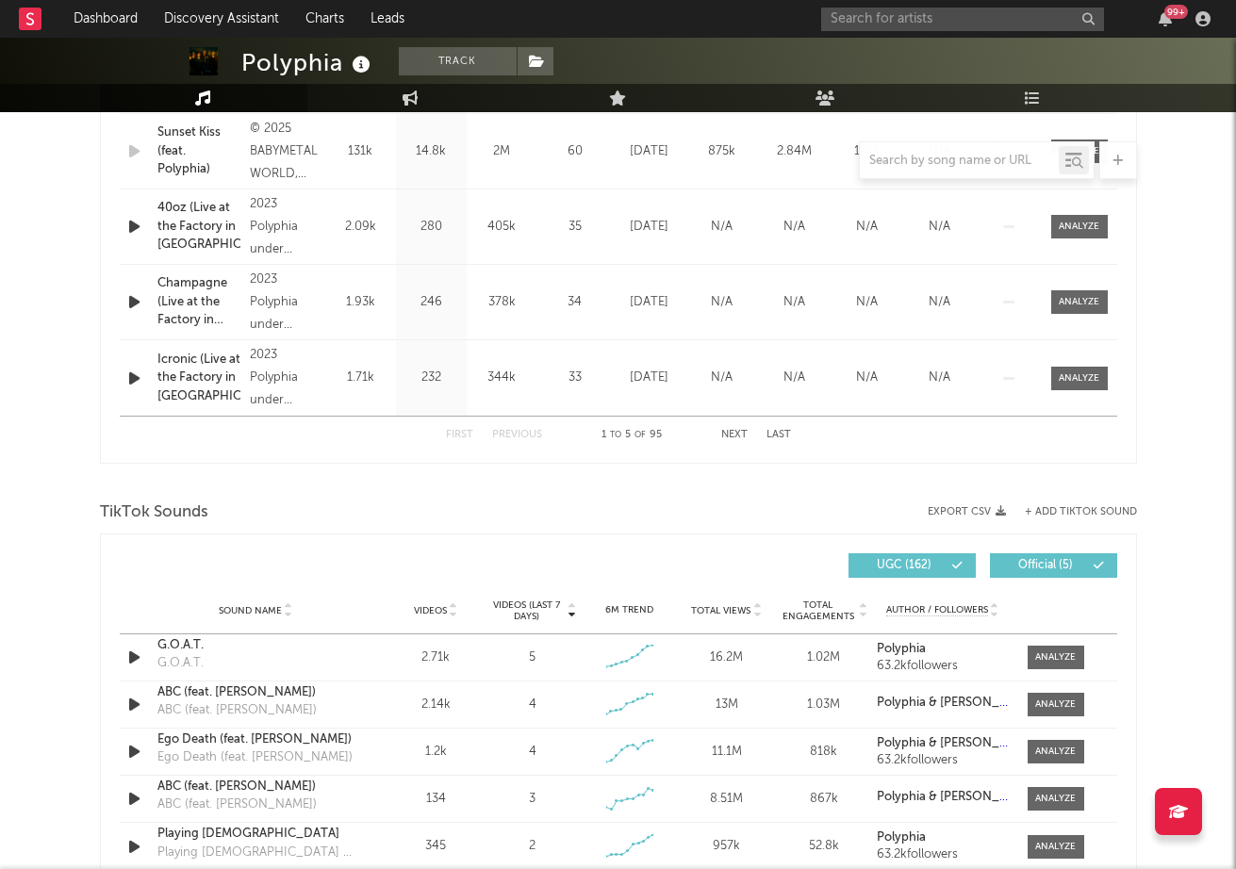
scroll to position [1009, 0]
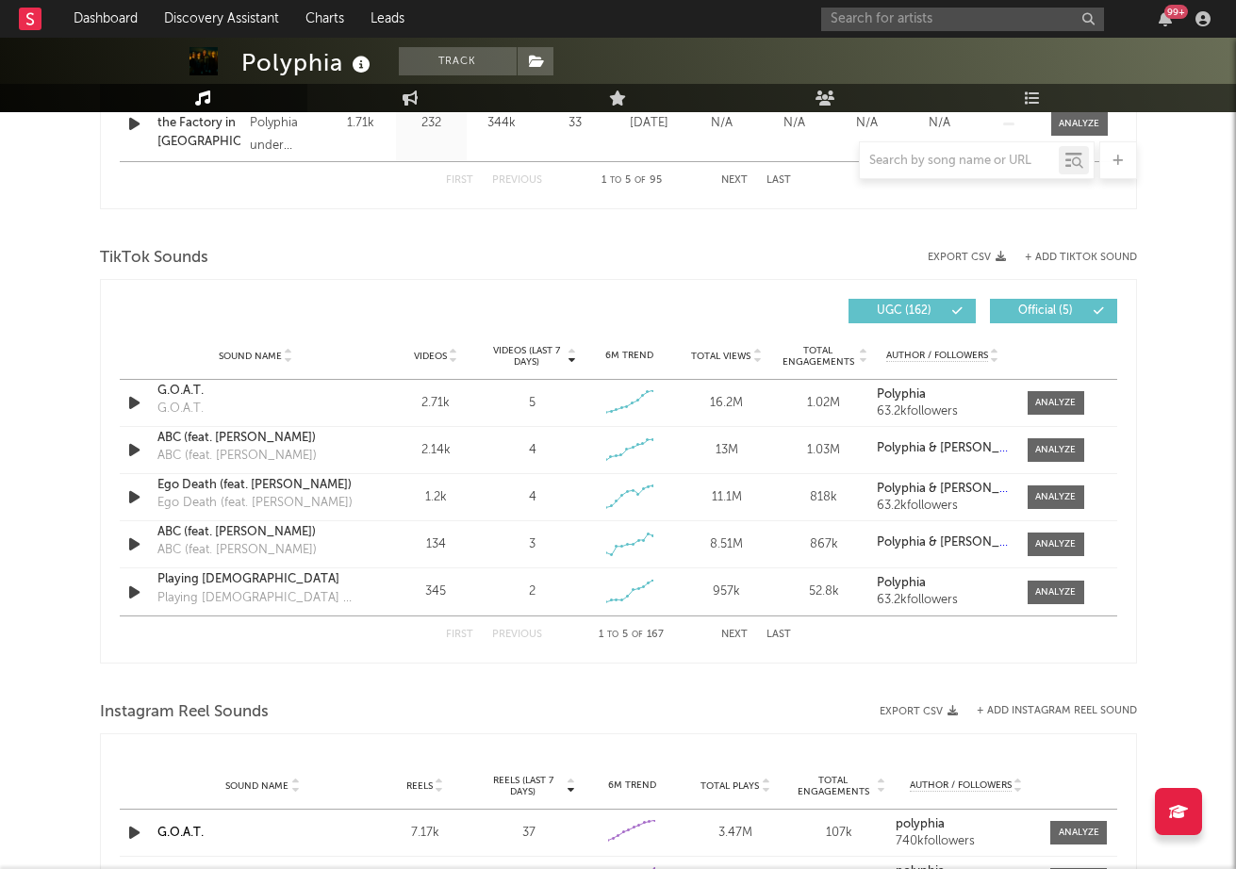
select select "6m"
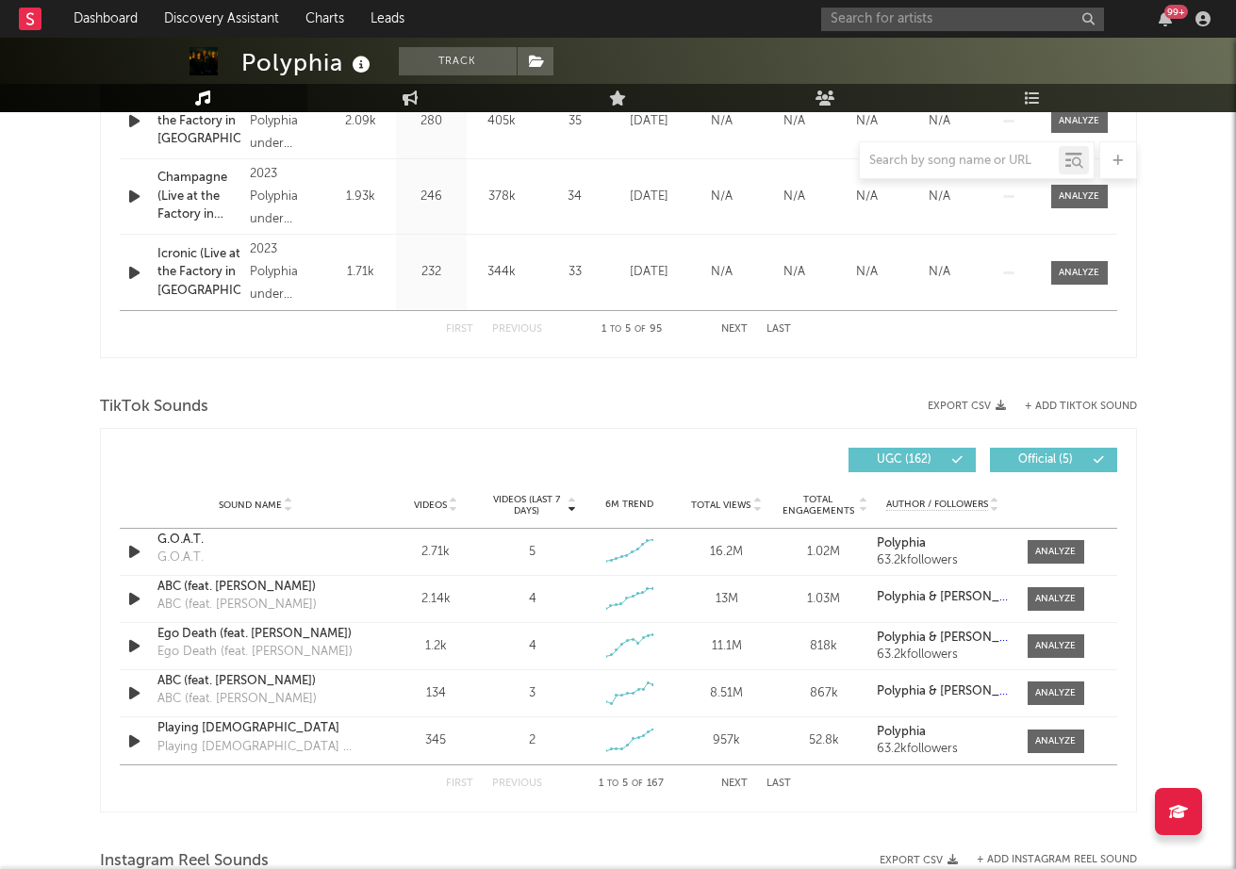
scroll to position [0, 0]
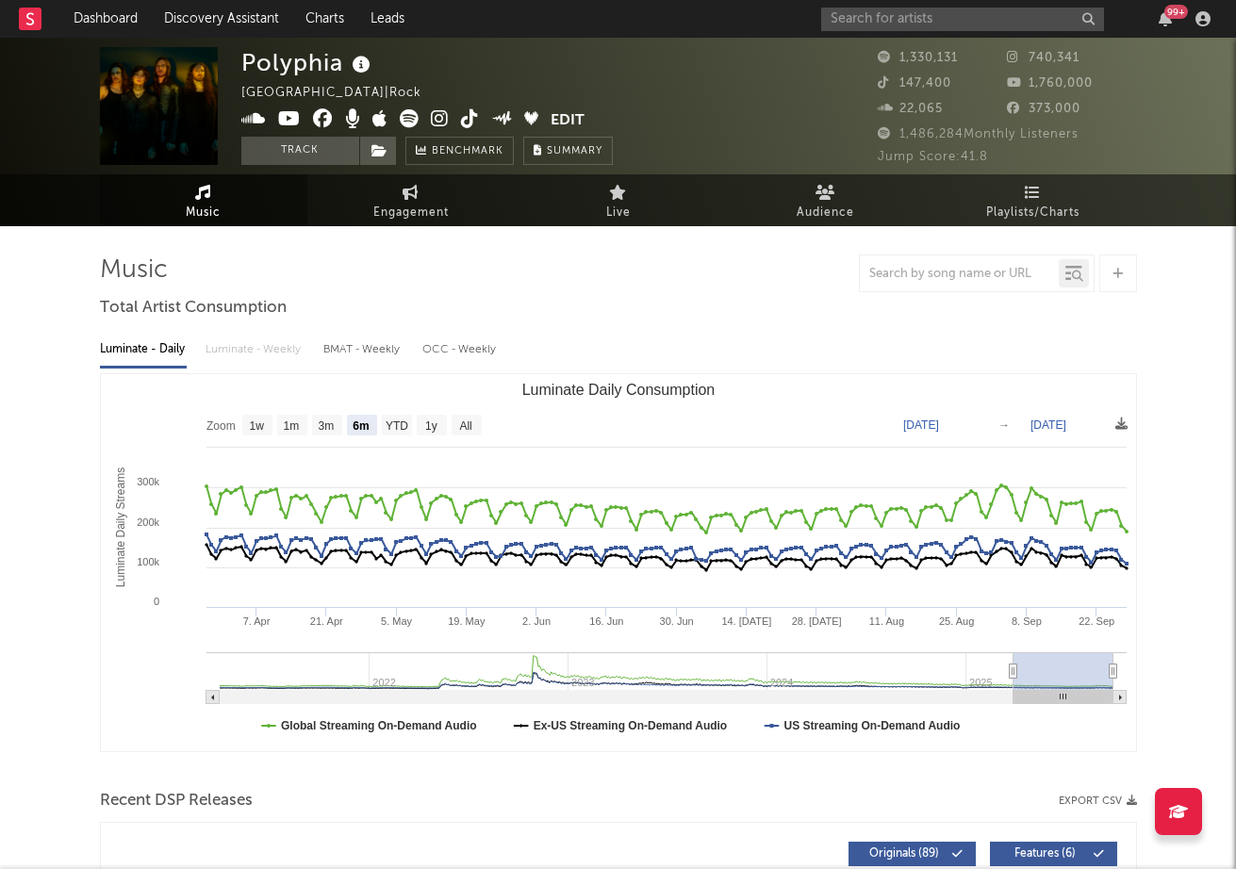
click at [407, 123] on icon at bounding box center [409, 118] width 19 height 19
click at [440, 132] on span at bounding box center [396, 121] width 310 height 24
click at [435, 122] on icon at bounding box center [440, 118] width 18 height 19
click at [347, 220] on link "Engagement" at bounding box center [410, 200] width 207 height 52
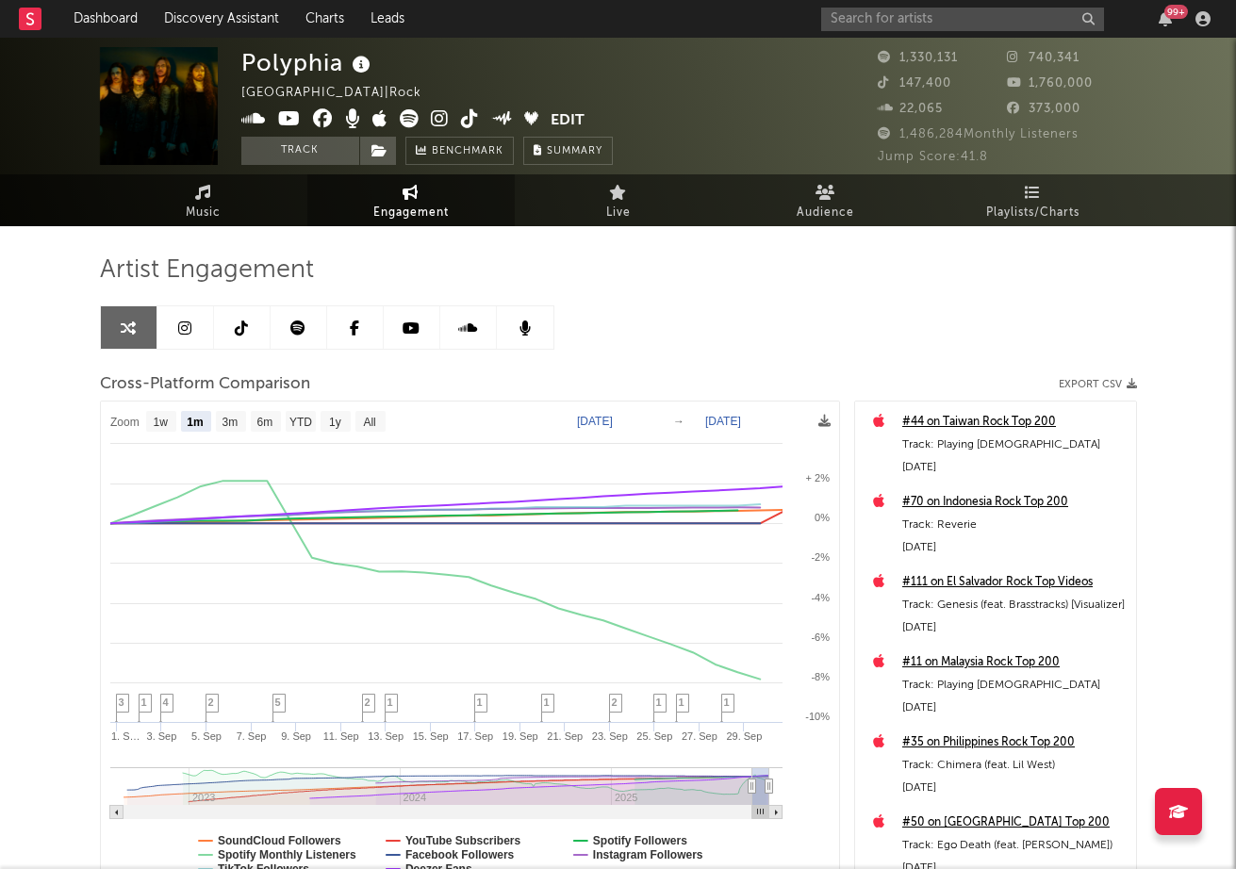
select select "1m"
click at [179, 322] on icon at bounding box center [184, 328] width 13 height 15
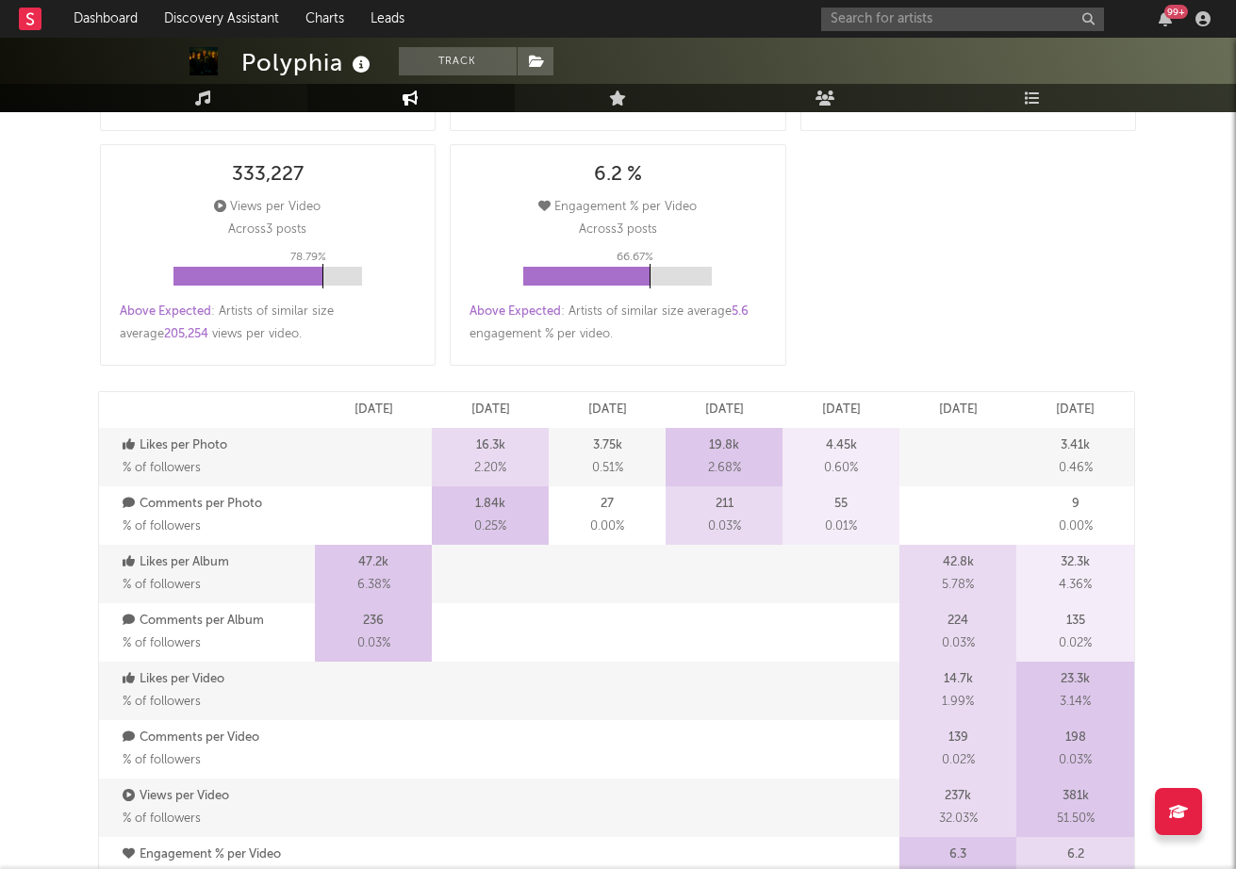
scroll to position [1002, 0]
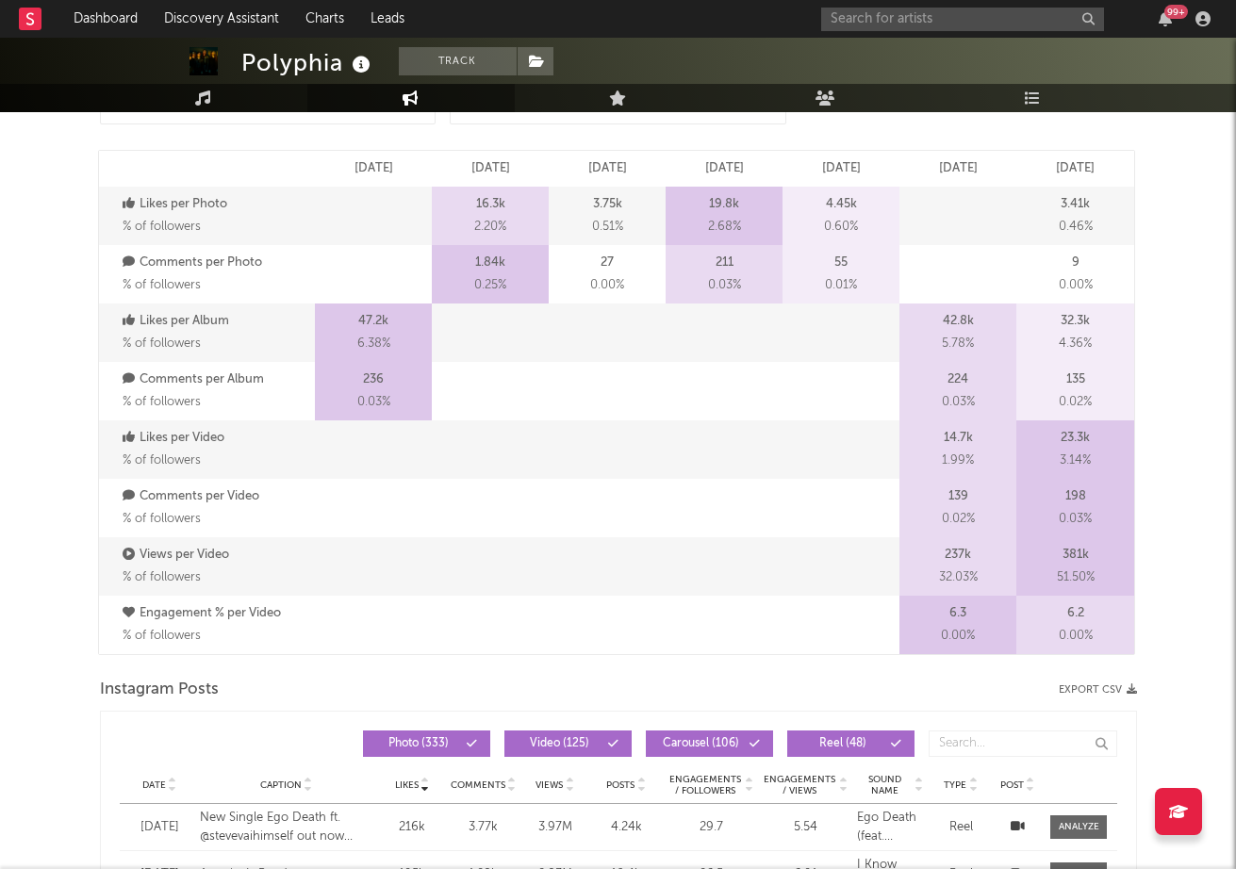
select select "6m"
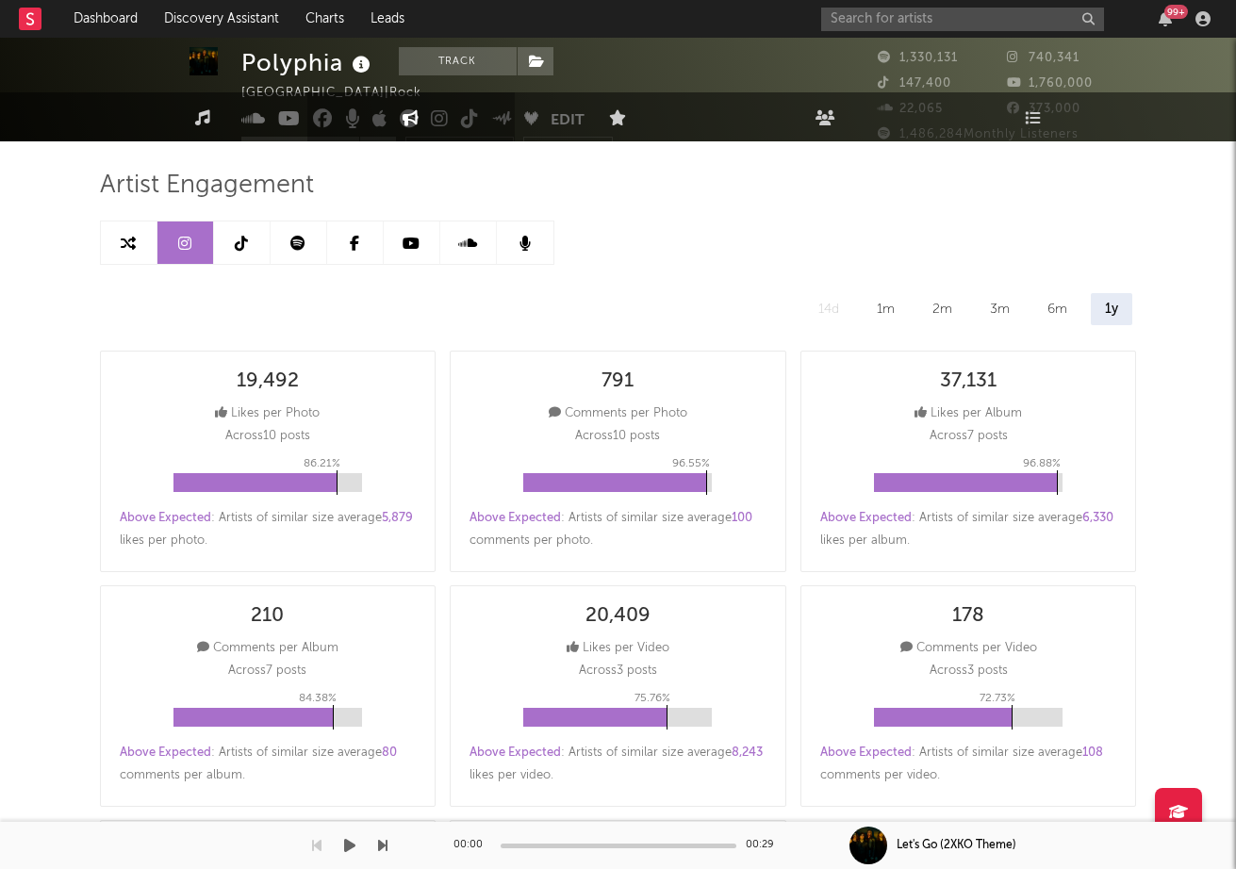
scroll to position [0, 0]
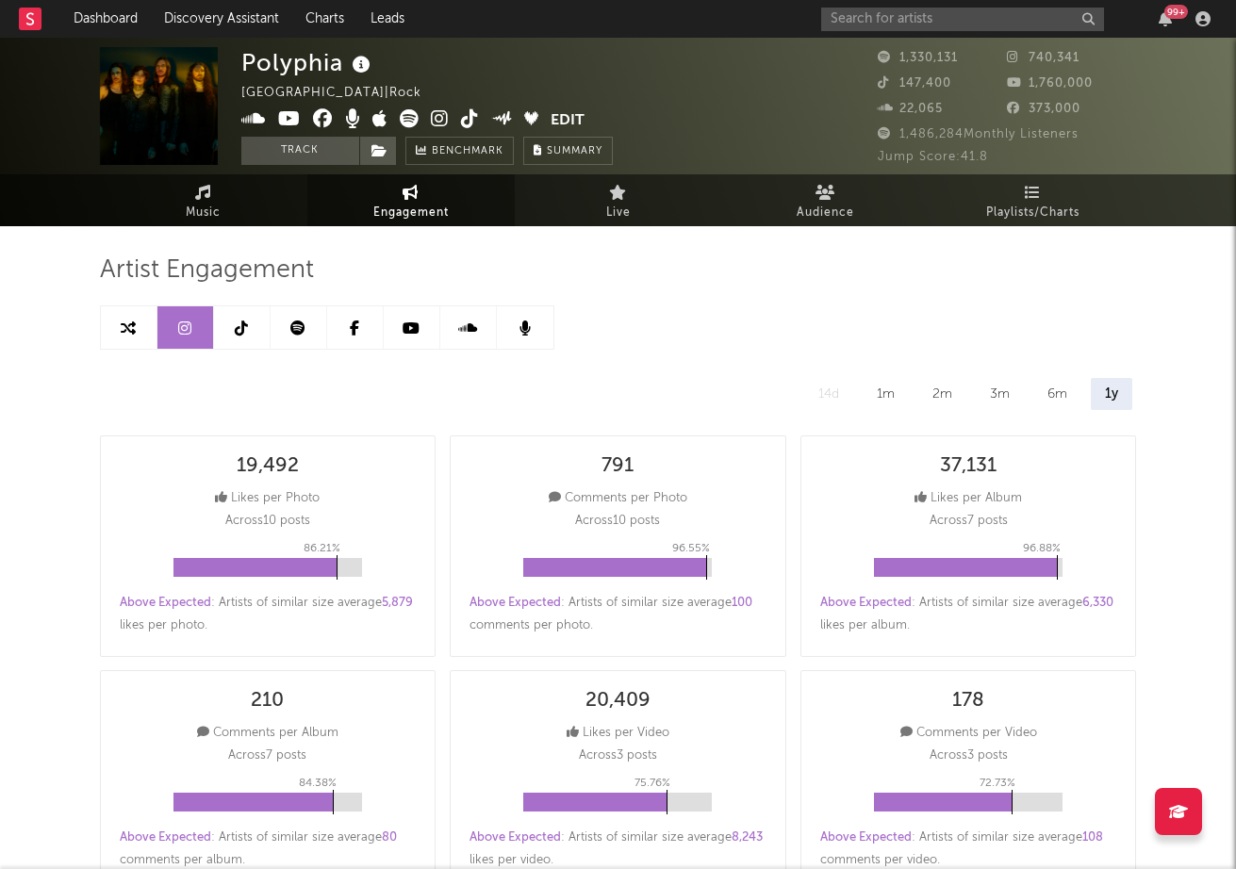
click at [251, 332] on link at bounding box center [242, 327] width 57 height 42
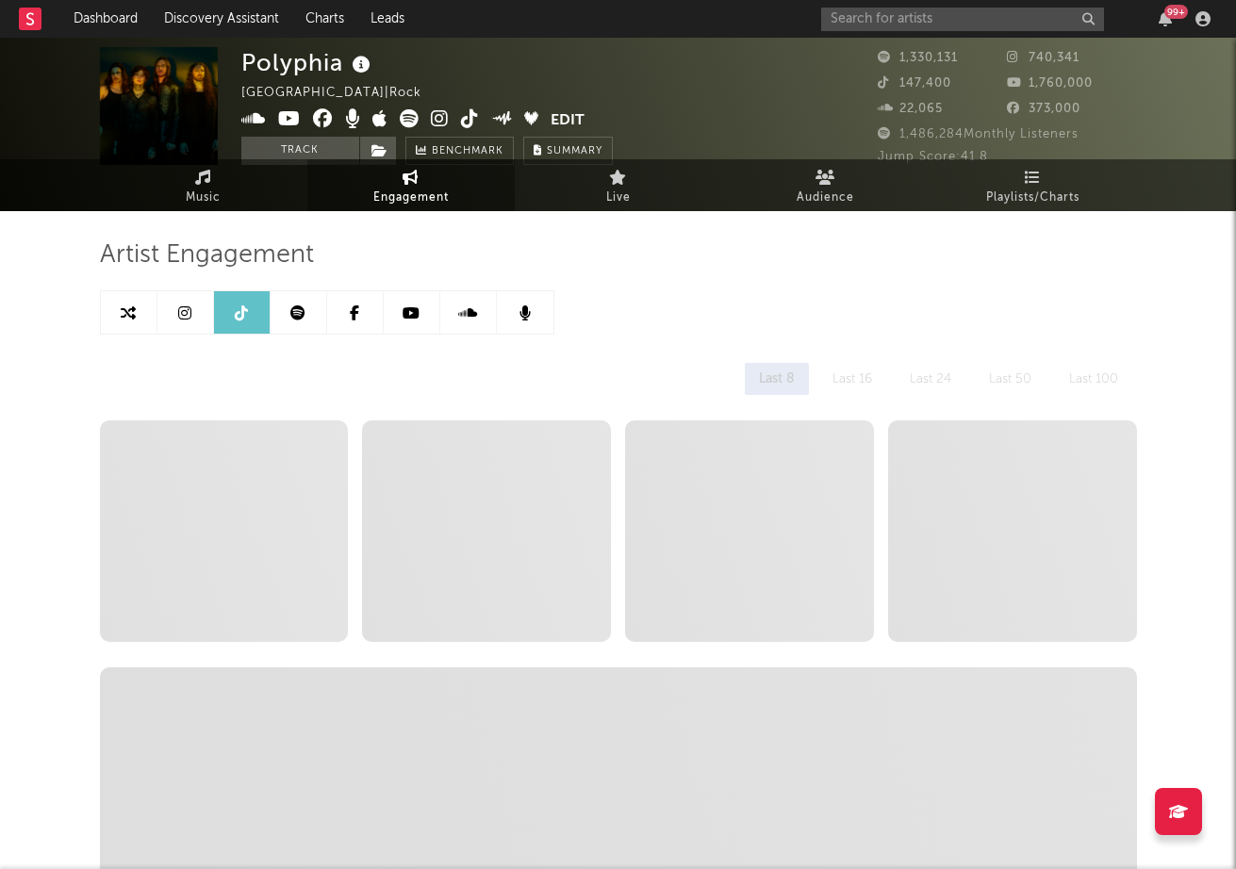
select select "6m"
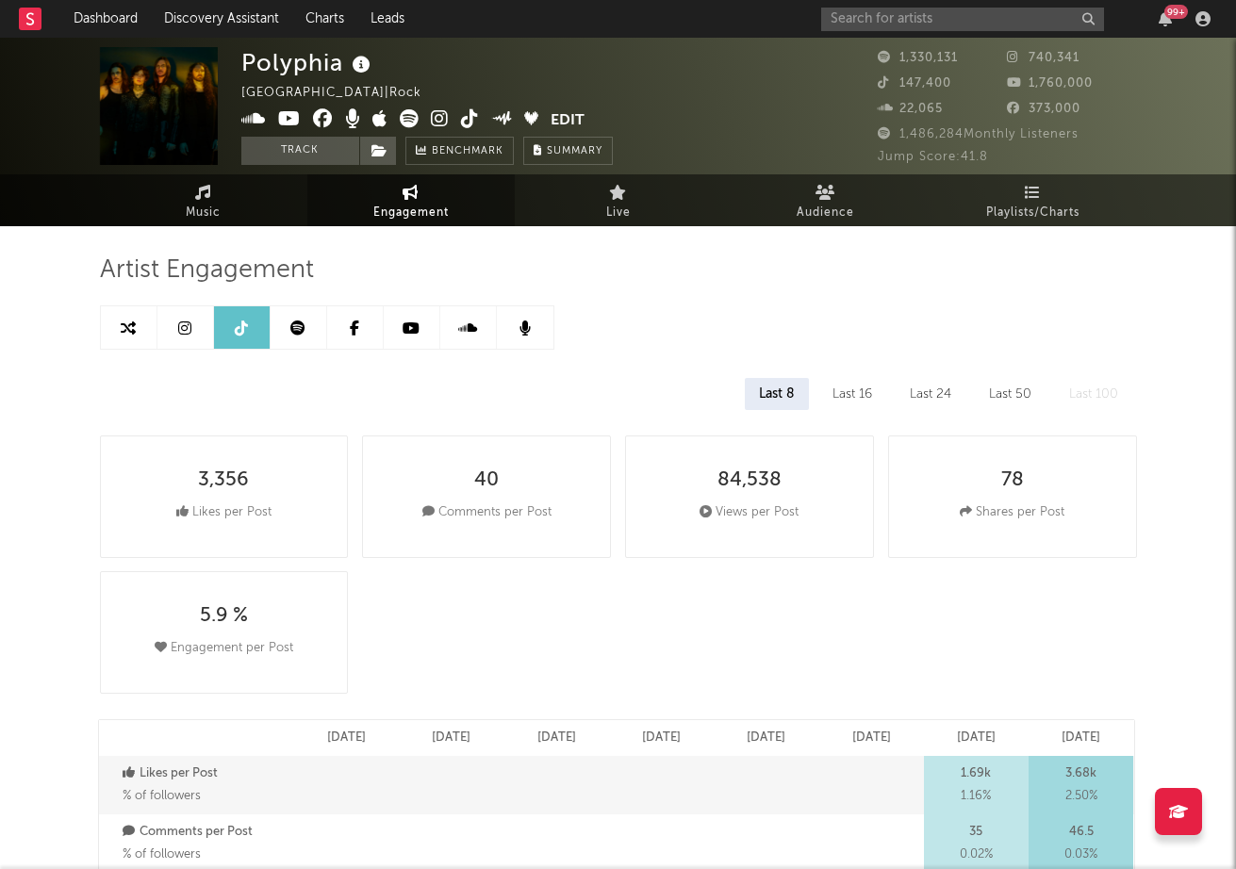
click at [472, 122] on icon at bounding box center [470, 118] width 18 height 19
click at [211, 225] on link "Music" at bounding box center [203, 200] width 207 height 52
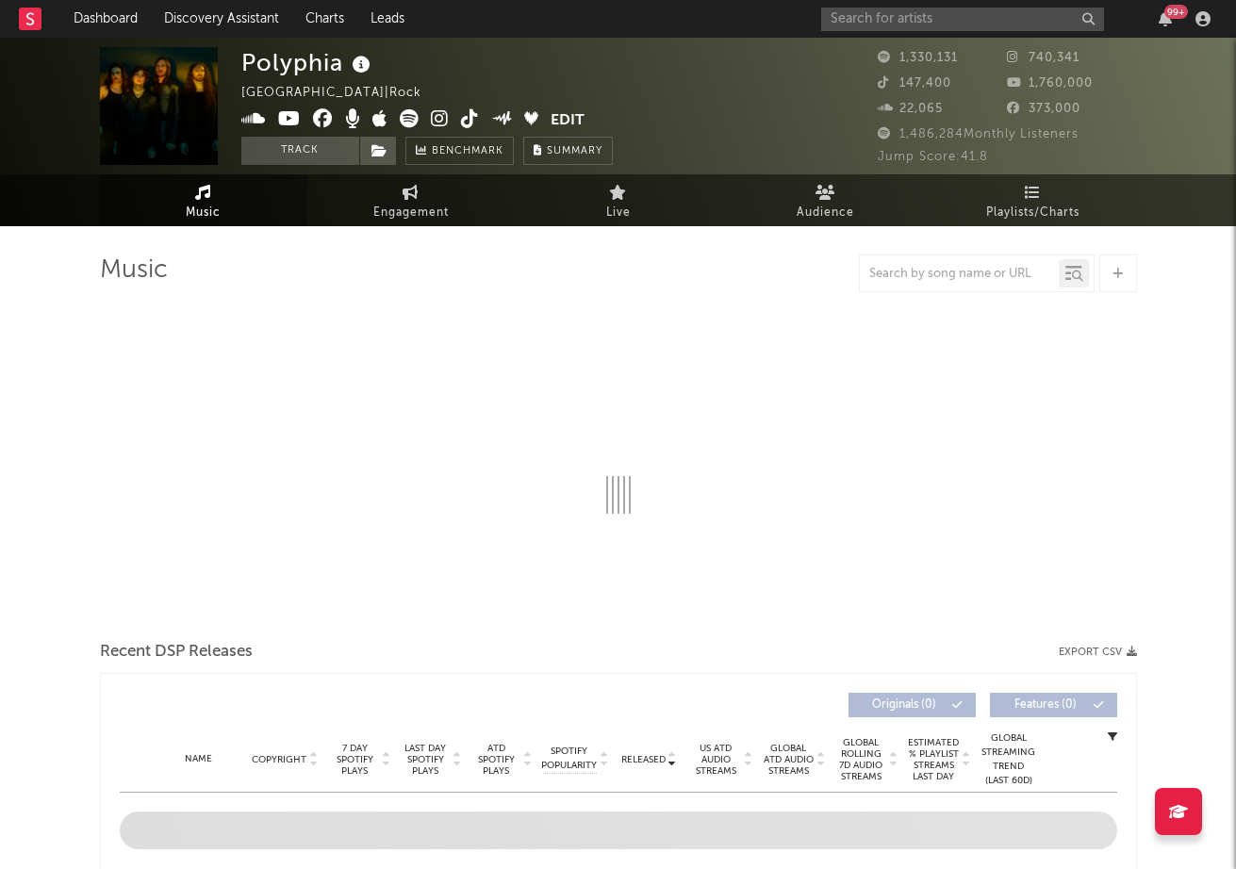
click at [215, 210] on span "Music" at bounding box center [203, 213] width 35 height 23
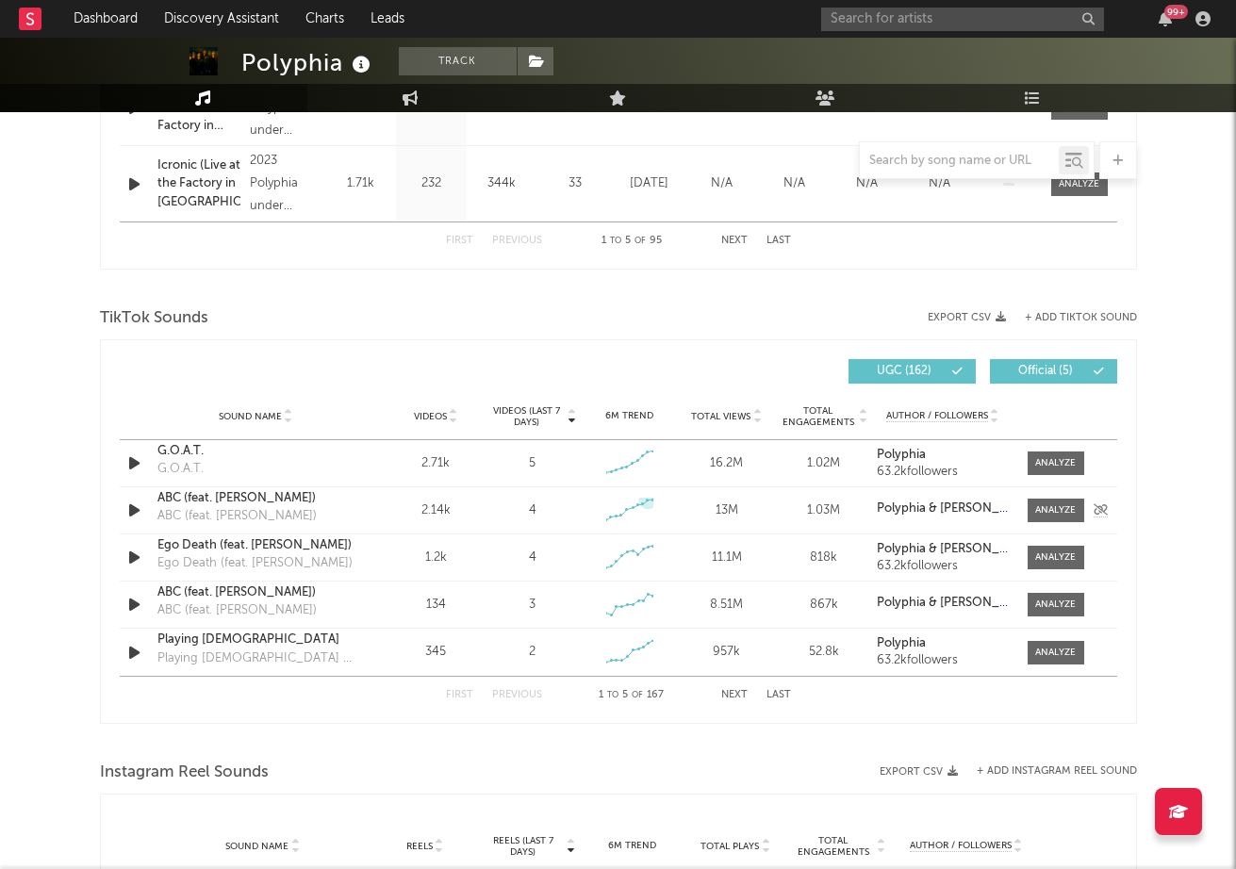
scroll to position [1098, 0]
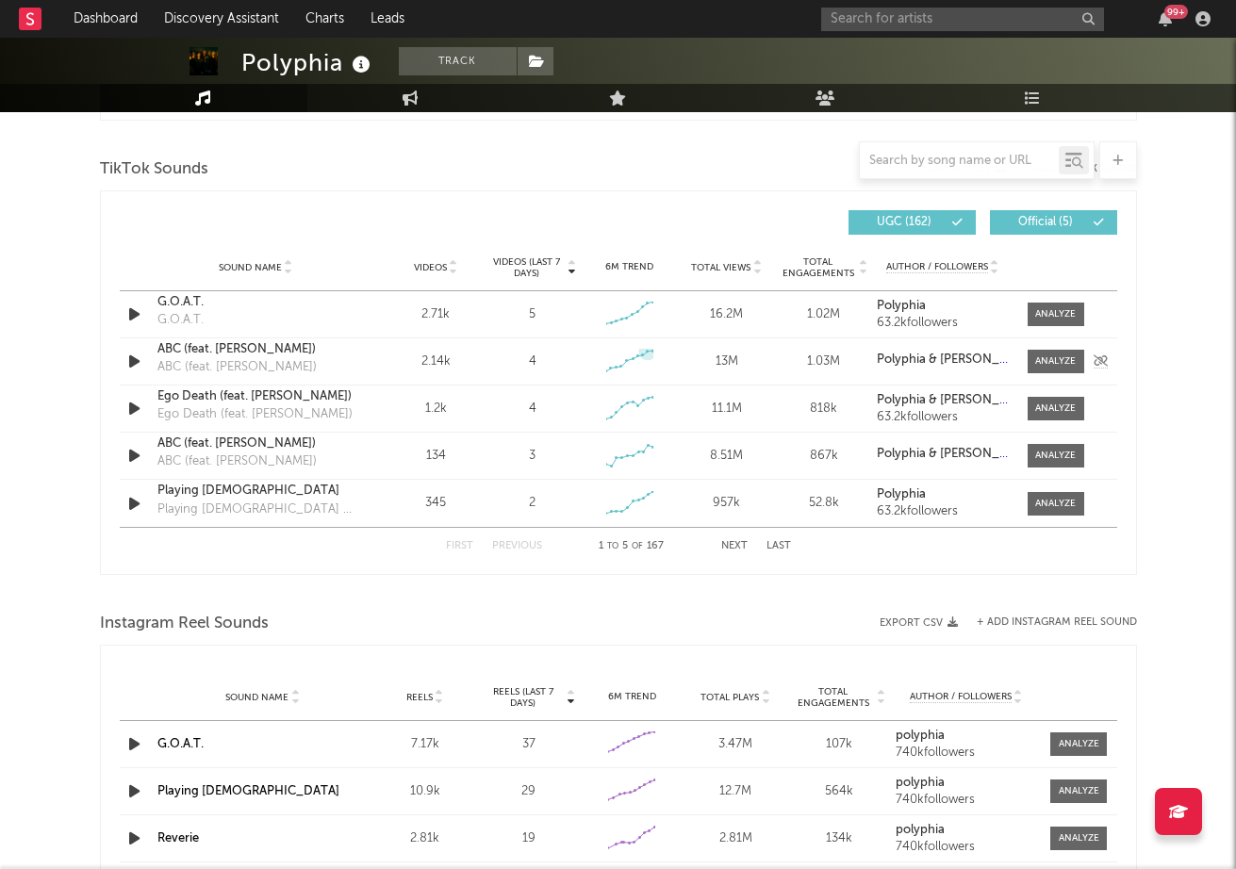
select select "6m"
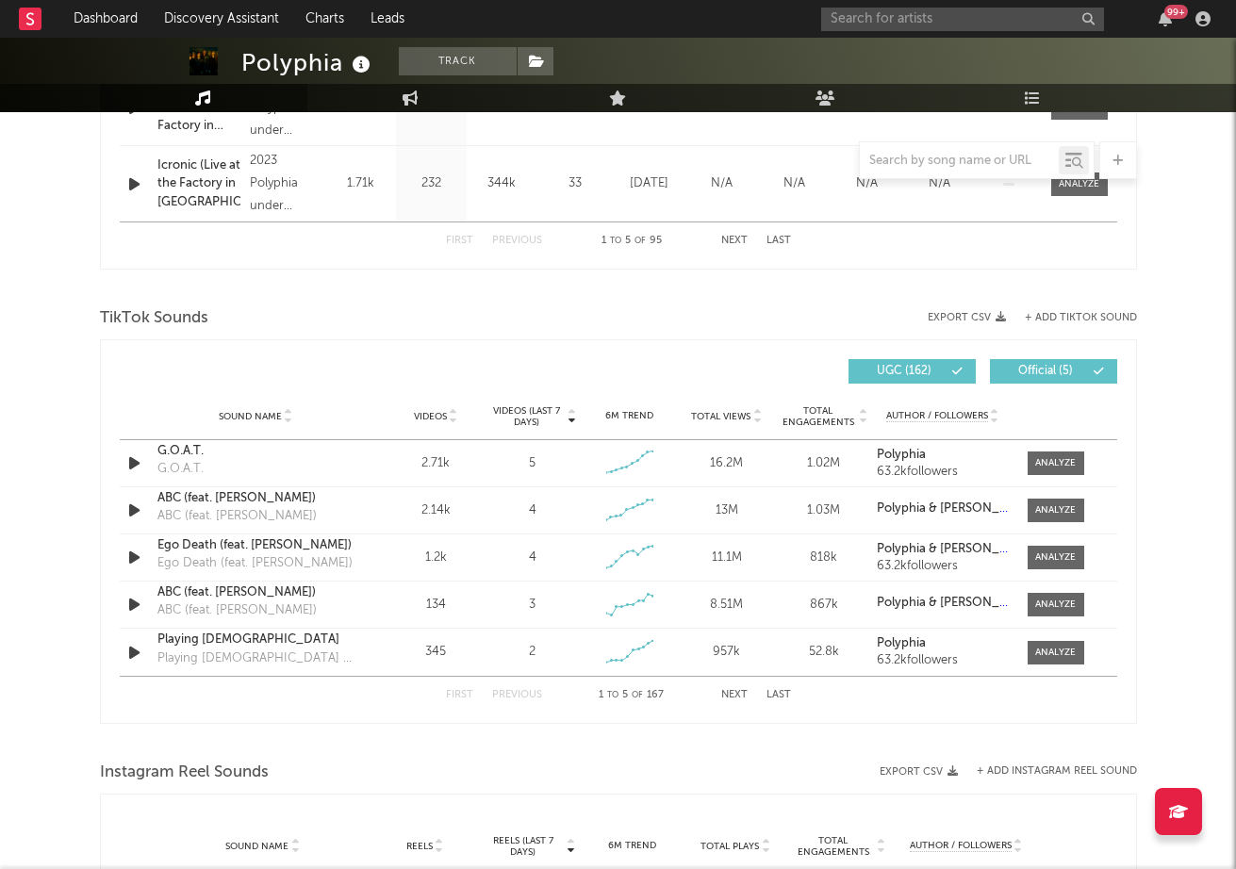
click at [727, 699] on button "Next" at bounding box center [734, 695] width 26 height 10
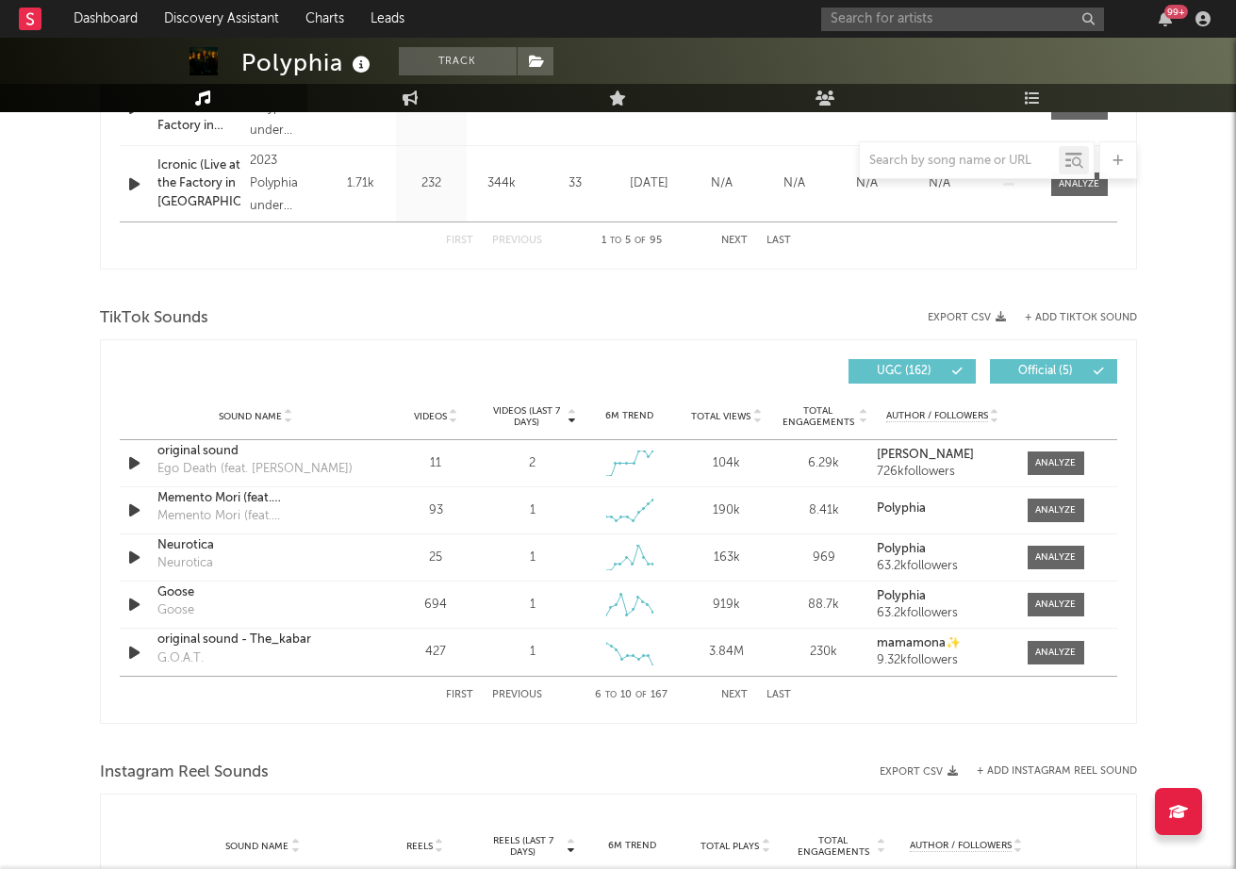
click at [519, 700] on button "Previous" at bounding box center [517, 695] width 50 height 10
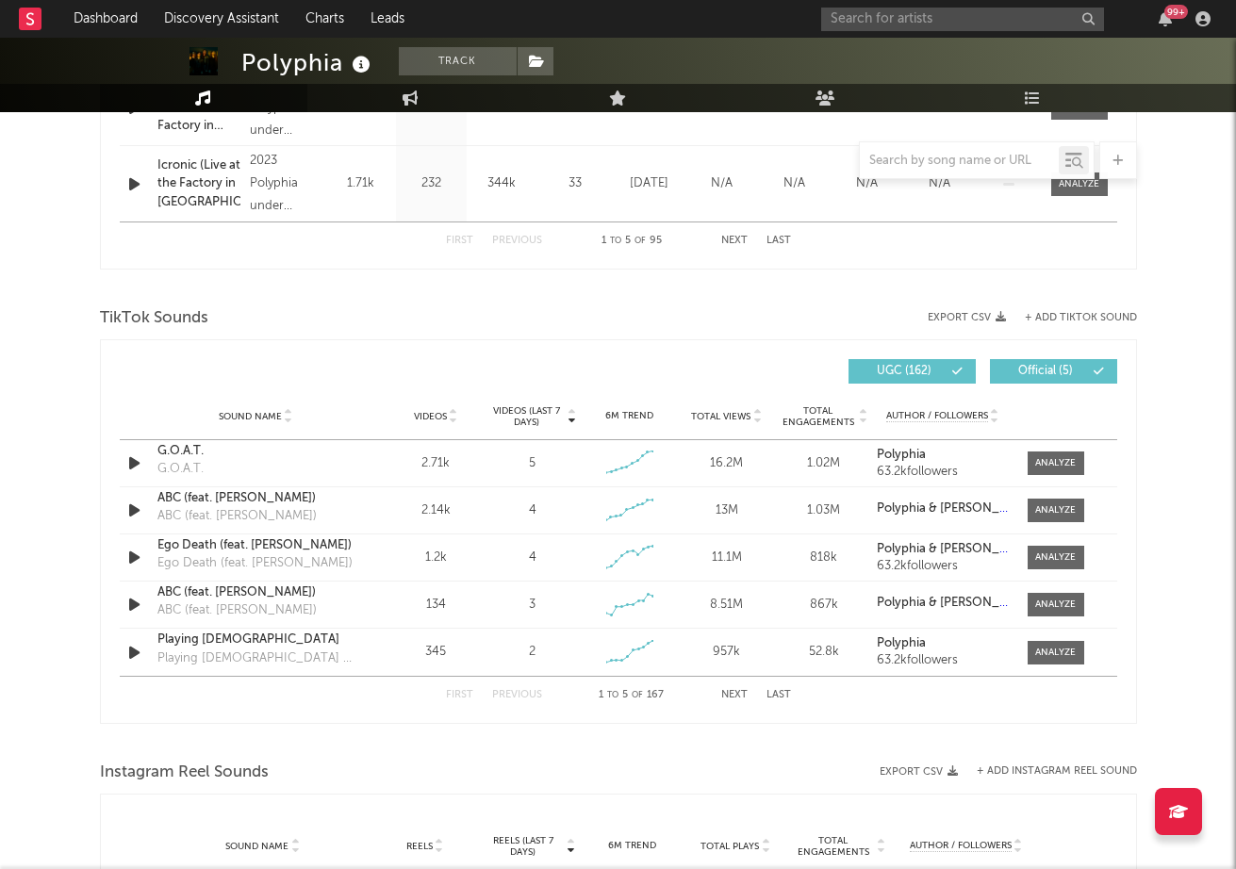
click at [735, 691] on button "Next" at bounding box center [734, 695] width 26 height 10
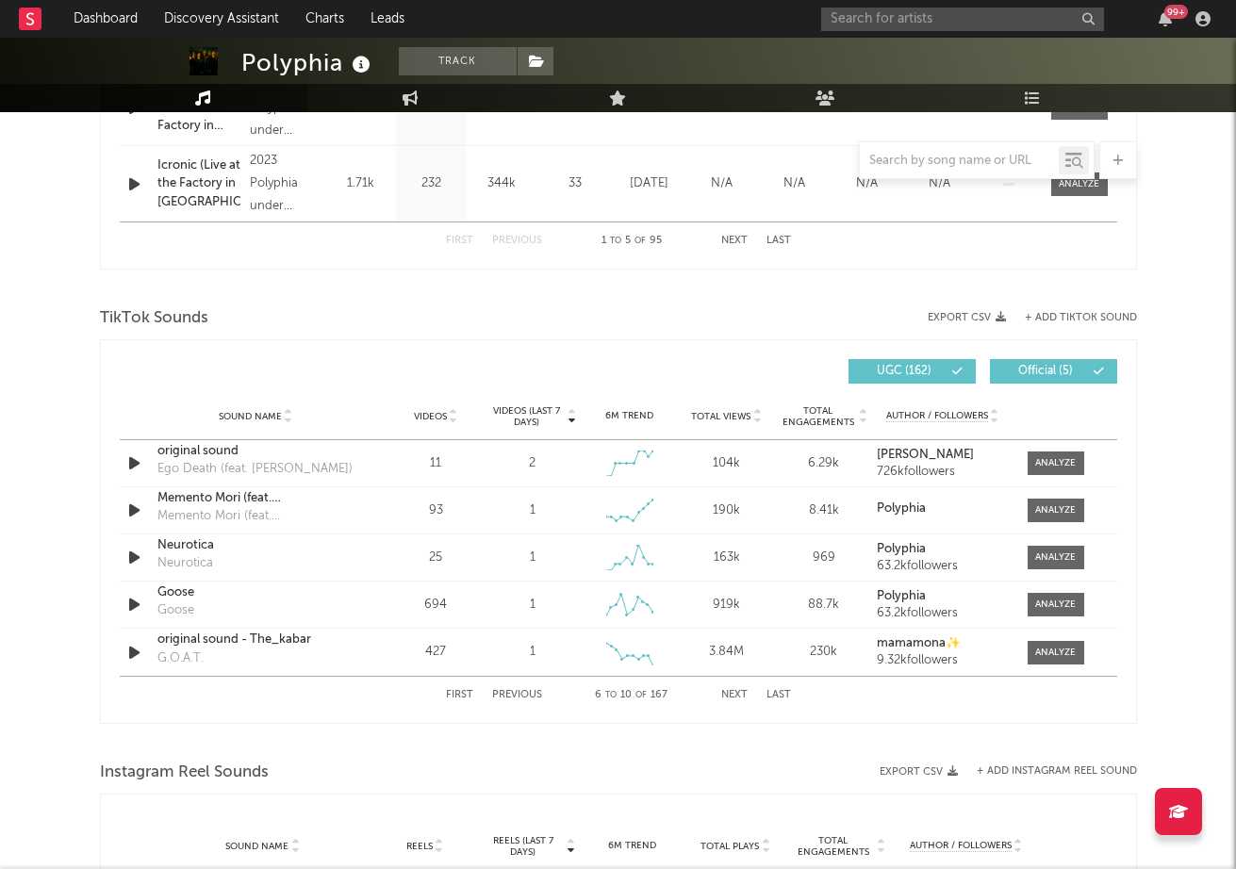
click at [735, 691] on button "Next" at bounding box center [734, 695] width 26 height 10
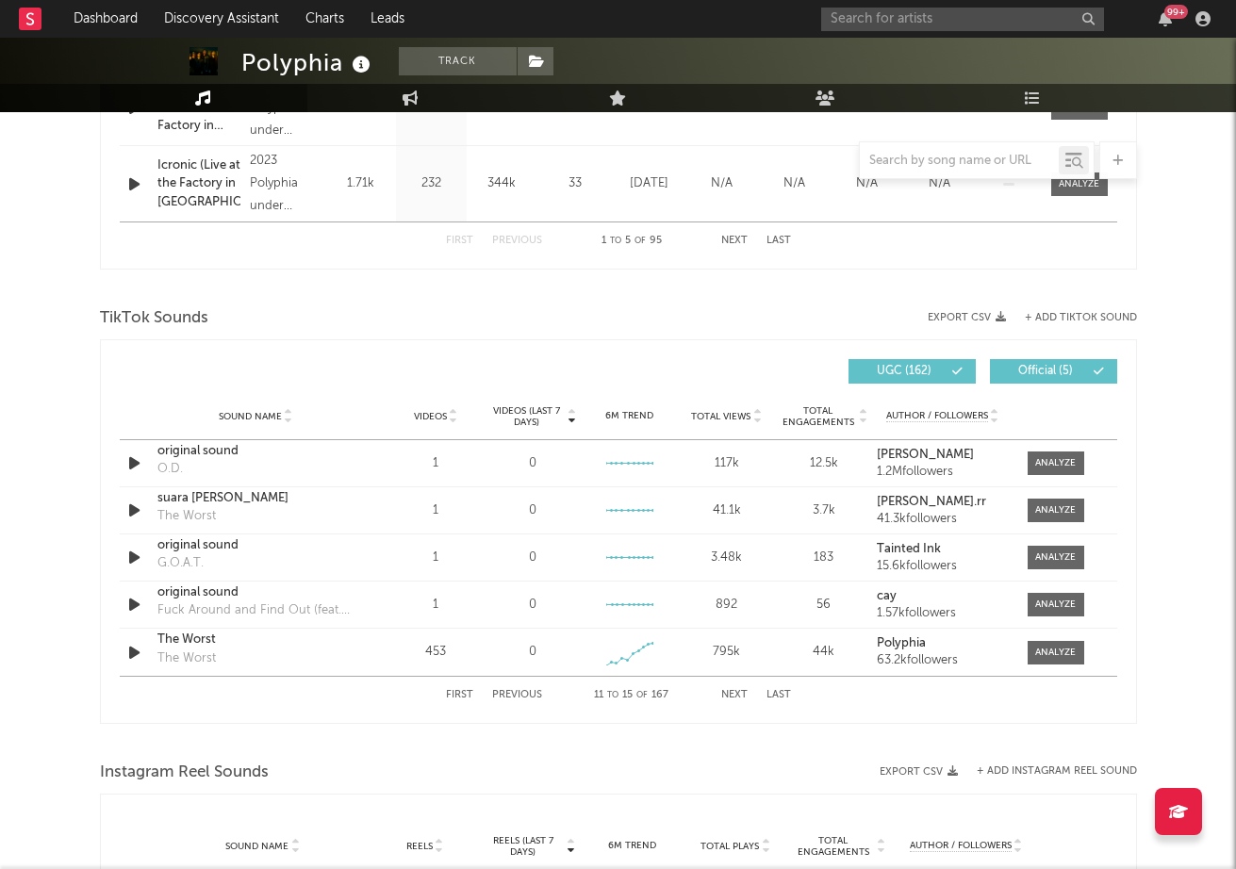
click at [735, 691] on button "Next" at bounding box center [734, 695] width 26 height 10
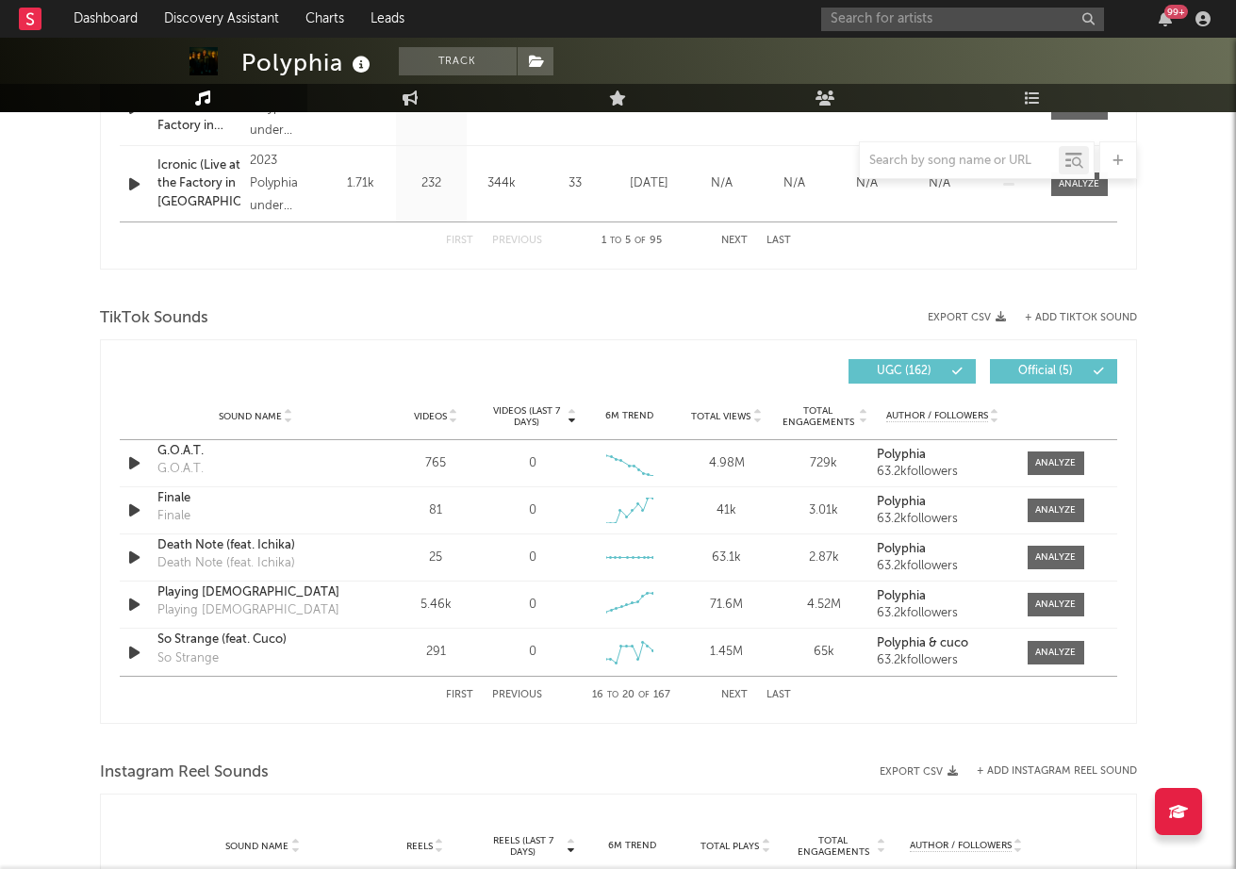
click at [735, 691] on button "Next" at bounding box center [734, 695] width 26 height 10
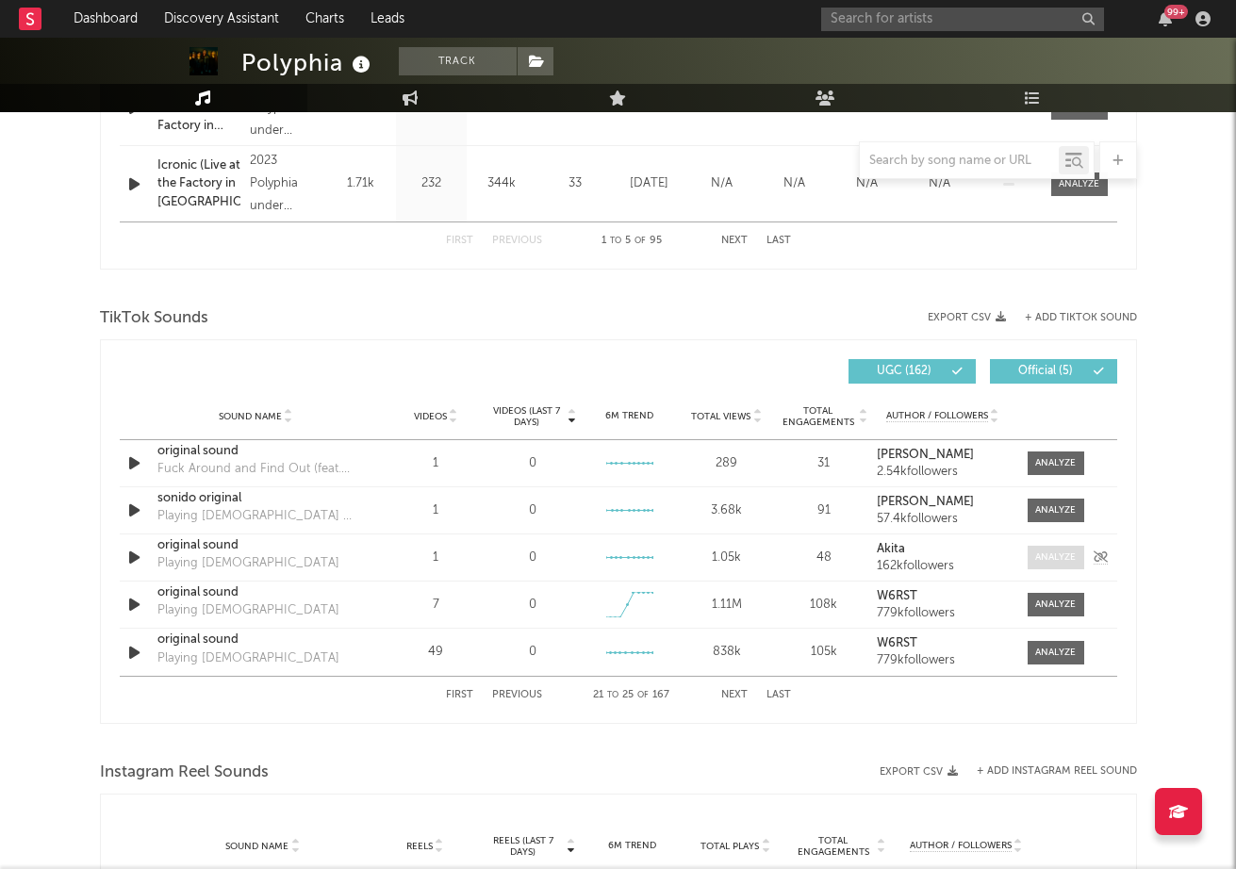
click at [1045, 560] on div at bounding box center [1055, 558] width 41 height 14
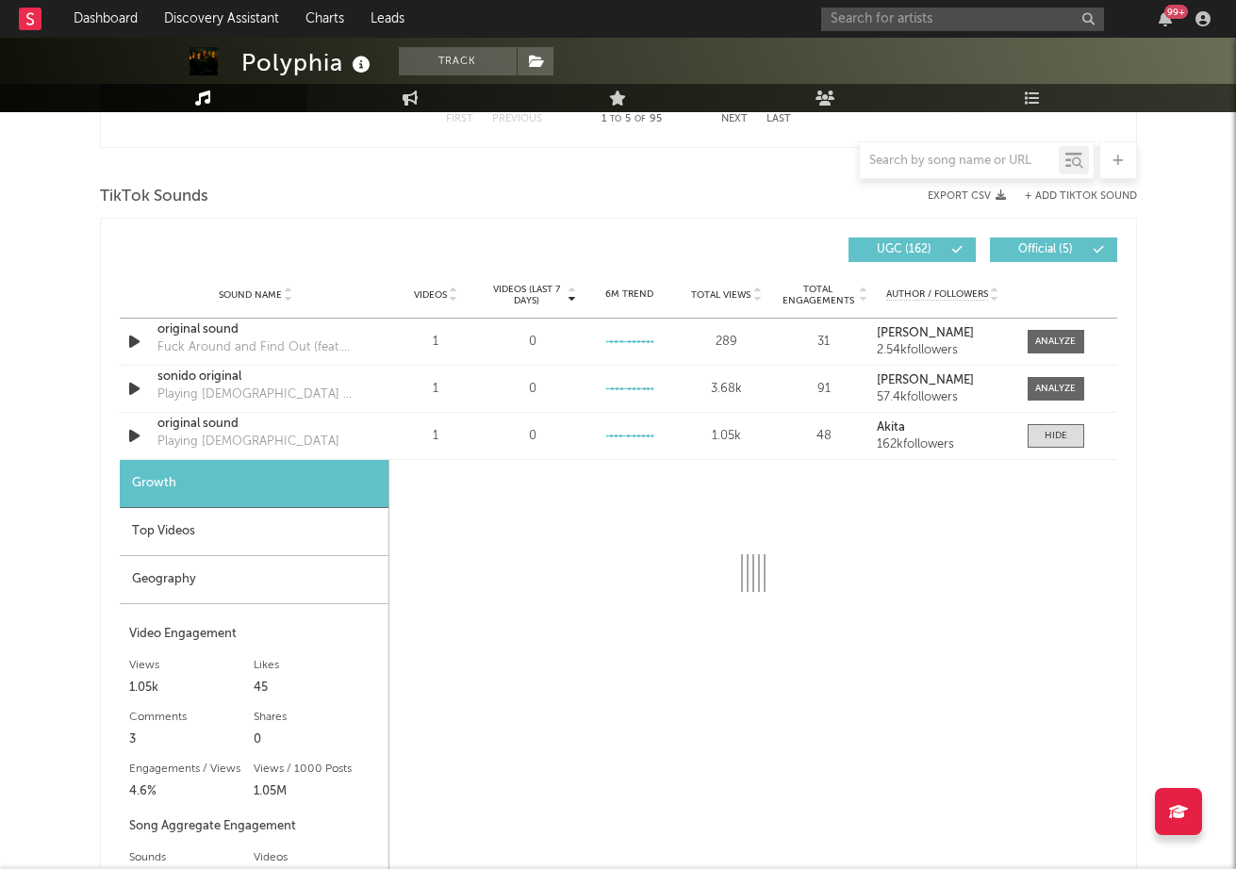
scroll to position [1448, 0]
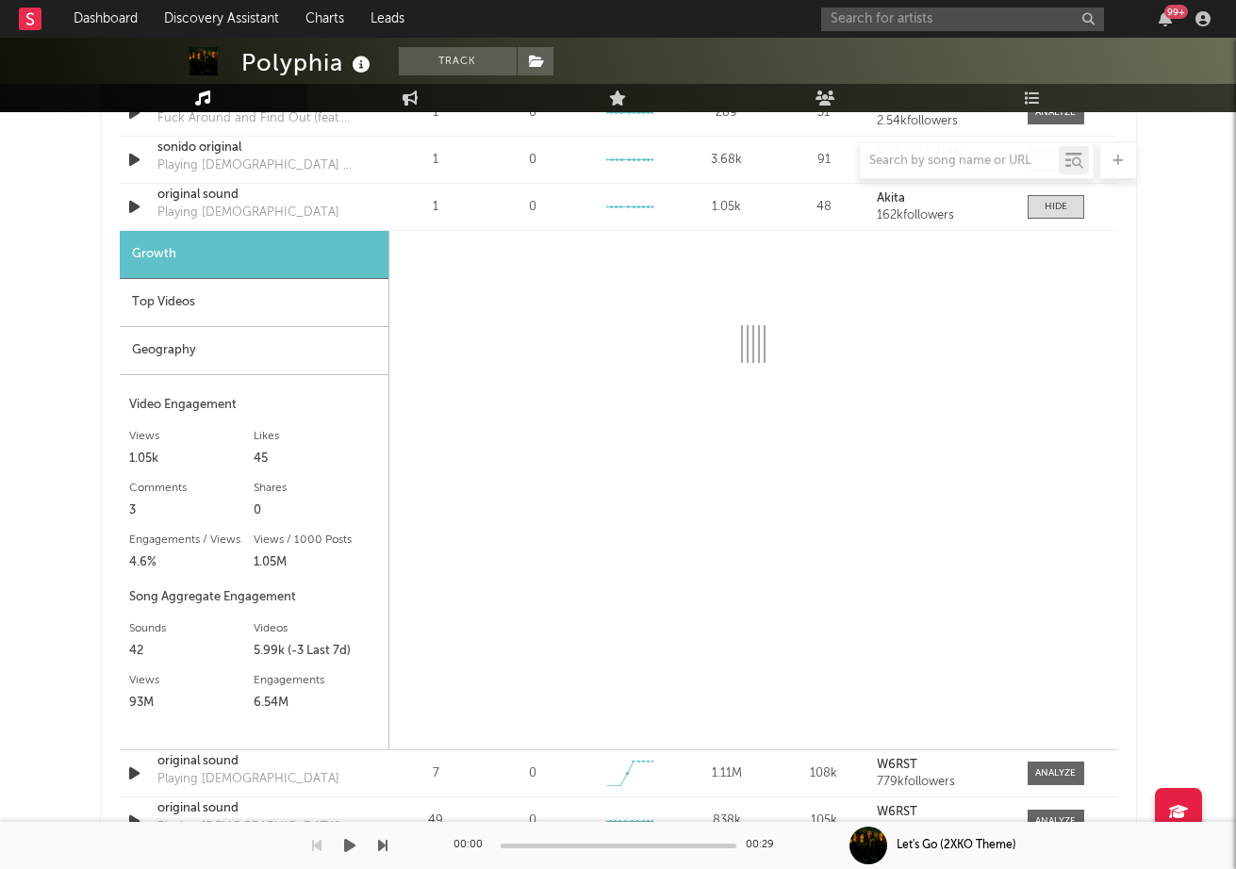
select select "6m"
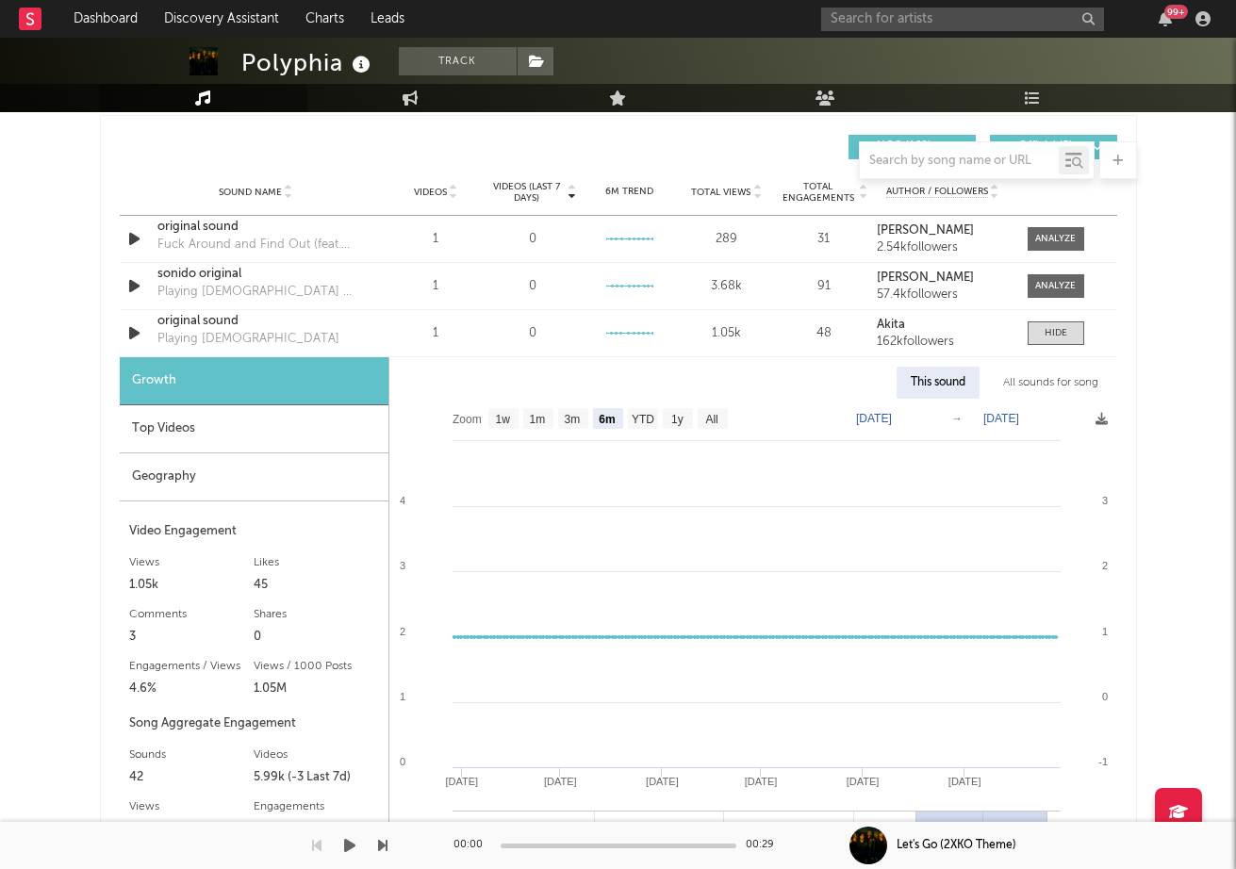
scroll to position [1288, 0]
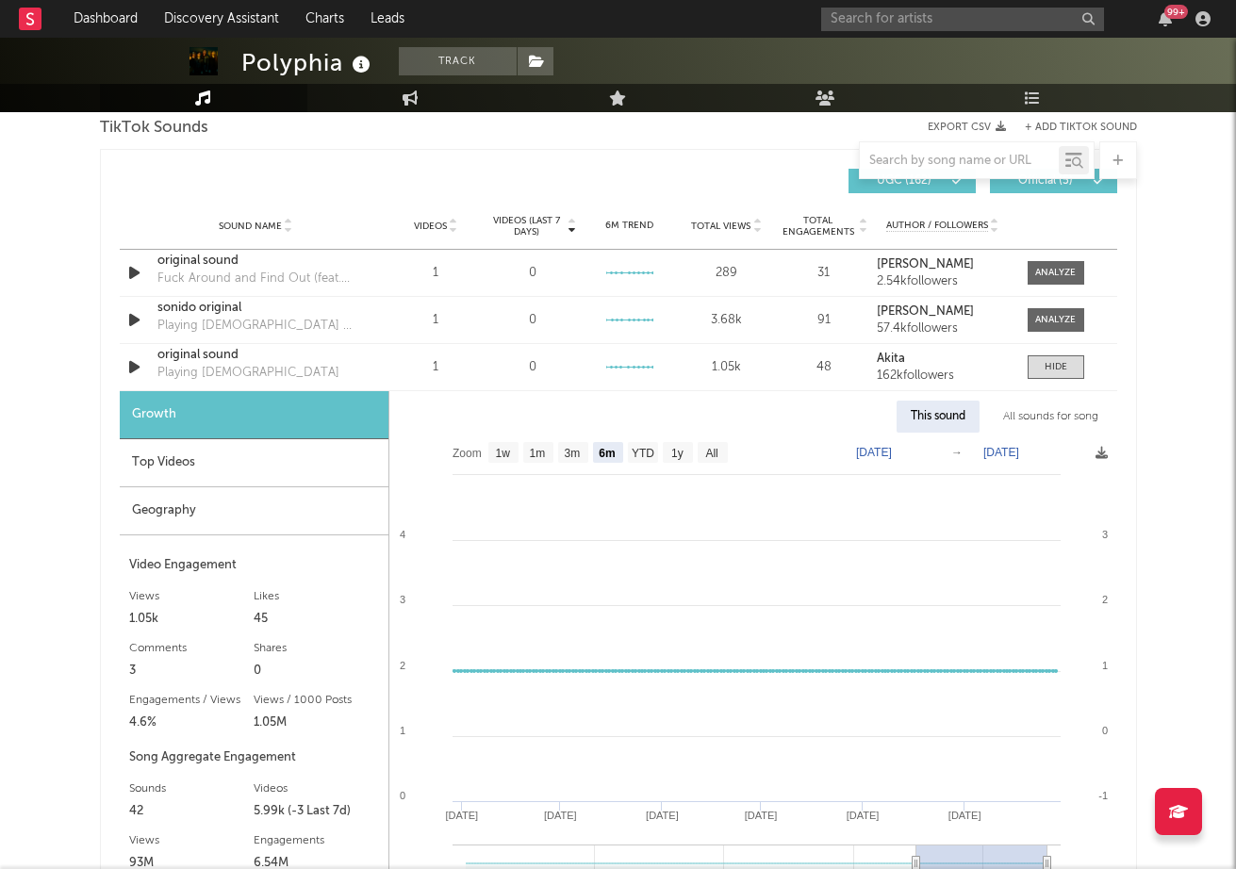
click at [436, 224] on span "Videos" at bounding box center [430, 226] width 33 height 11
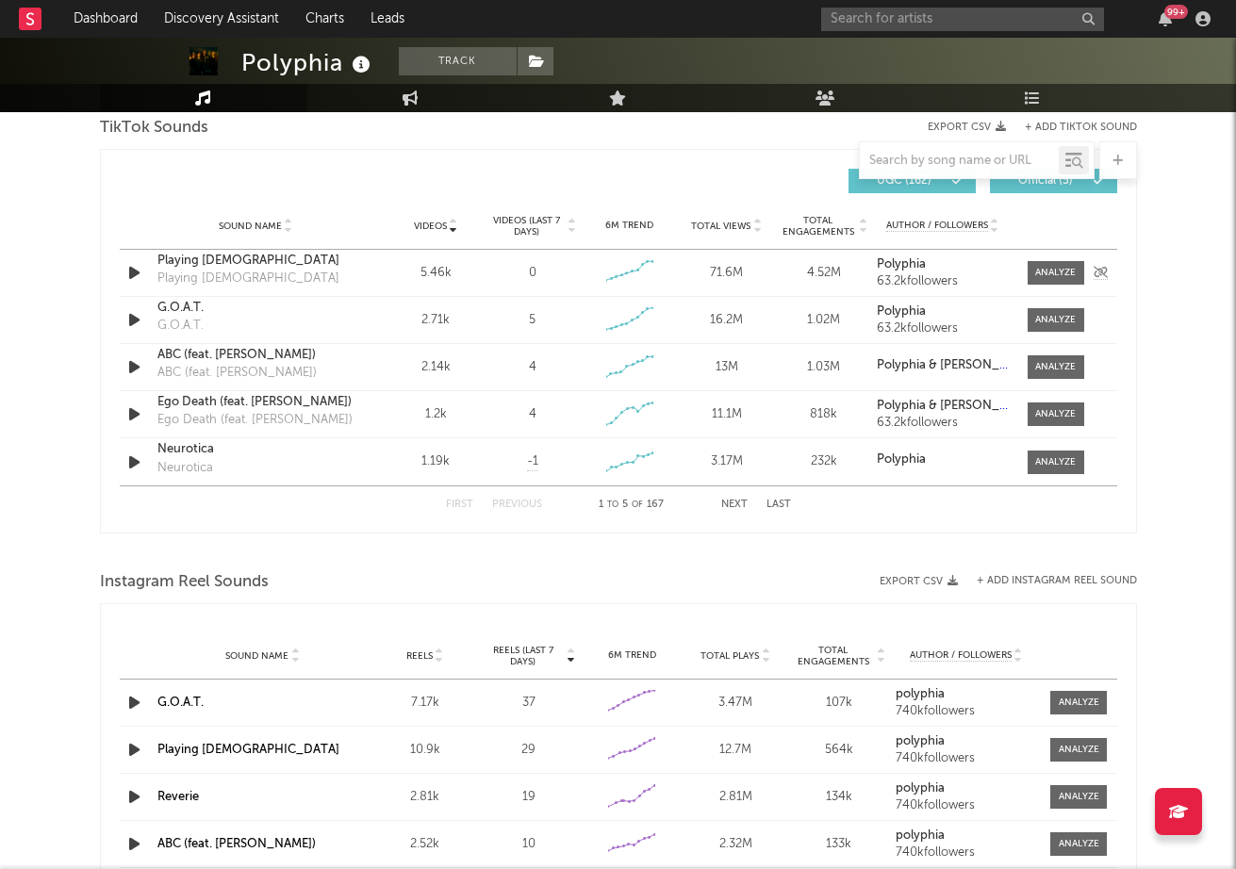
click at [188, 278] on div "Playing [DEMOGRAPHIC_DATA]" at bounding box center [248, 279] width 182 height 19
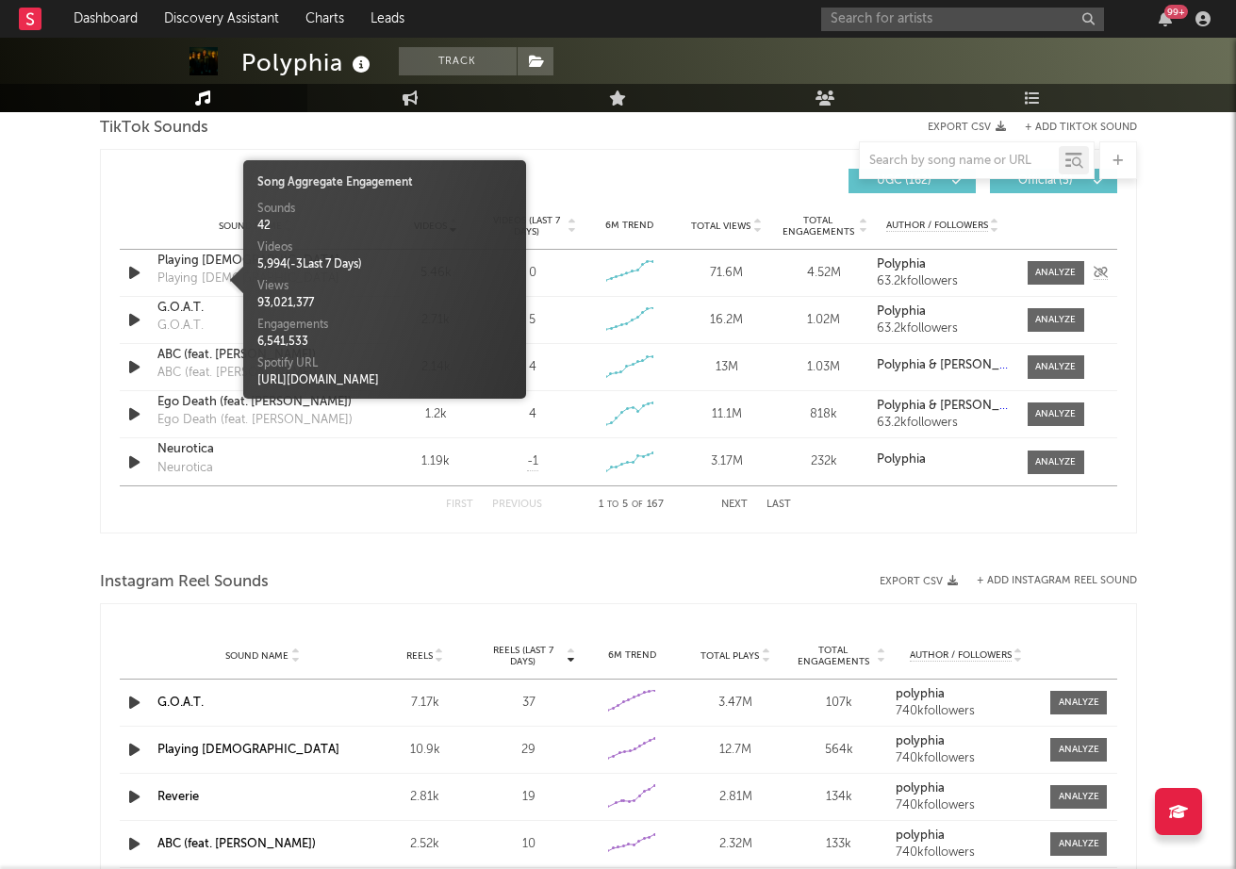
click at [189, 262] on div "Playing [DEMOGRAPHIC_DATA]" at bounding box center [255, 261] width 197 height 19
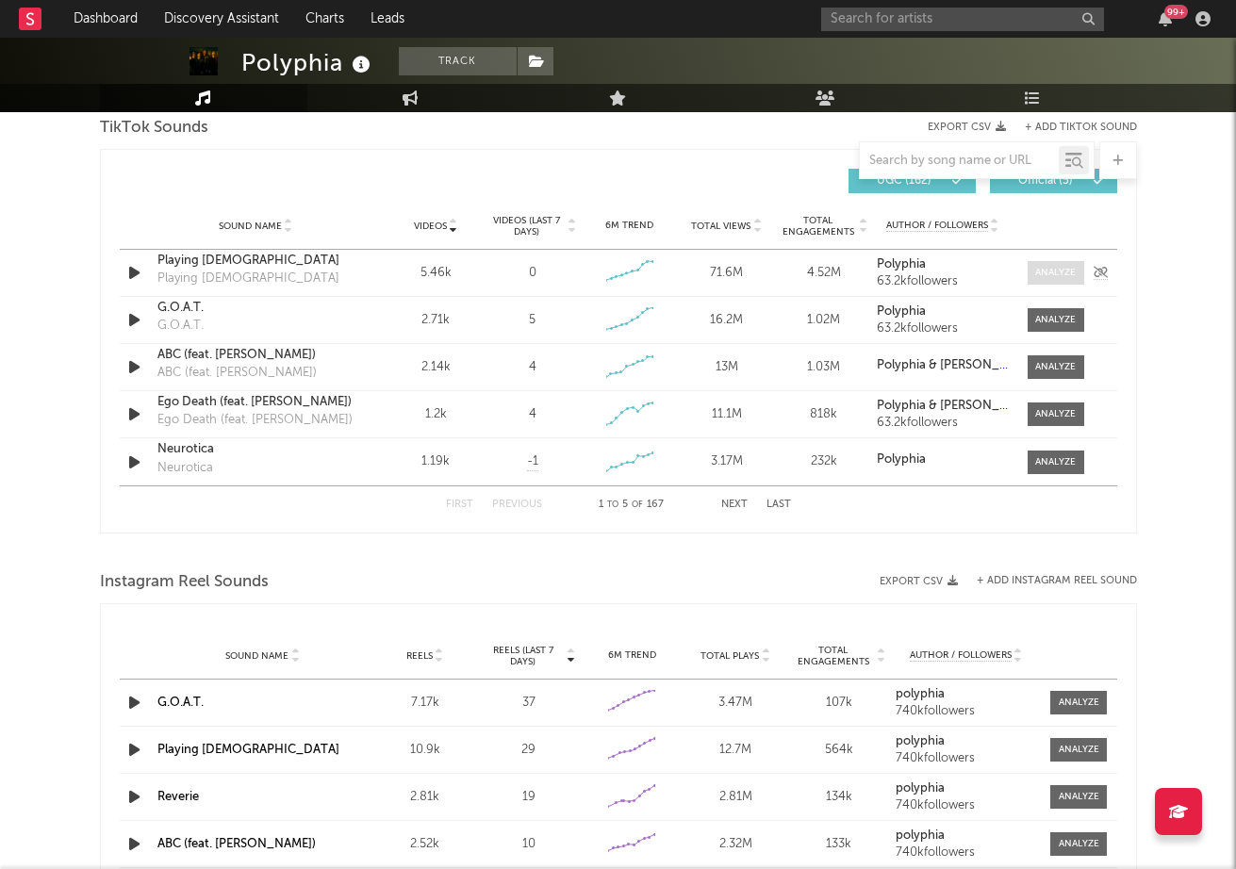
click at [1060, 270] on div at bounding box center [1055, 273] width 41 height 14
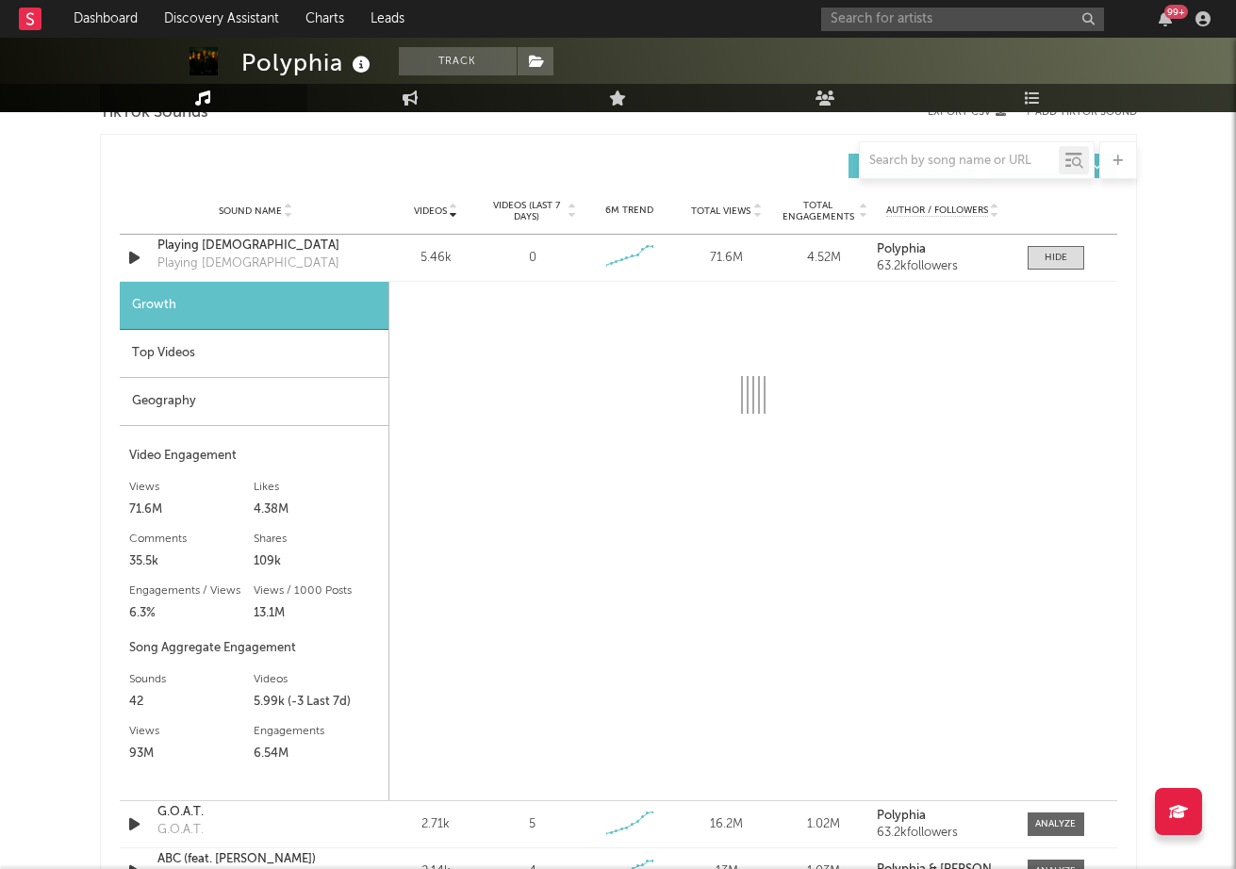
scroll to position [1312, 0]
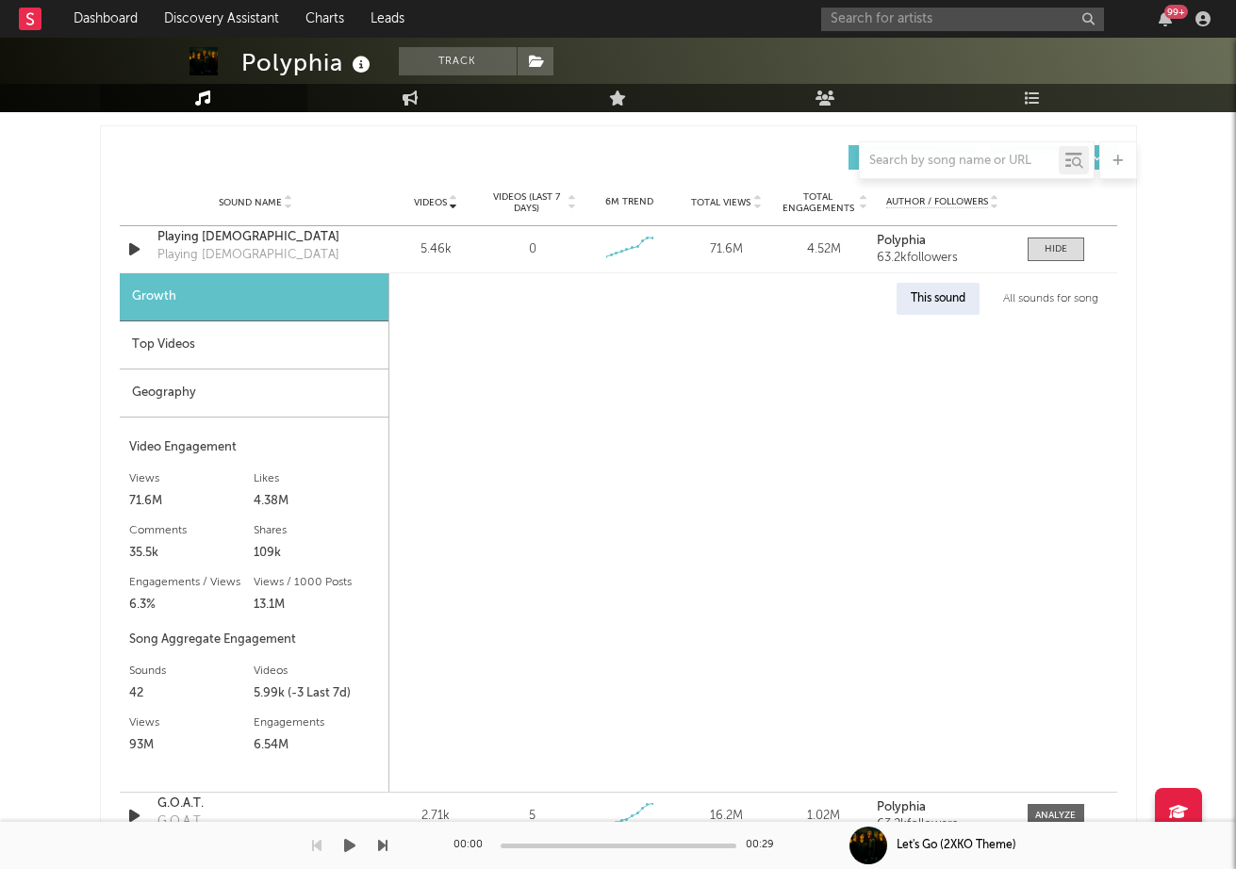
select select "6m"
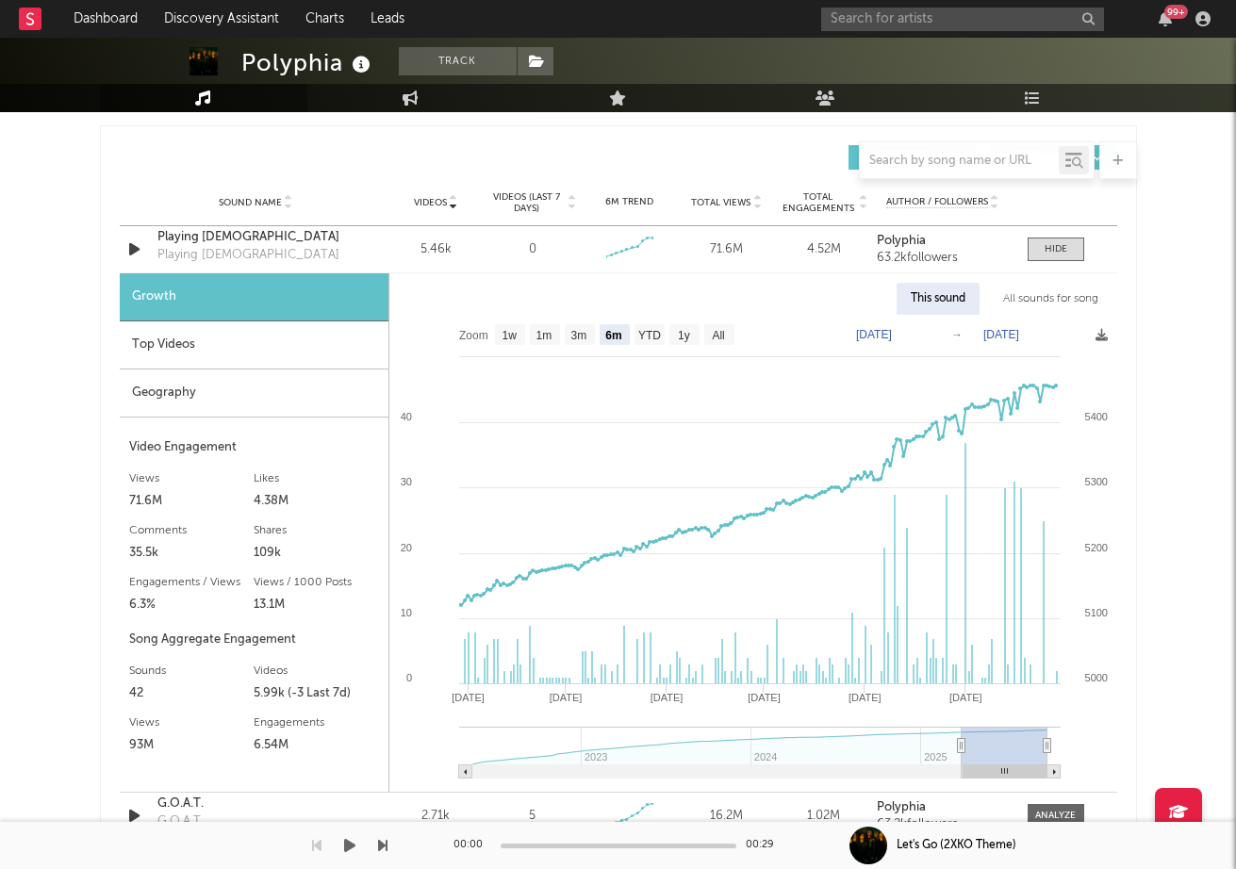
scroll to position [1264, 0]
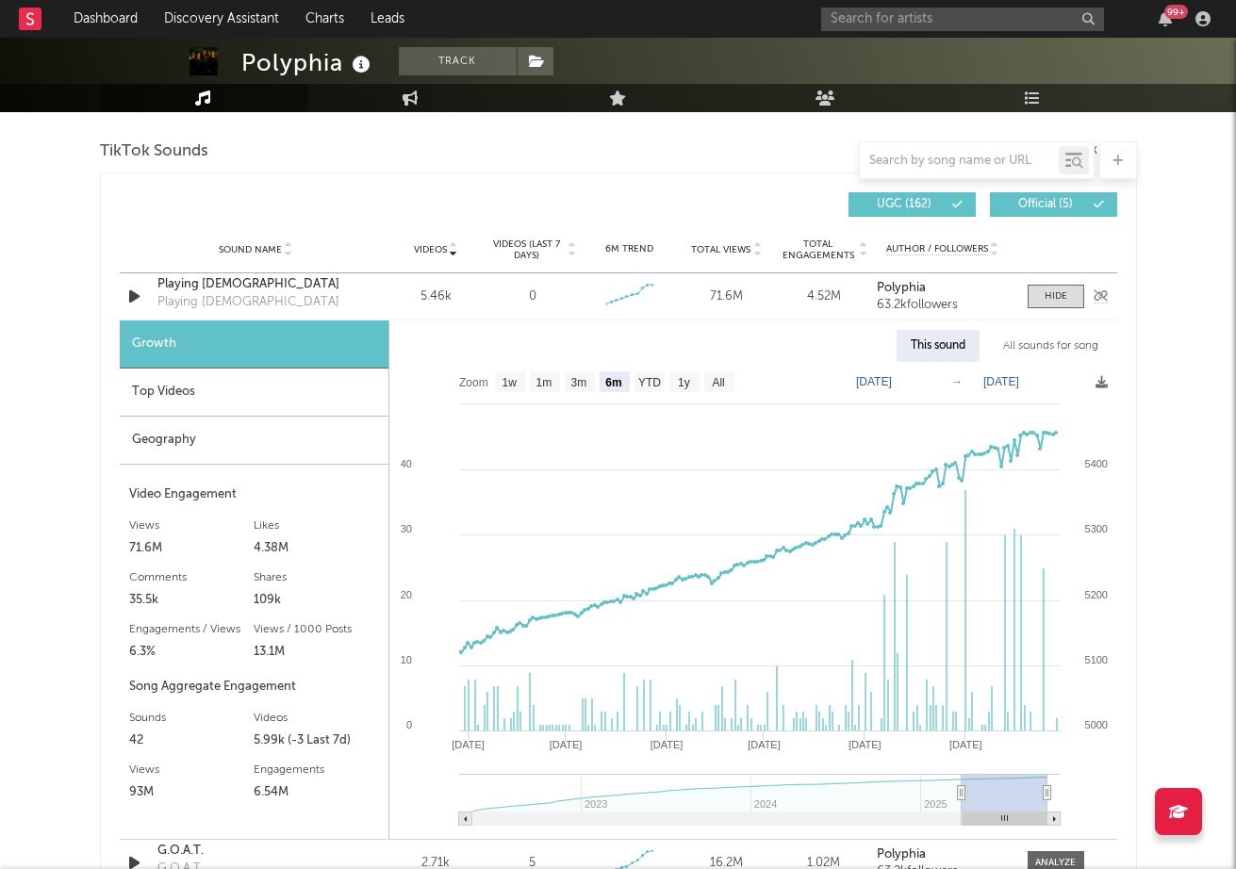
click at [135, 297] on icon "button" at bounding box center [134, 297] width 20 height 24
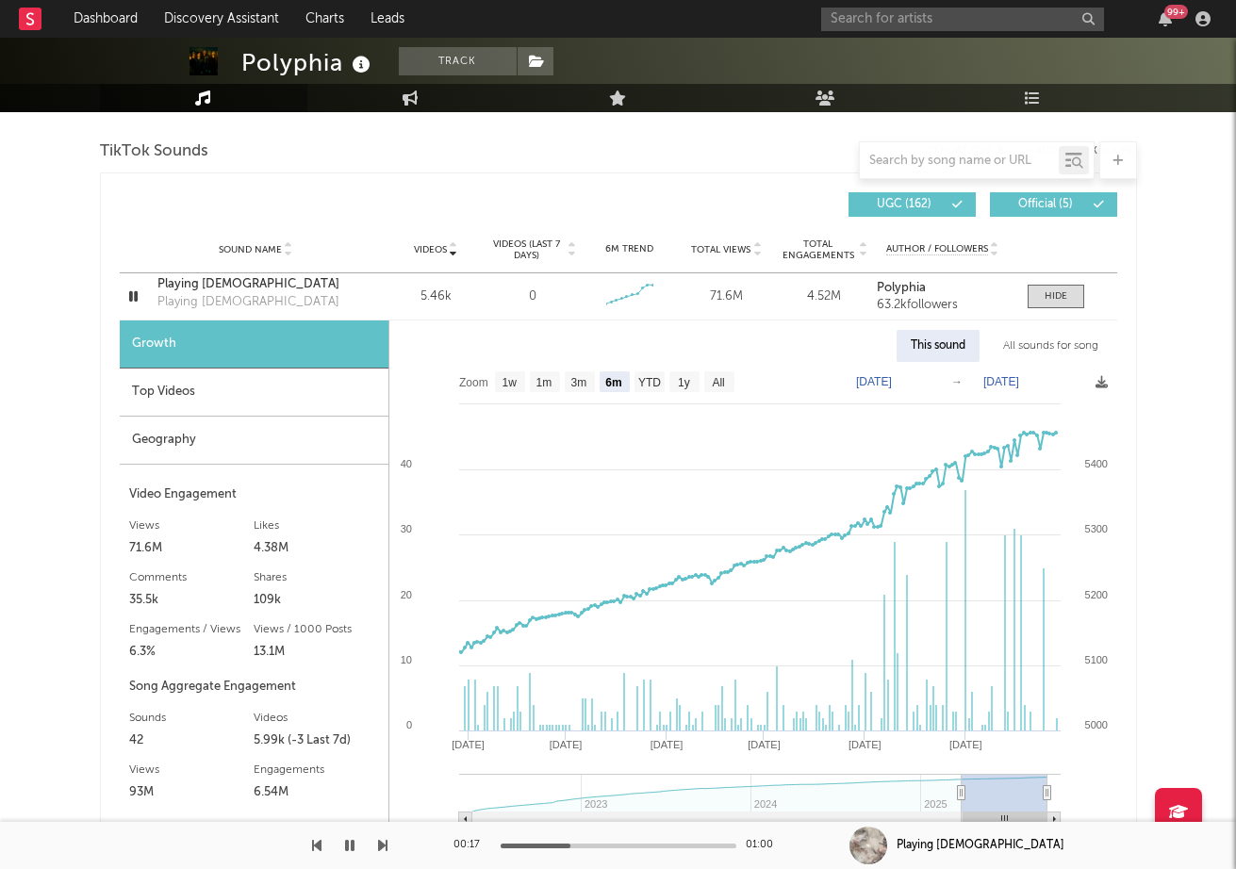
click at [570, 847] on div at bounding box center [619, 846] width 236 height 5
click at [614, 849] on div "00:18 01:00" at bounding box center [619, 845] width 330 height 47
click at [641, 844] on div at bounding box center [619, 846] width 236 height 5
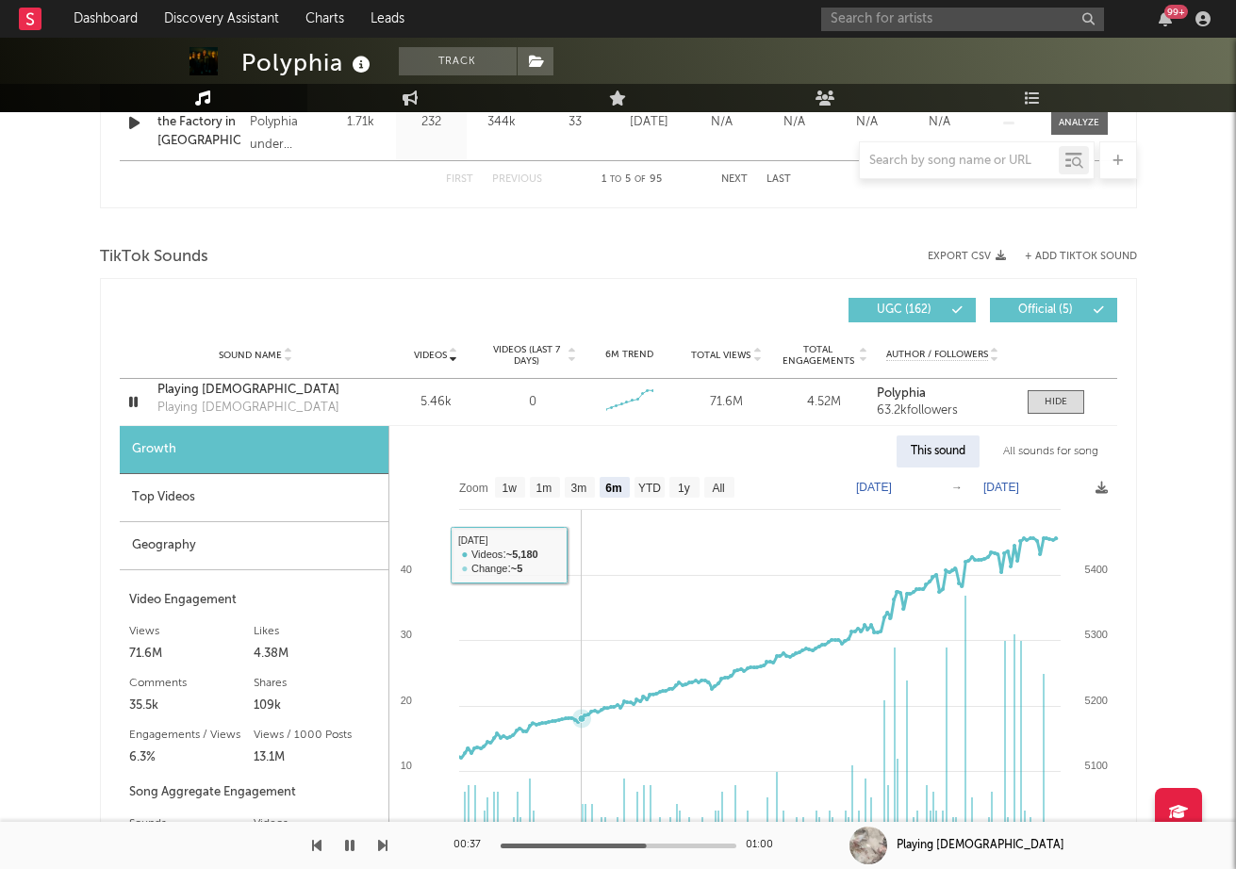
scroll to position [1149, 0]
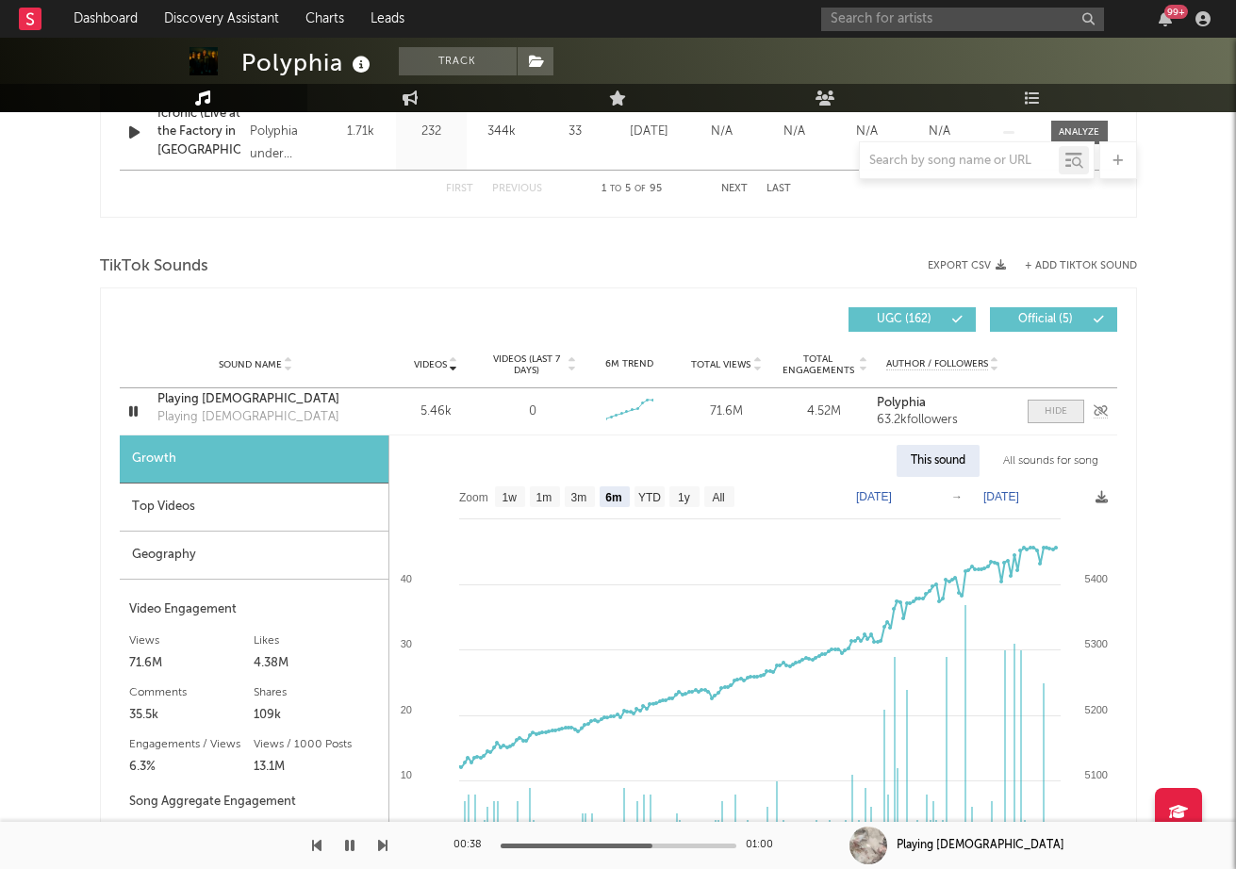
click at [1045, 418] on div at bounding box center [1056, 412] width 23 height 14
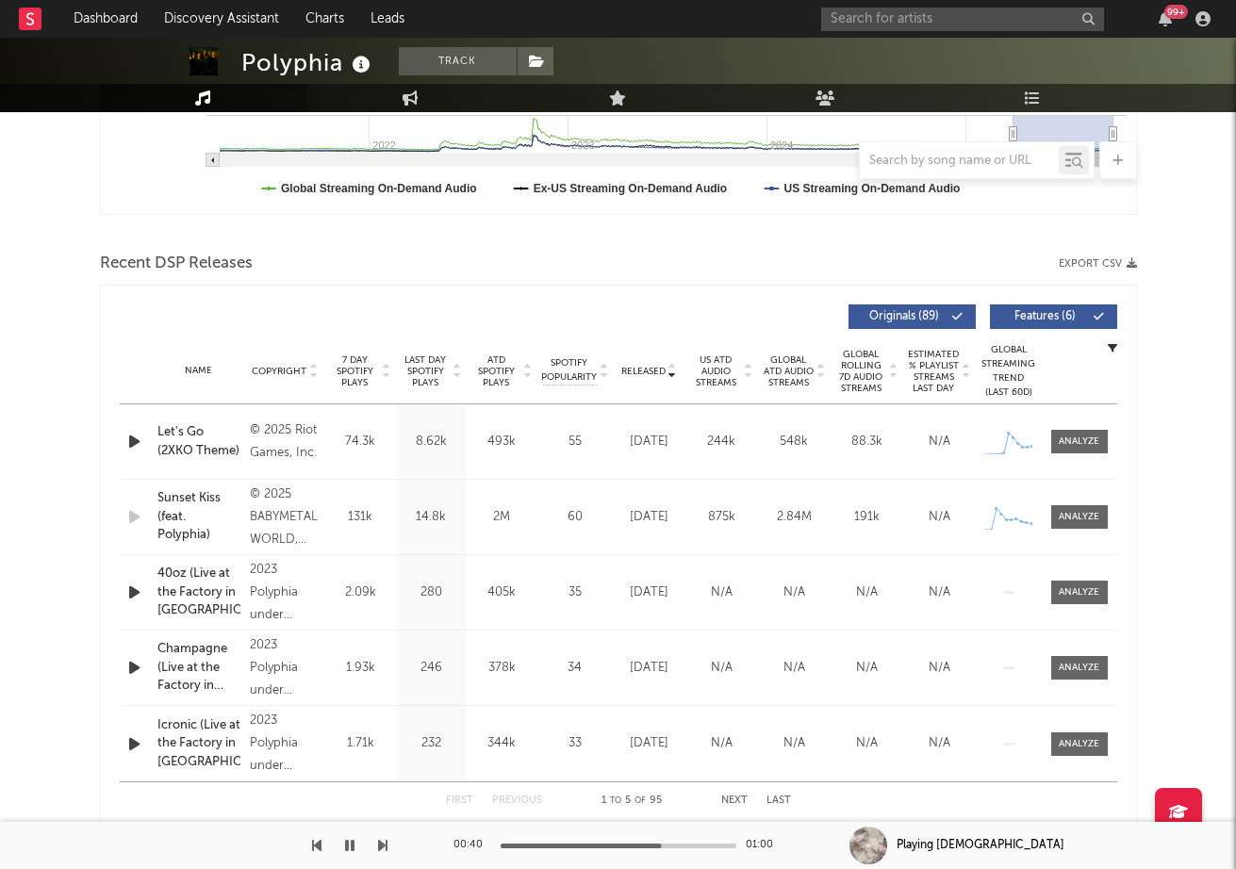
scroll to position [553, 0]
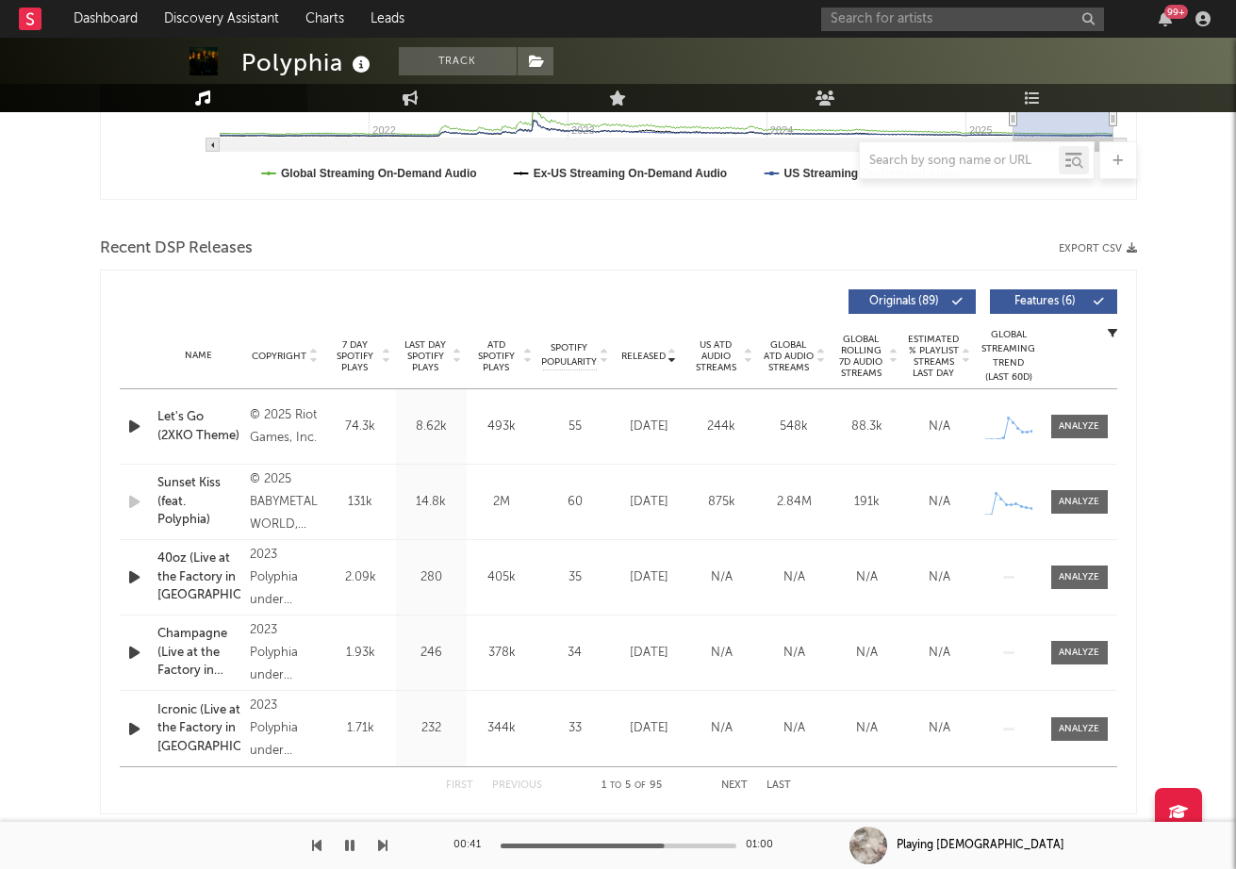
click at [360, 339] on span "7 Day Spotify Plays" at bounding box center [355, 356] width 50 height 34
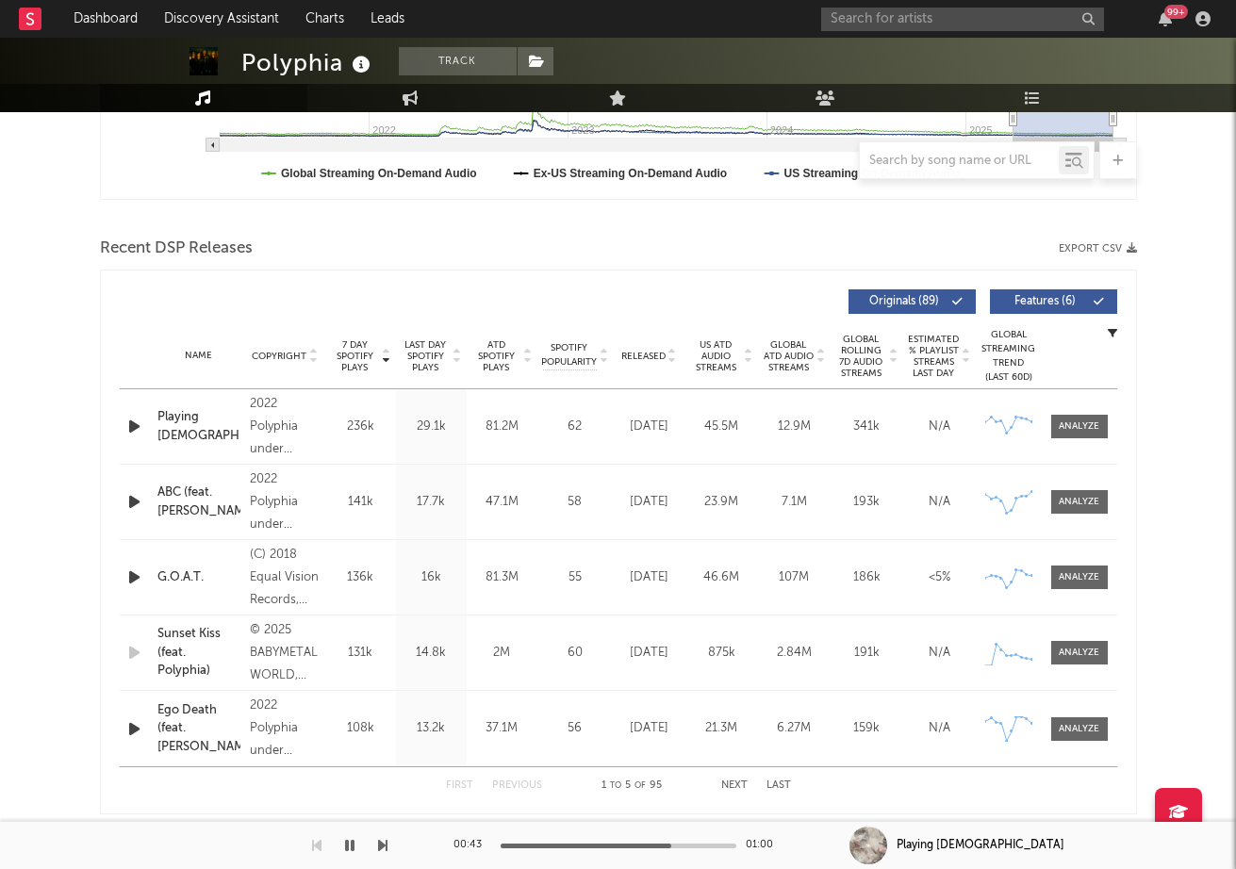
click at [129, 500] on icon "button" at bounding box center [134, 502] width 20 height 24
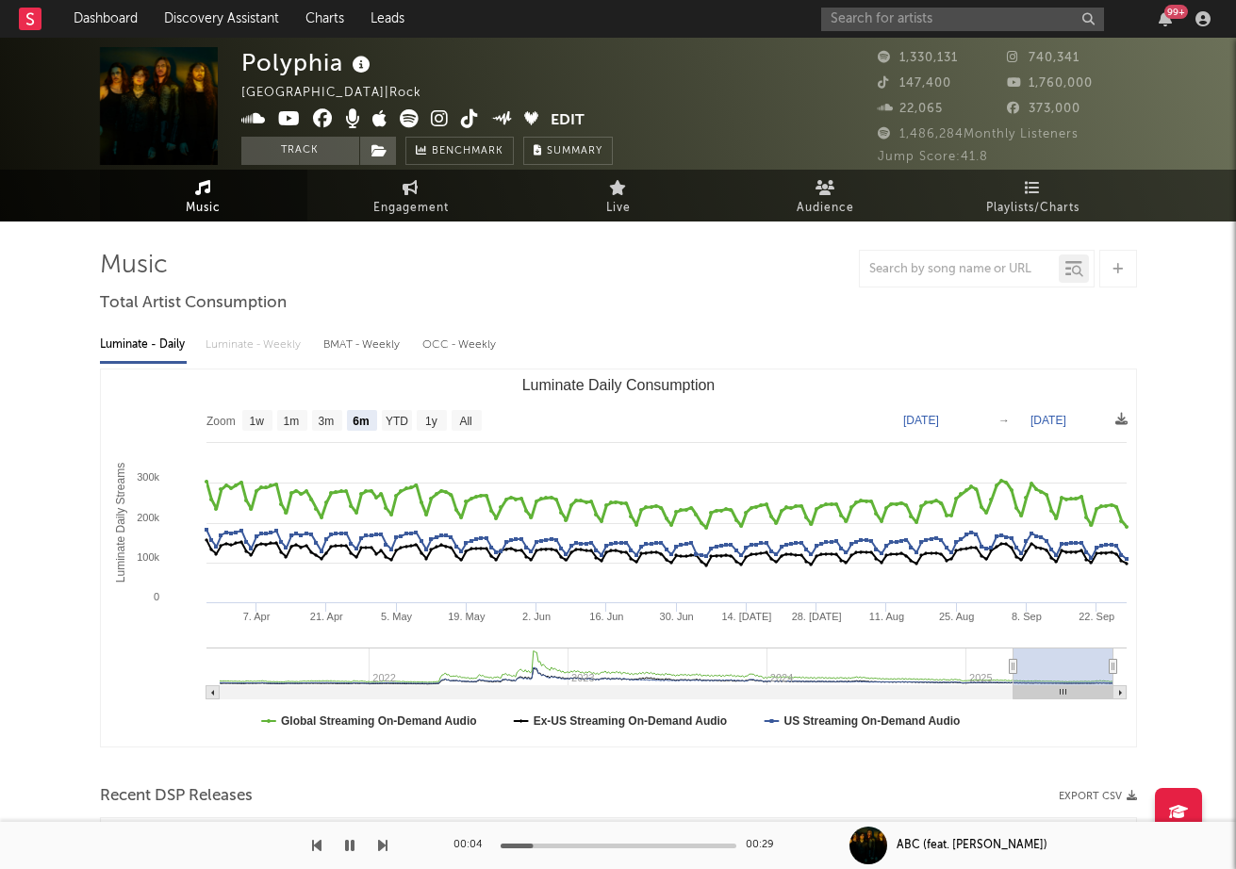
scroll to position [0, 0]
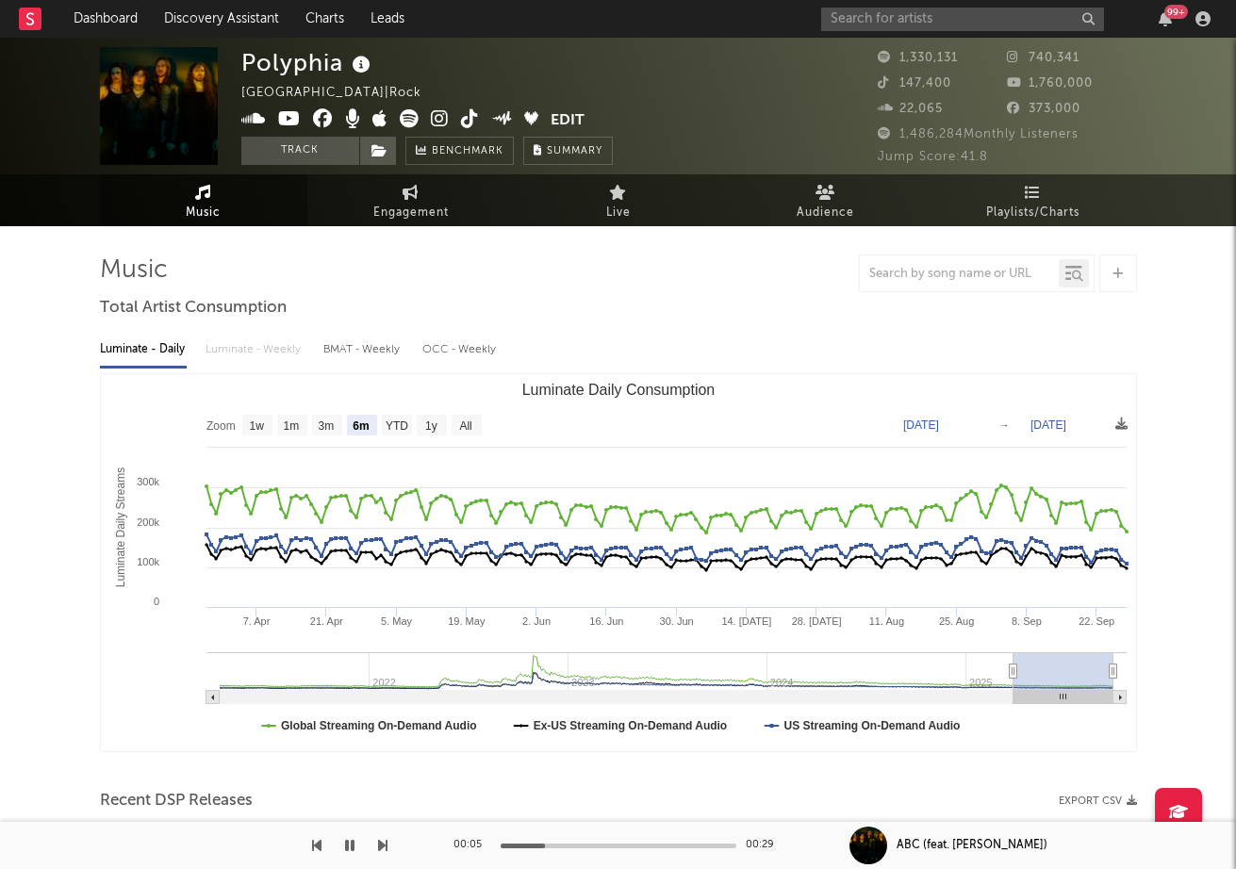
click at [402, 121] on icon at bounding box center [409, 118] width 19 height 19
click at [348, 850] on icon "button" at bounding box center [349, 845] width 9 height 15
